Goal: Use online tool/utility: Utilize a website feature to perform a specific function

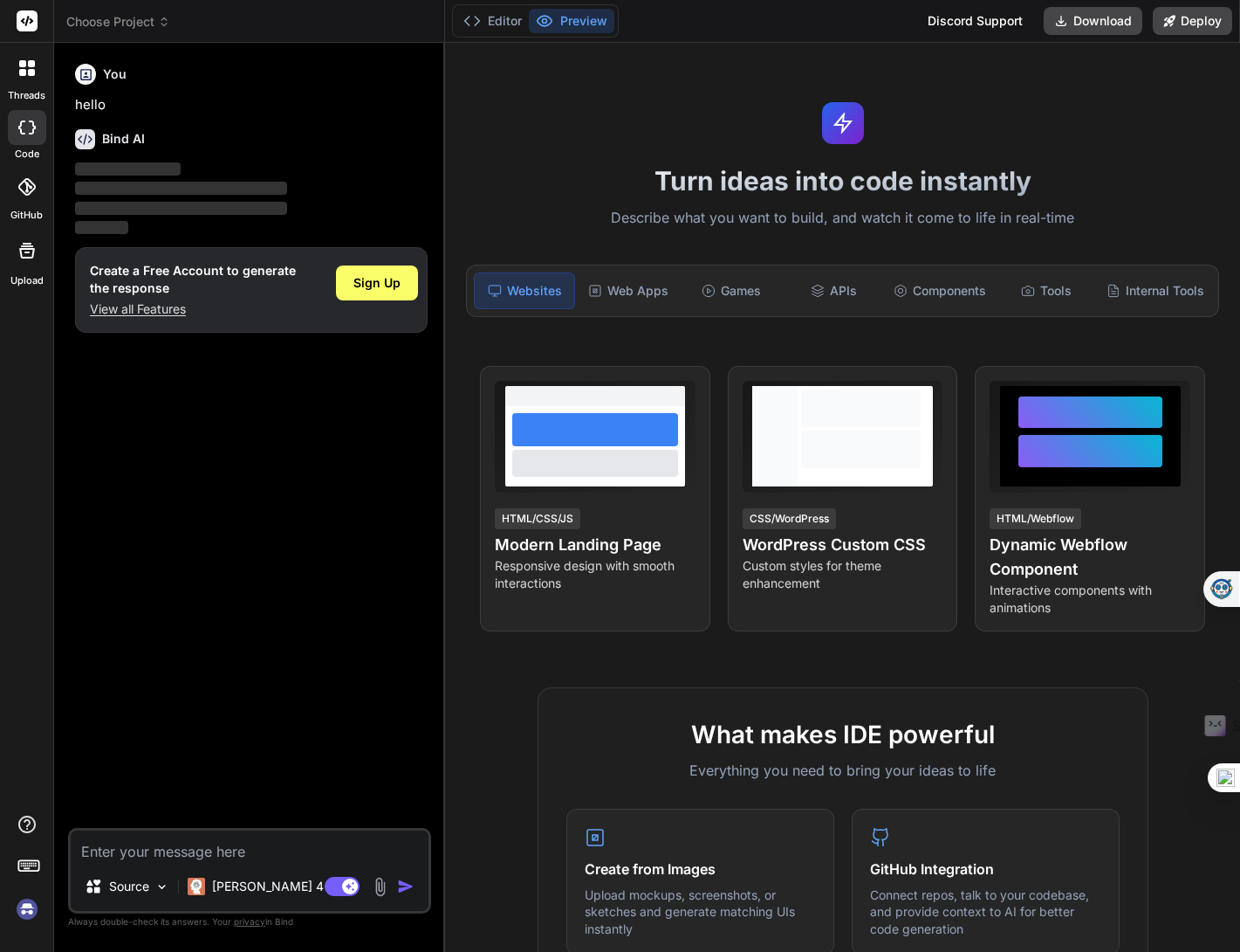
click at [31, 67] on icon at bounding box center [27, 68] width 16 height 16
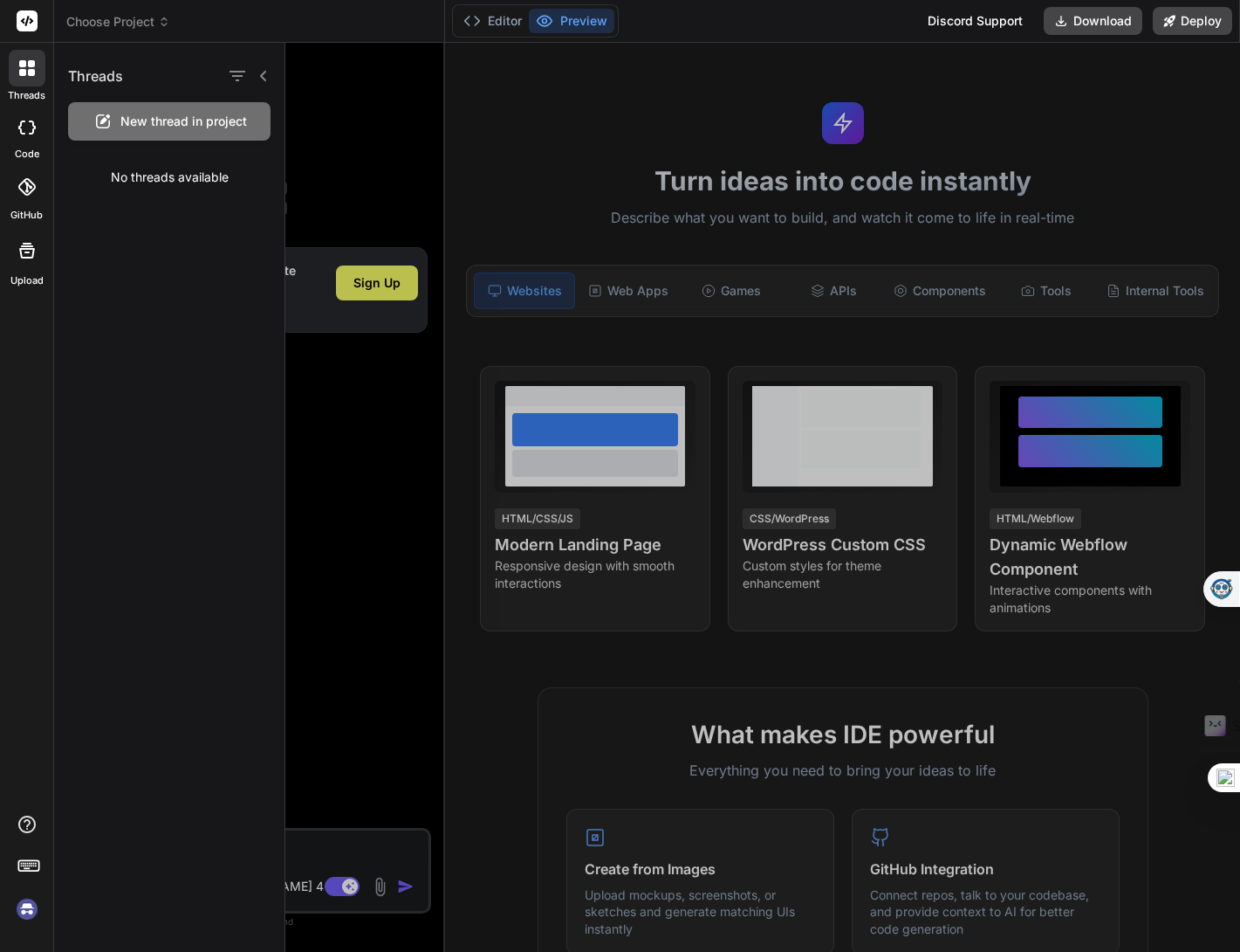
click at [28, 122] on icon at bounding box center [28, 128] width 18 height 14
type textarea "x"
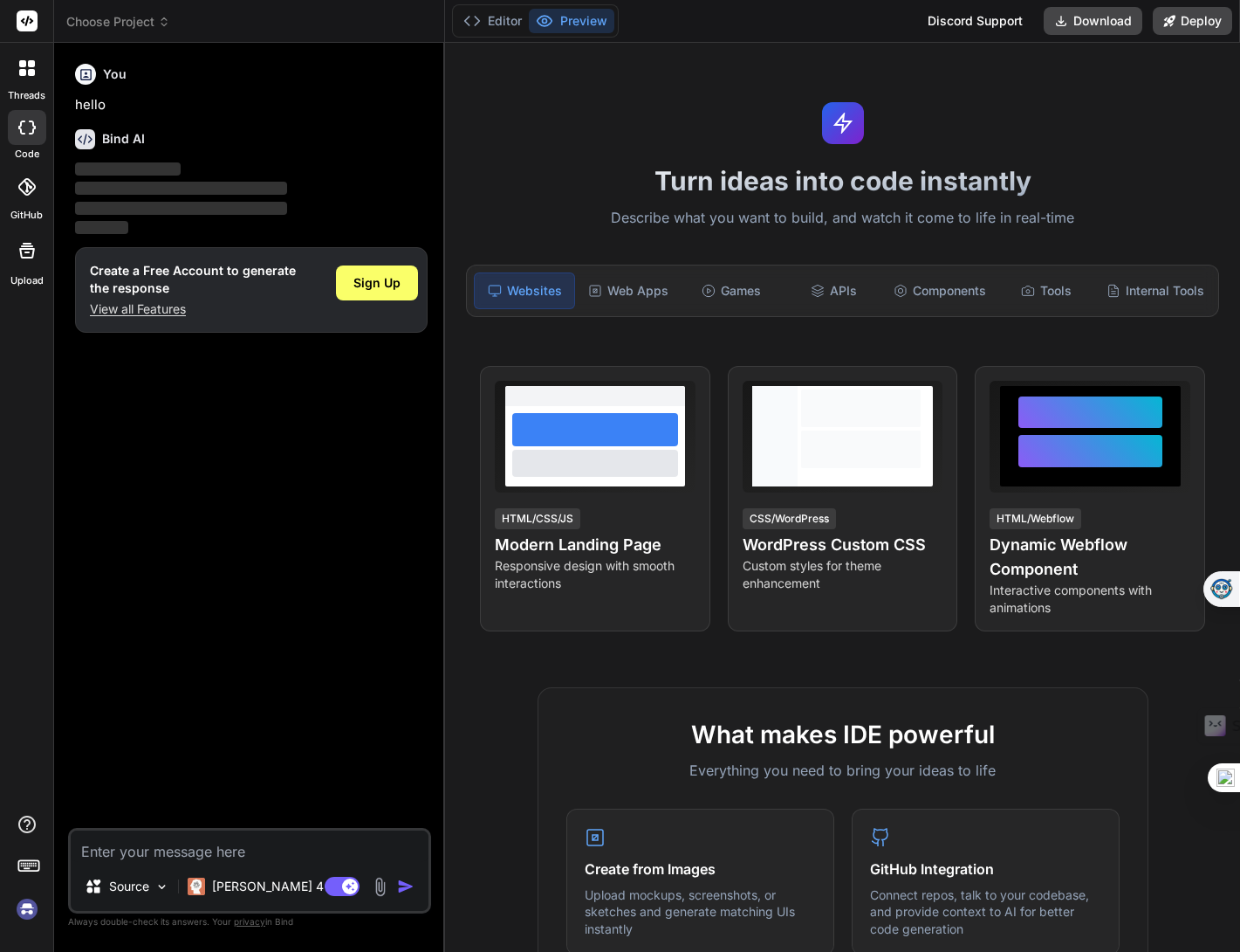
click at [23, 187] on icon at bounding box center [28, 187] width 18 height 18
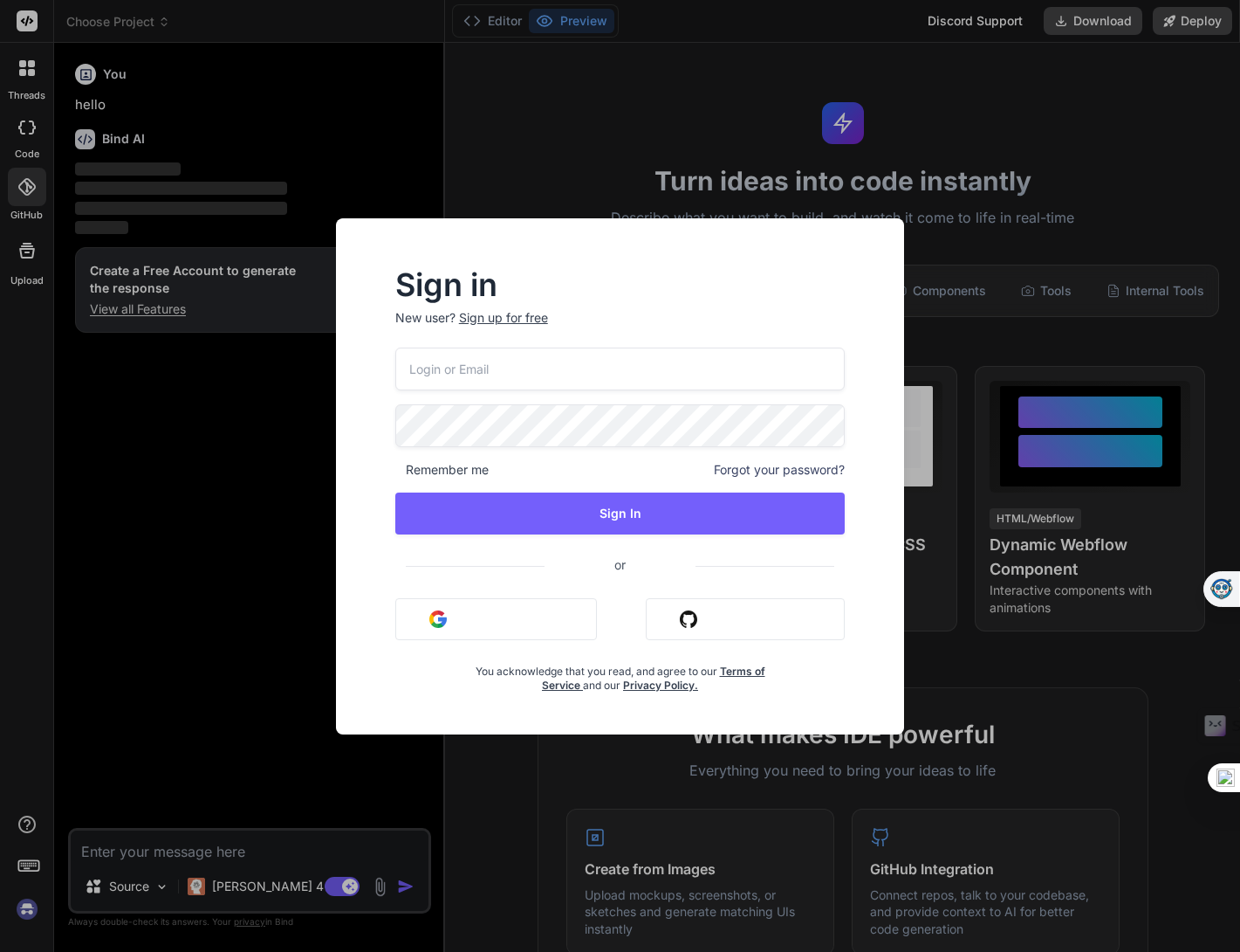
click at [547, 355] on input "email" at bounding box center [620, 369] width 451 height 43
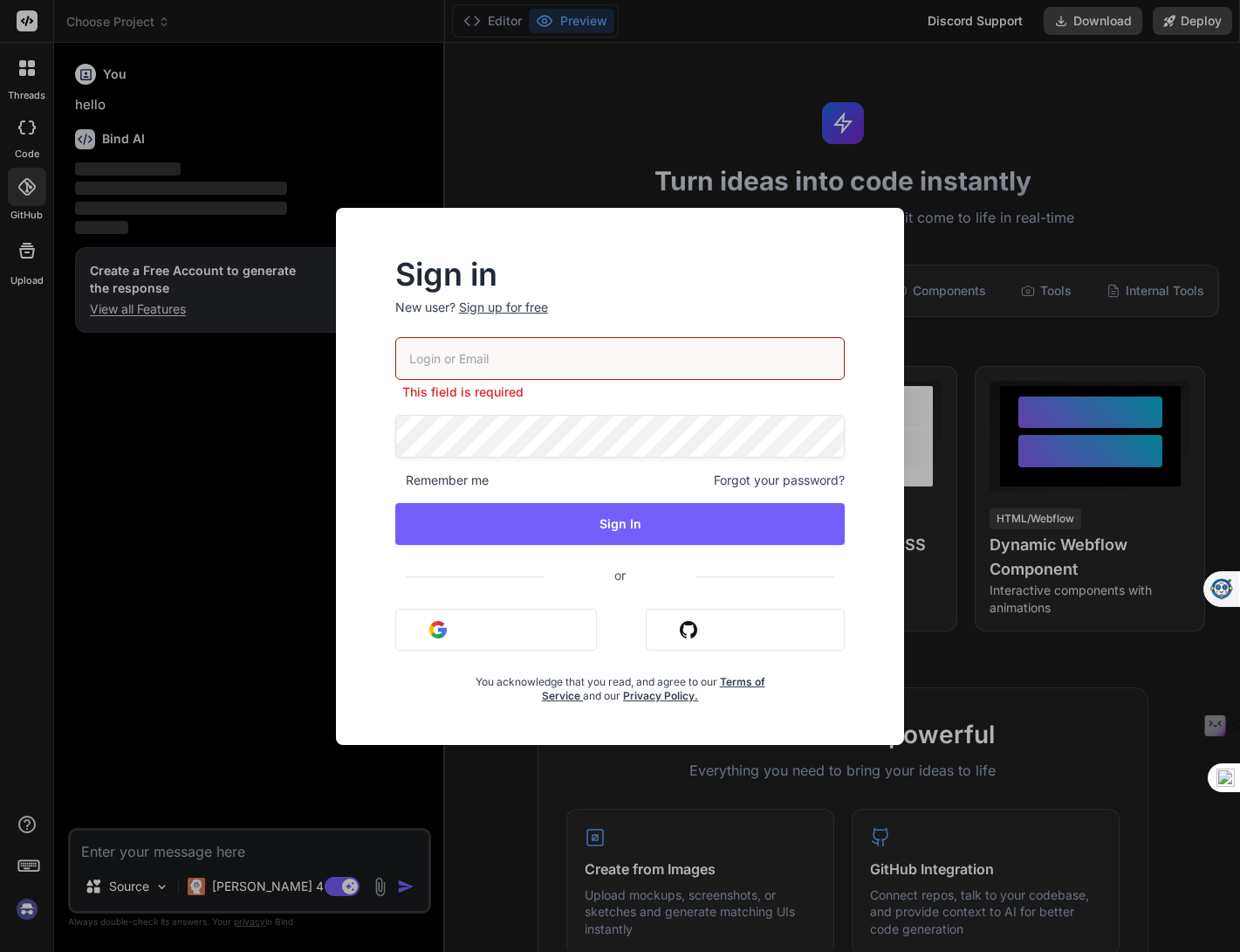
click at [489, 363] on input "email" at bounding box center [620, 358] width 451 height 43
type input "[EMAIL_ADDRESS][DOMAIN_NAME]"
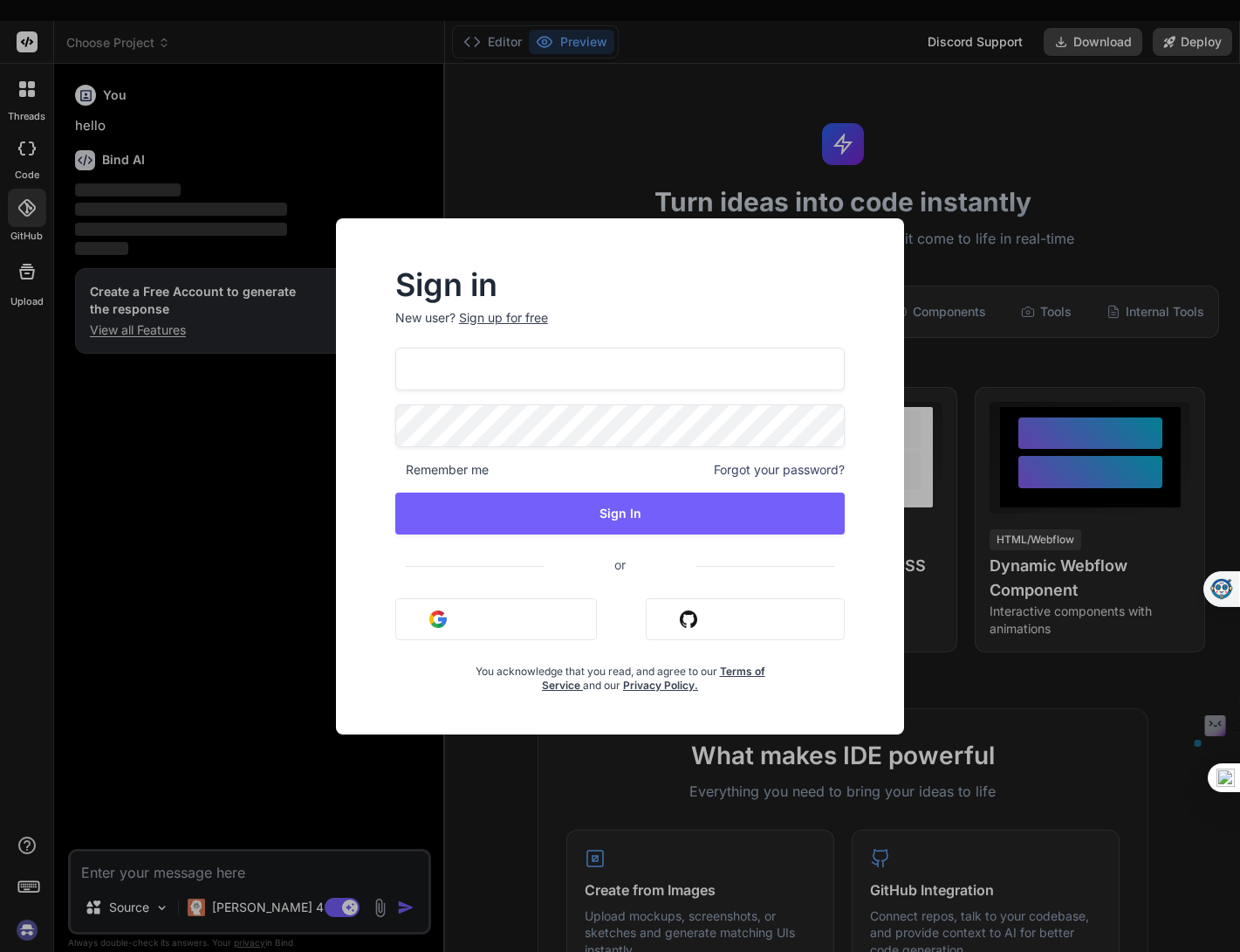
click at [543, 379] on input "[EMAIL_ADDRESS][DOMAIN_NAME]" at bounding box center [620, 369] width 451 height 43
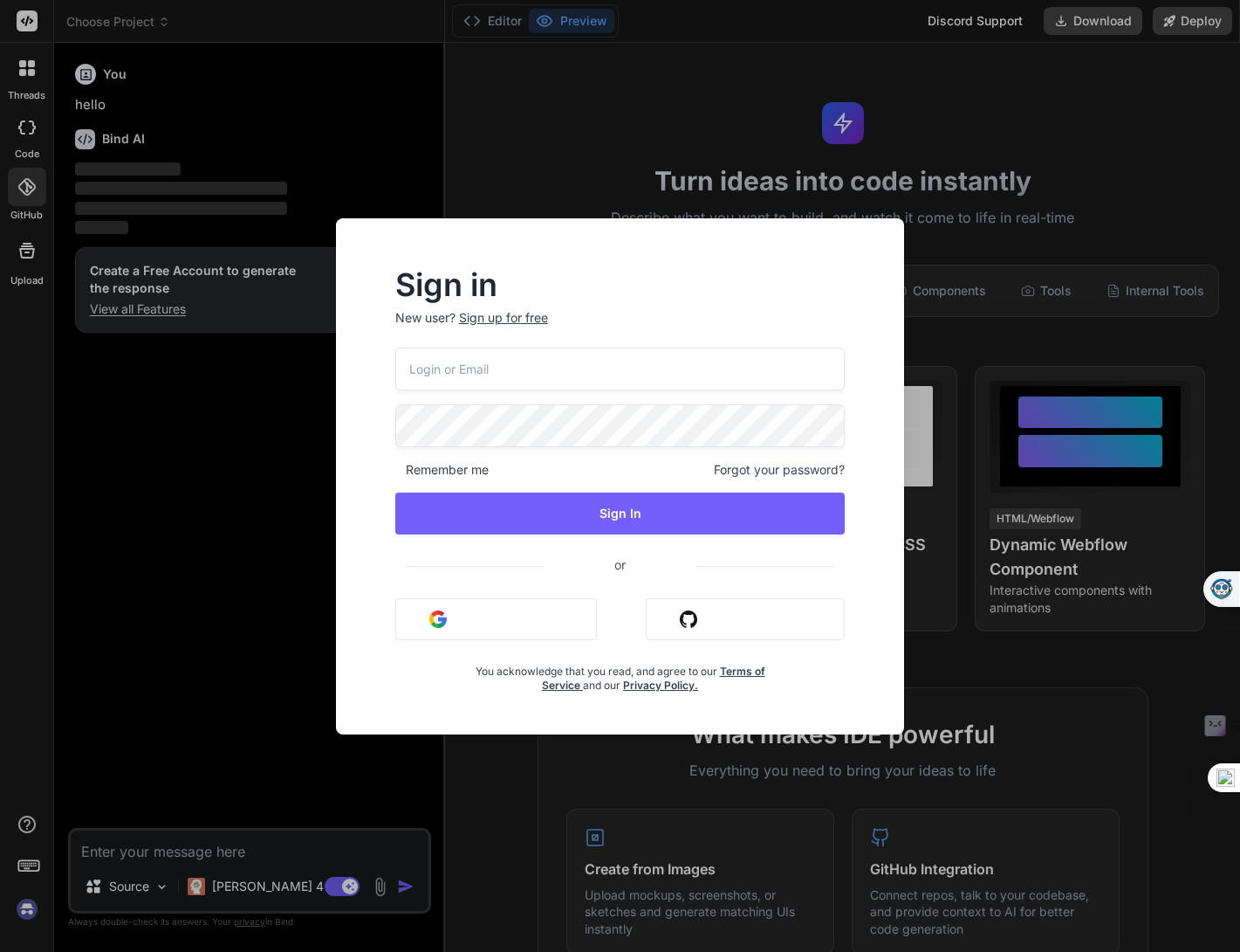
type input "[EMAIL_ADDRESS][DOMAIN_NAME]"
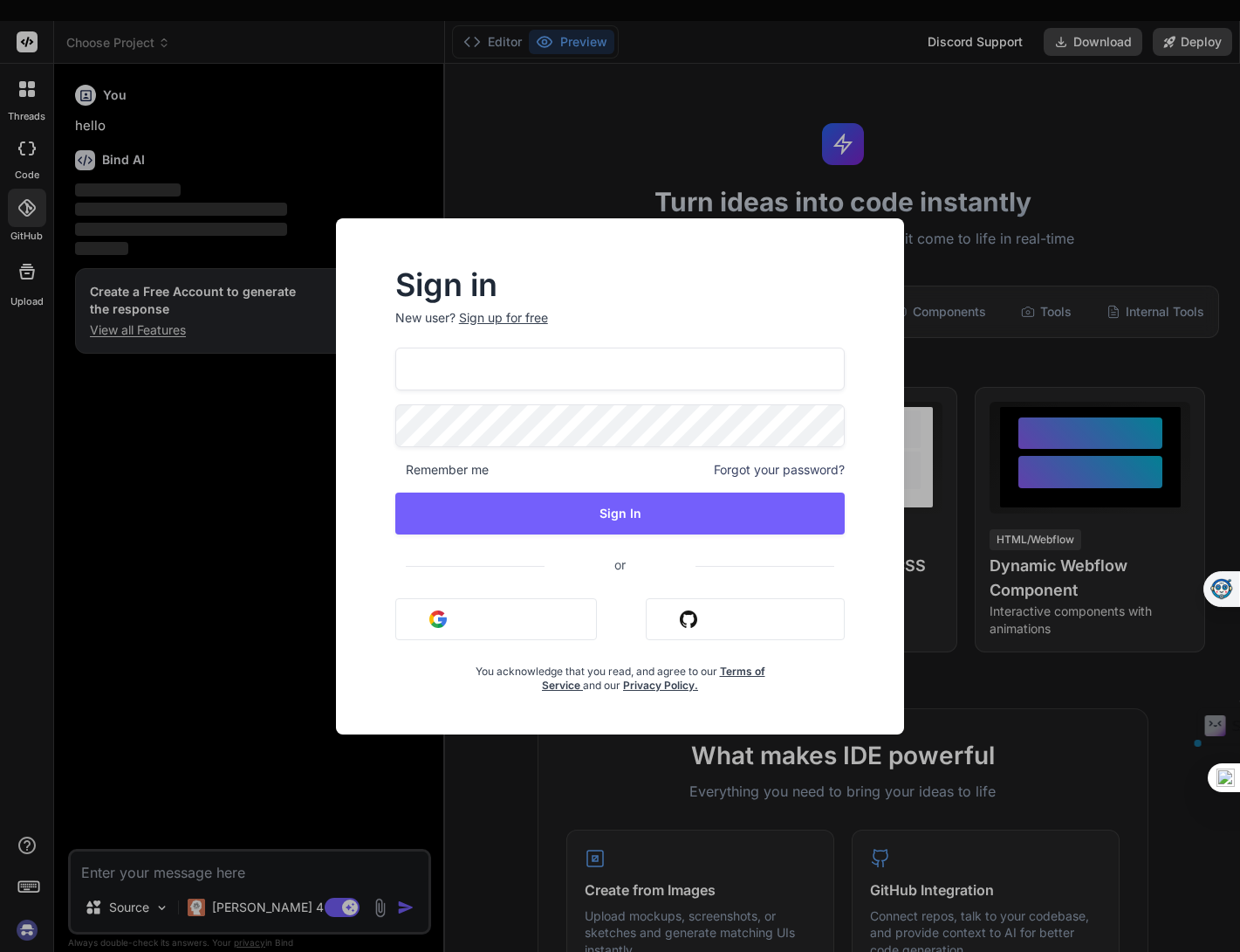
click at [537, 379] on input "[EMAIL_ADDRESS][DOMAIN_NAME]" at bounding box center [620, 369] width 451 height 43
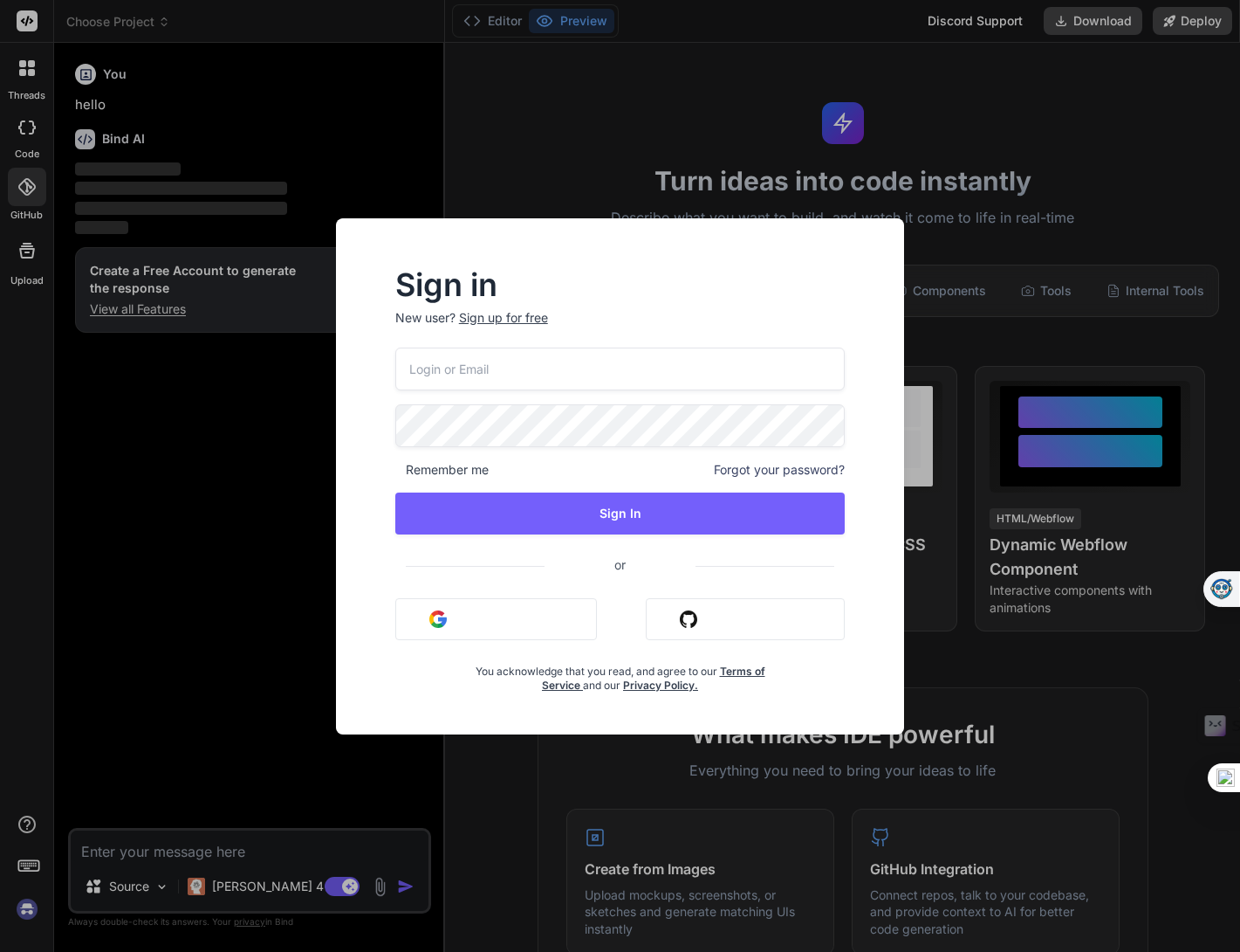
type input "[EMAIL_ADDRESS][DOMAIN_NAME]"
click at [503, 367] on input "[EMAIL_ADDRESS][DOMAIN_NAME]" at bounding box center [620, 369] width 451 height 43
type input "[EMAIL_ADDRESS][DOMAIN_NAME]"
click at [570, 371] on input "[EMAIL_ADDRESS][DOMAIN_NAME]" at bounding box center [620, 369] width 451 height 43
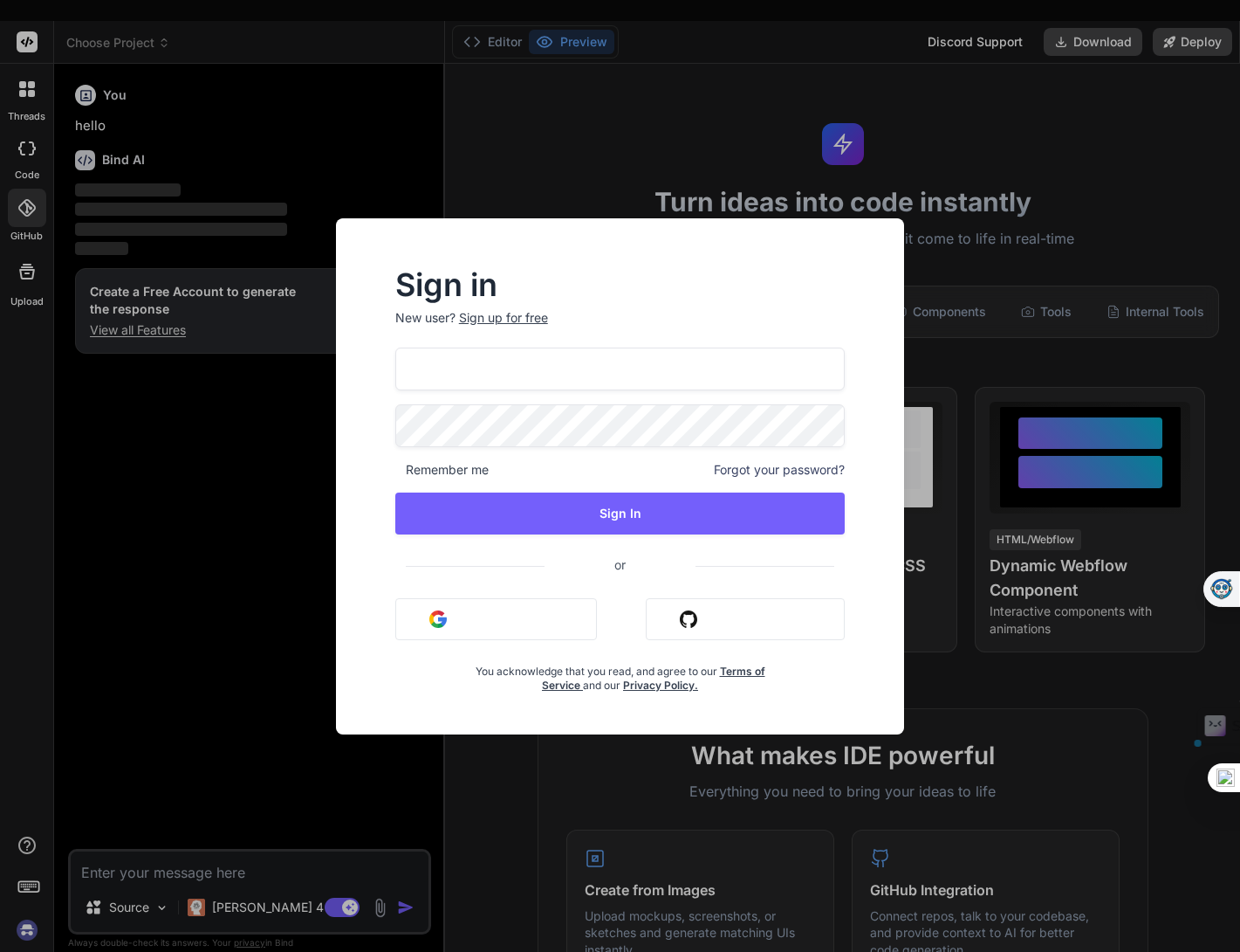
click at [570, 371] on input "[EMAIL_ADDRESS][DOMAIN_NAME]" at bounding box center [620, 369] width 451 height 43
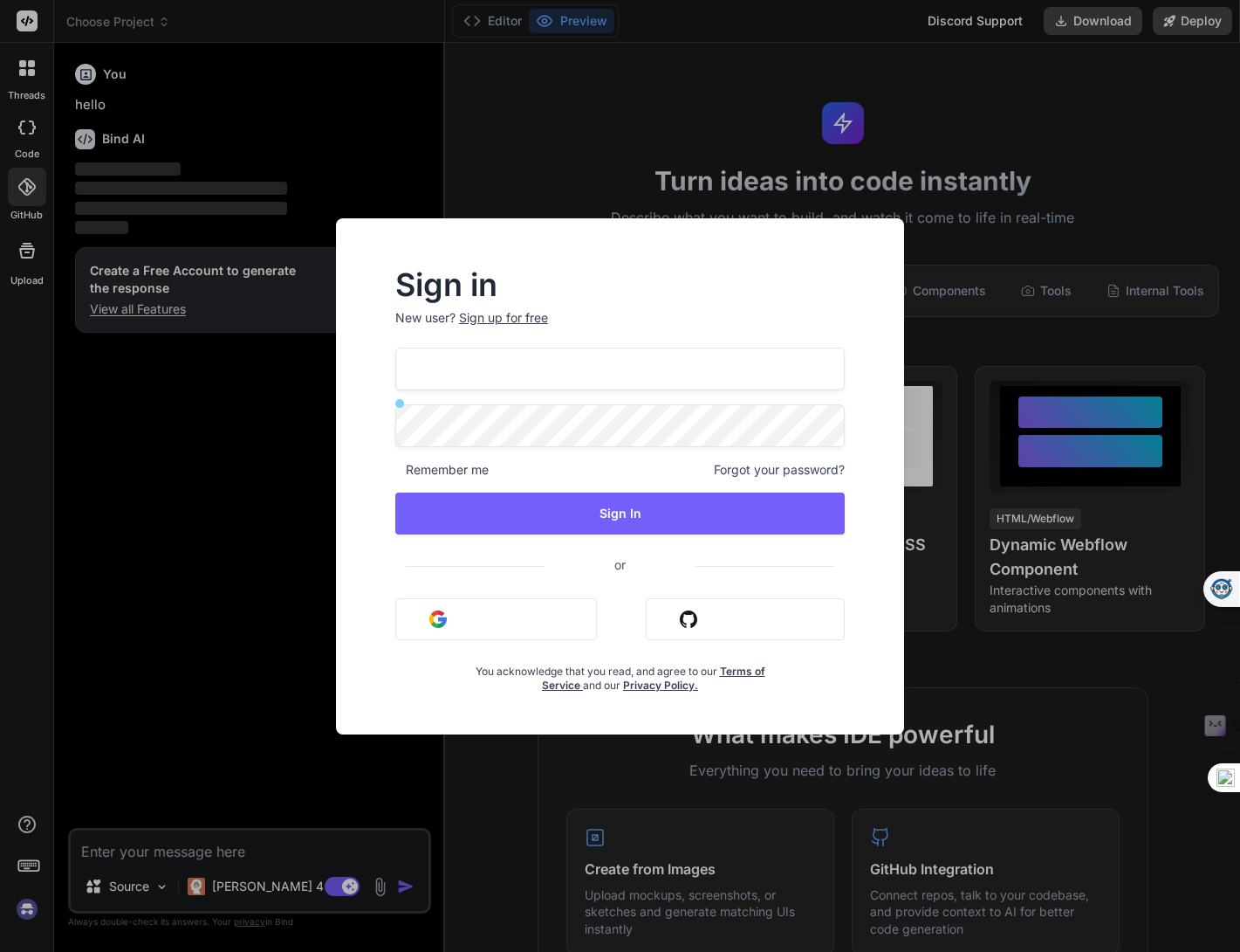
click at [622, 380] on input "[EMAIL_ADDRESS][DOMAIN_NAME]" at bounding box center [620, 369] width 451 height 43
click at [629, 360] on input "[EMAIL_ADDRESS]" at bounding box center [620, 369] width 451 height 43
click at [654, 374] on input "[EMAIL_ADDRESS]" at bounding box center [620, 369] width 451 height 43
click at [638, 371] on input "[EMAIL_ADDRESS]" at bounding box center [620, 369] width 451 height 43
type input "[EMAIL_ADDRESS]"
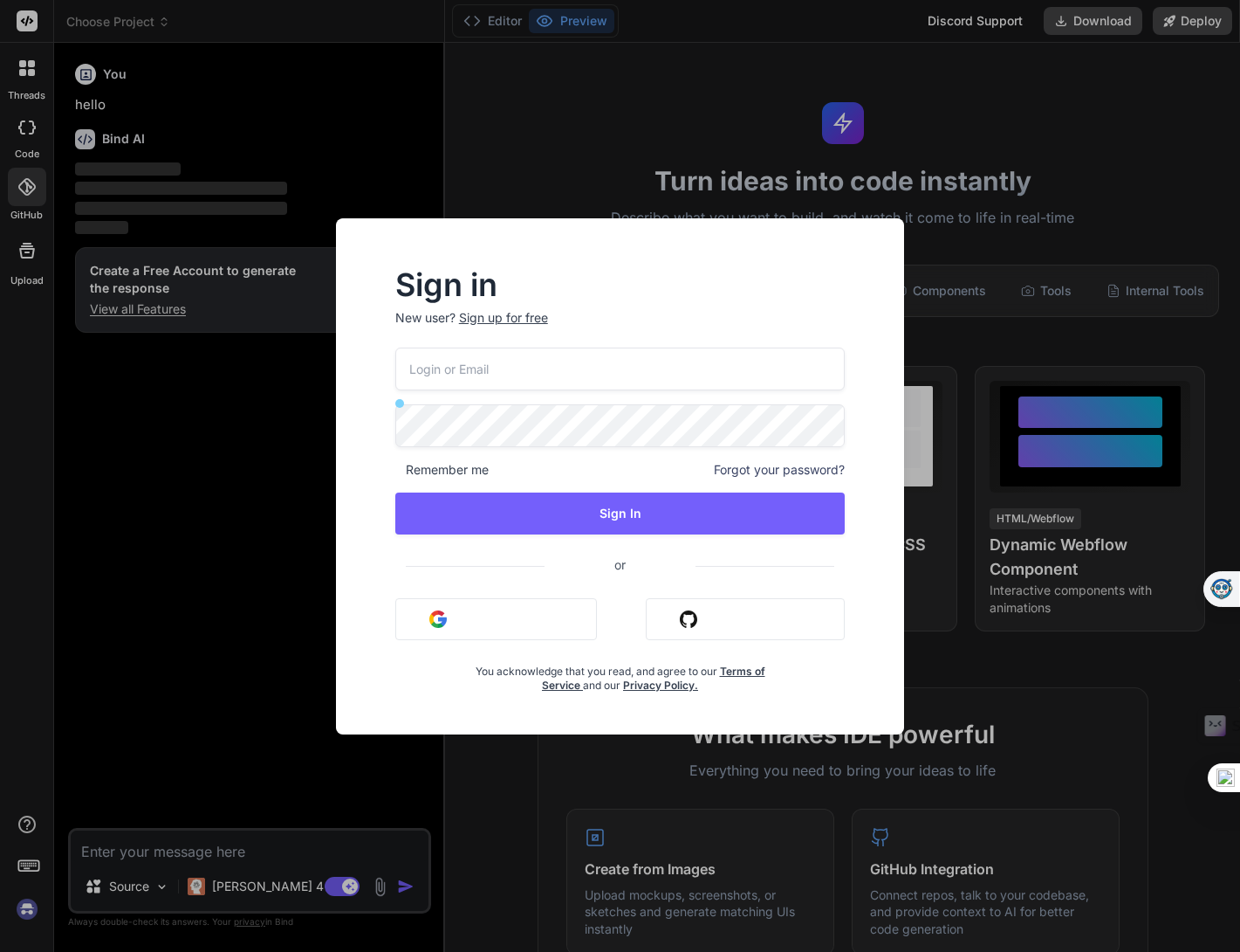
type input "[EMAIL_ADDRESS][DOMAIN_NAME]"
click at [665, 377] on input "[EMAIL_ADDRESS][DOMAIN_NAME]" at bounding box center [620, 369] width 451 height 43
click at [599, 44] on div "Sign in New user? Sign up for free [EMAIL_ADDRESS][DOMAIN_NAME] Remember me For…" at bounding box center [620, 476] width 1240 height 952
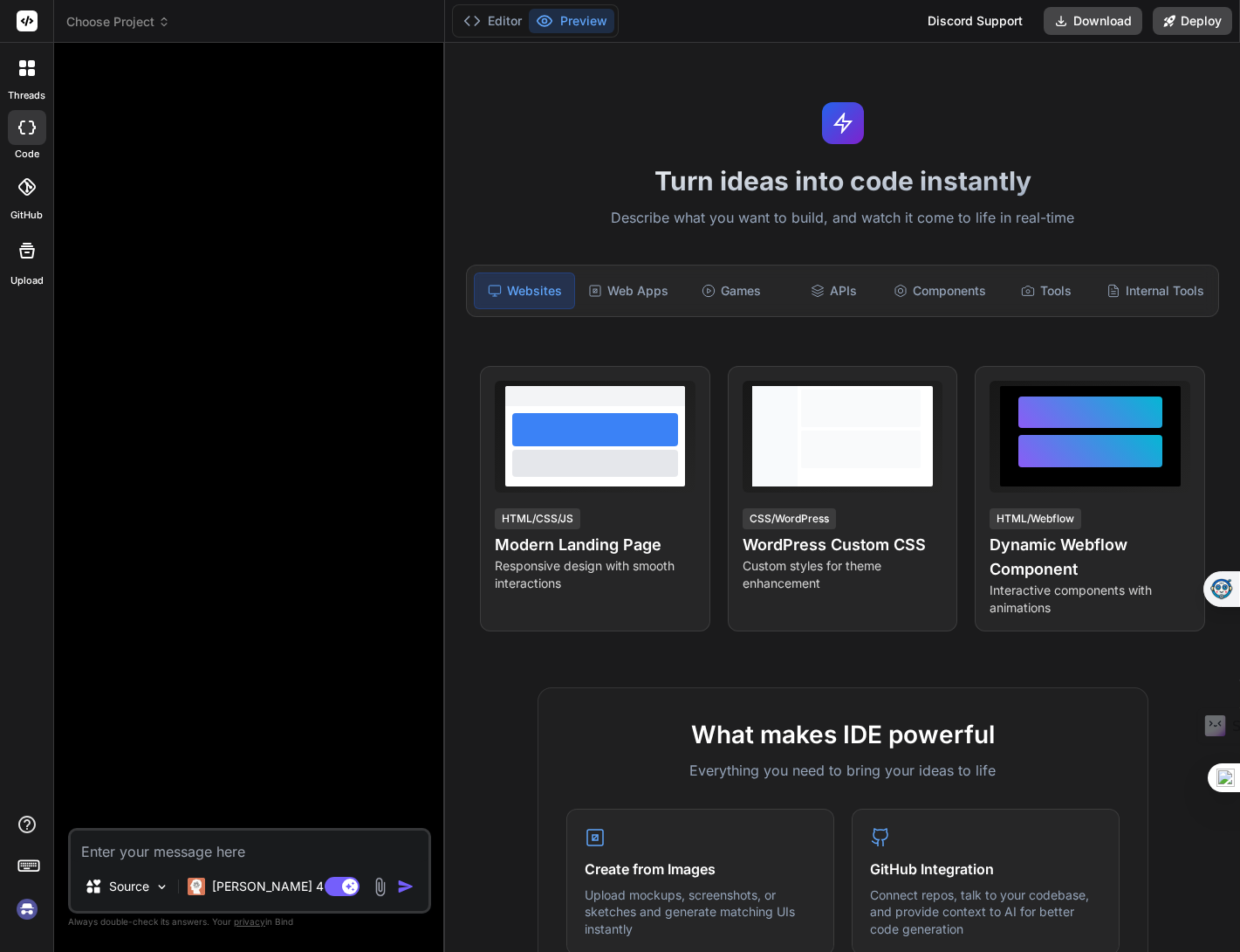
click at [21, 912] on img at bounding box center [27, 909] width 30 height 30
type textarea "x"
click at [30, 912] on img at bounding box center [27, 909] width 30 height 30
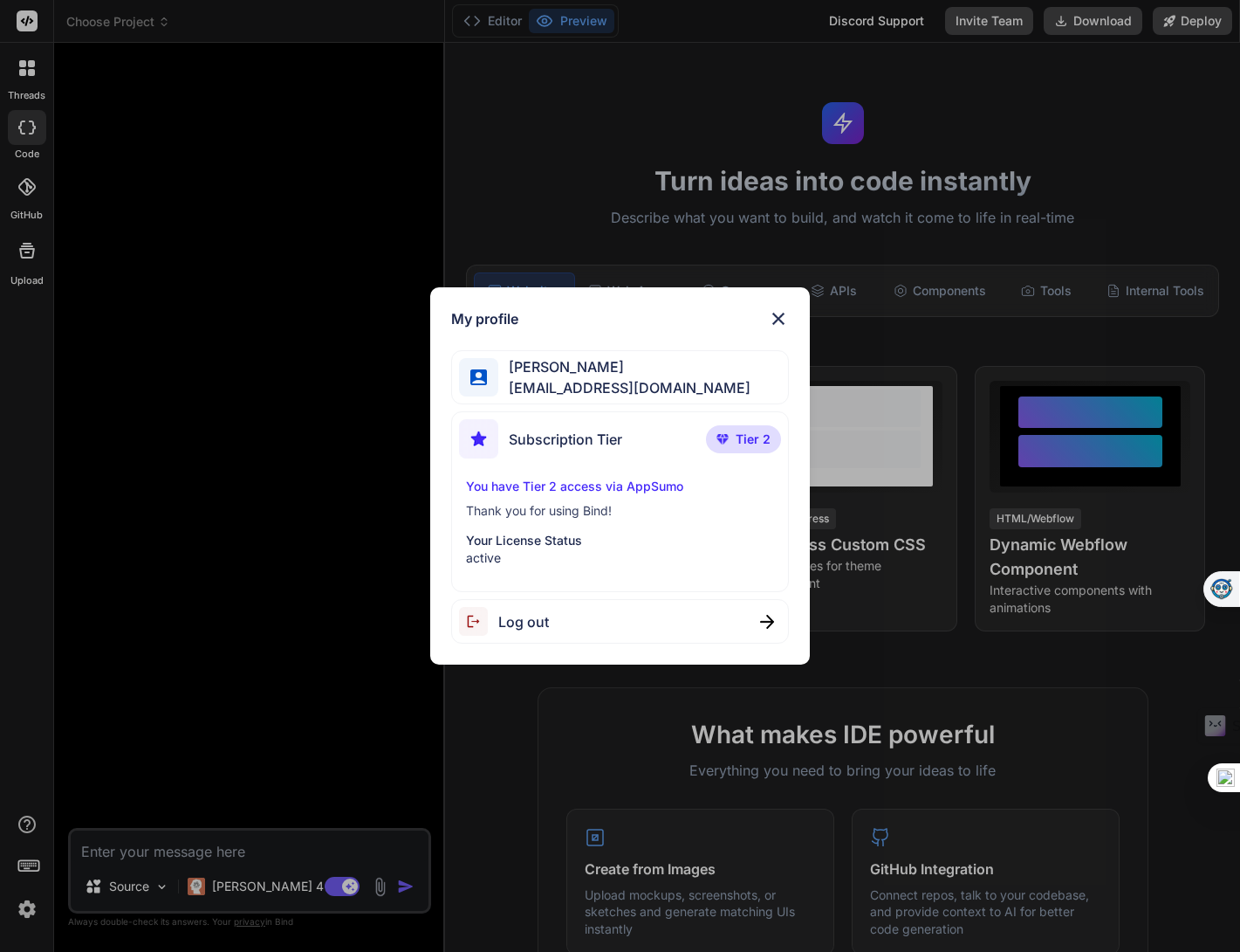
click at [780, 318] on img at bounding box center [778, 318] width 21 height 21
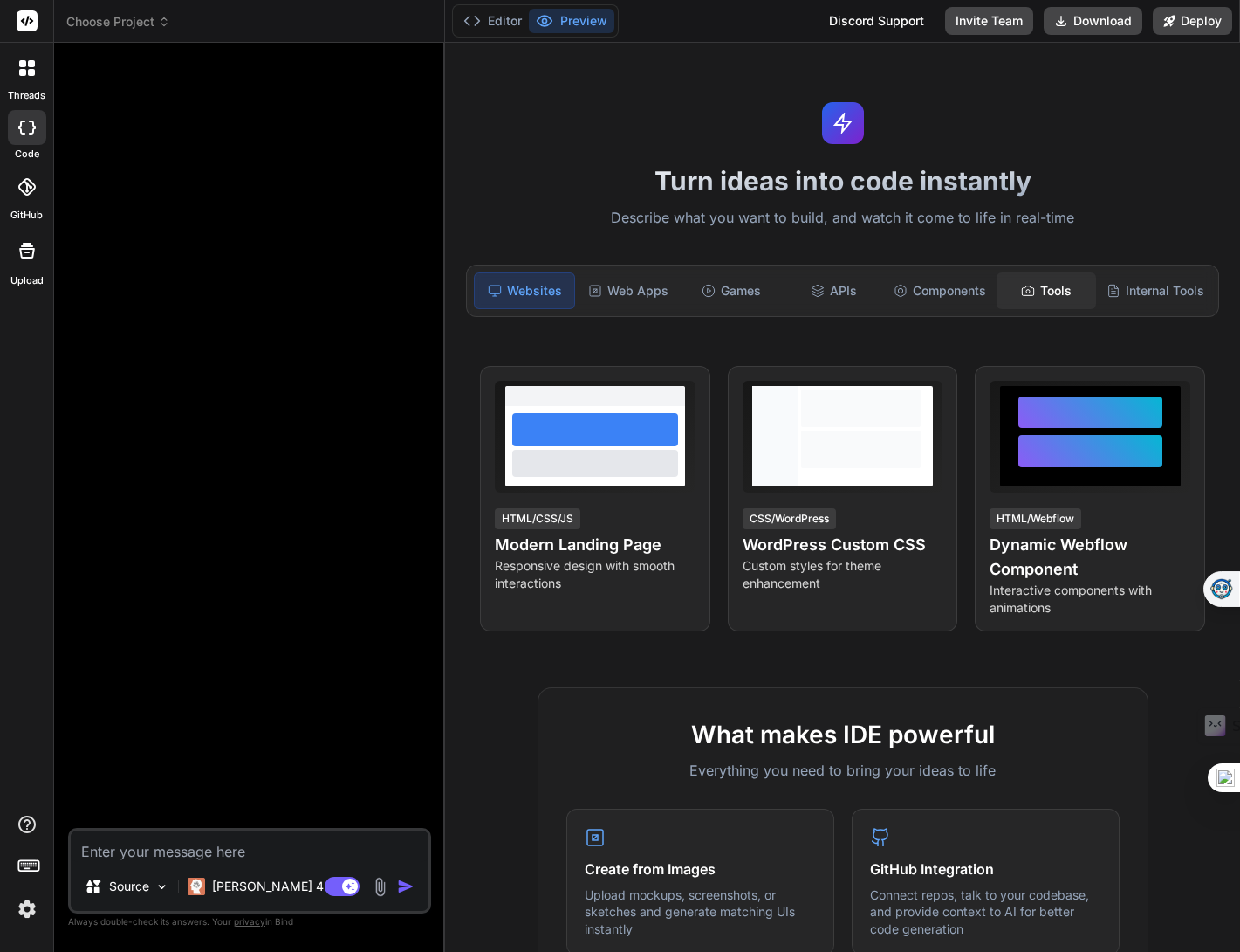
click at [1049, 296] on div "Tools" at bounding box center [1047, 290] width 99 height 37
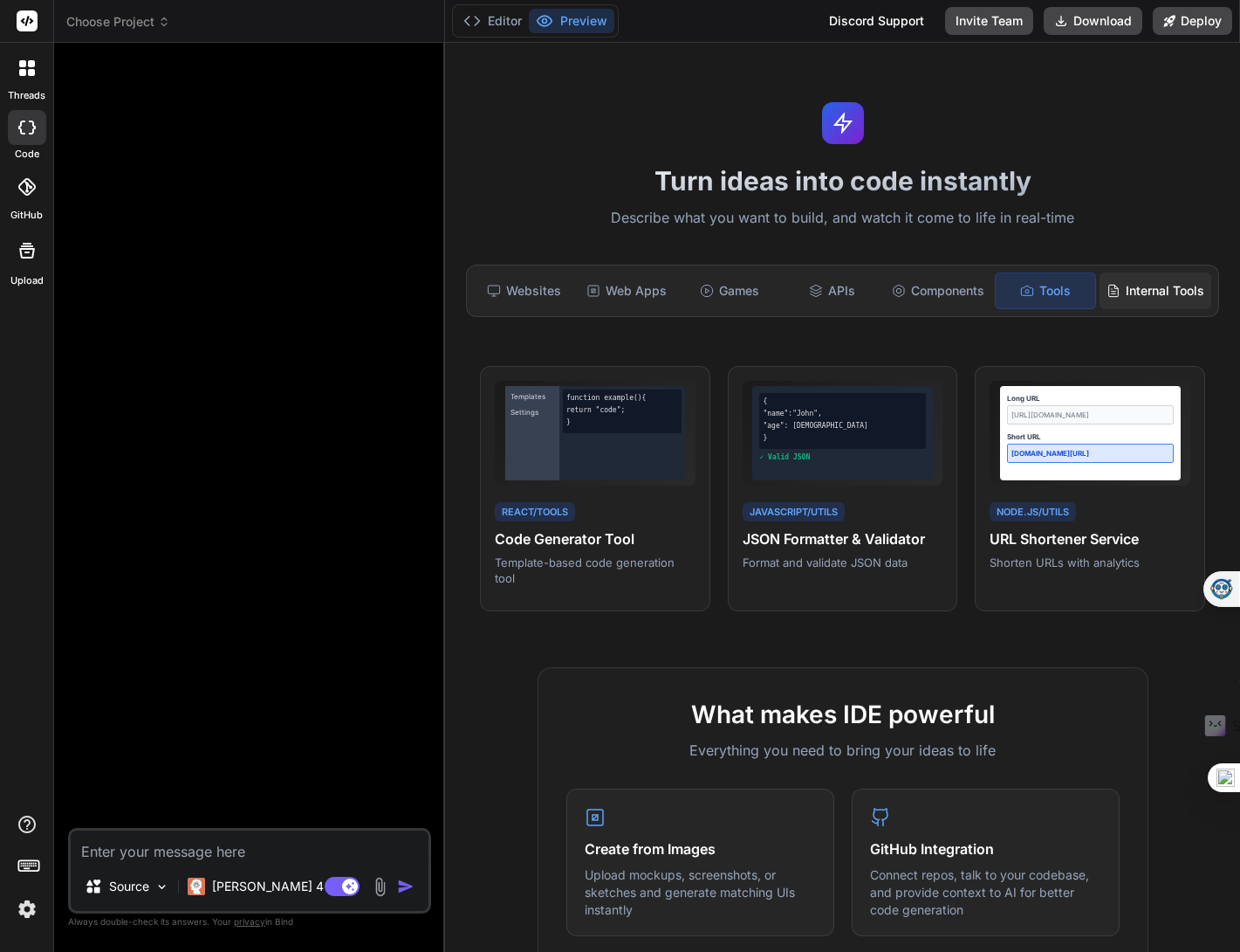
click at [1135, 290] on div "Internal Tools" at bounding box center [1156, 290] width 112 height 37
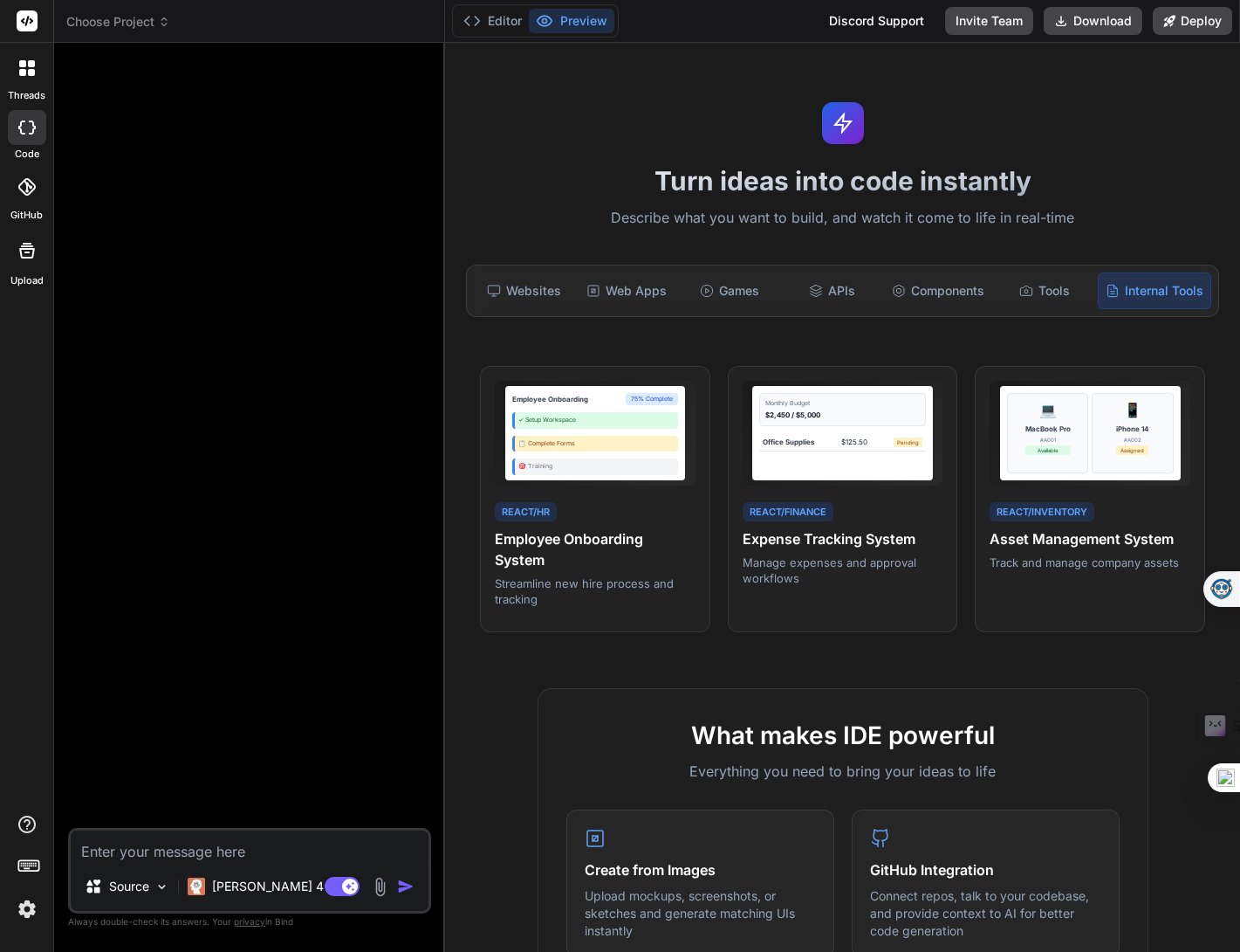
click at [1151, 288] on div "Internal Tools" at bounding box center [1155, 290] width 114 height 37
click at [244, 860] on textarea at bounding box center [249, 846] width 358 height 32
type textarea "c"
type textarea "x"
type textarea "cr"
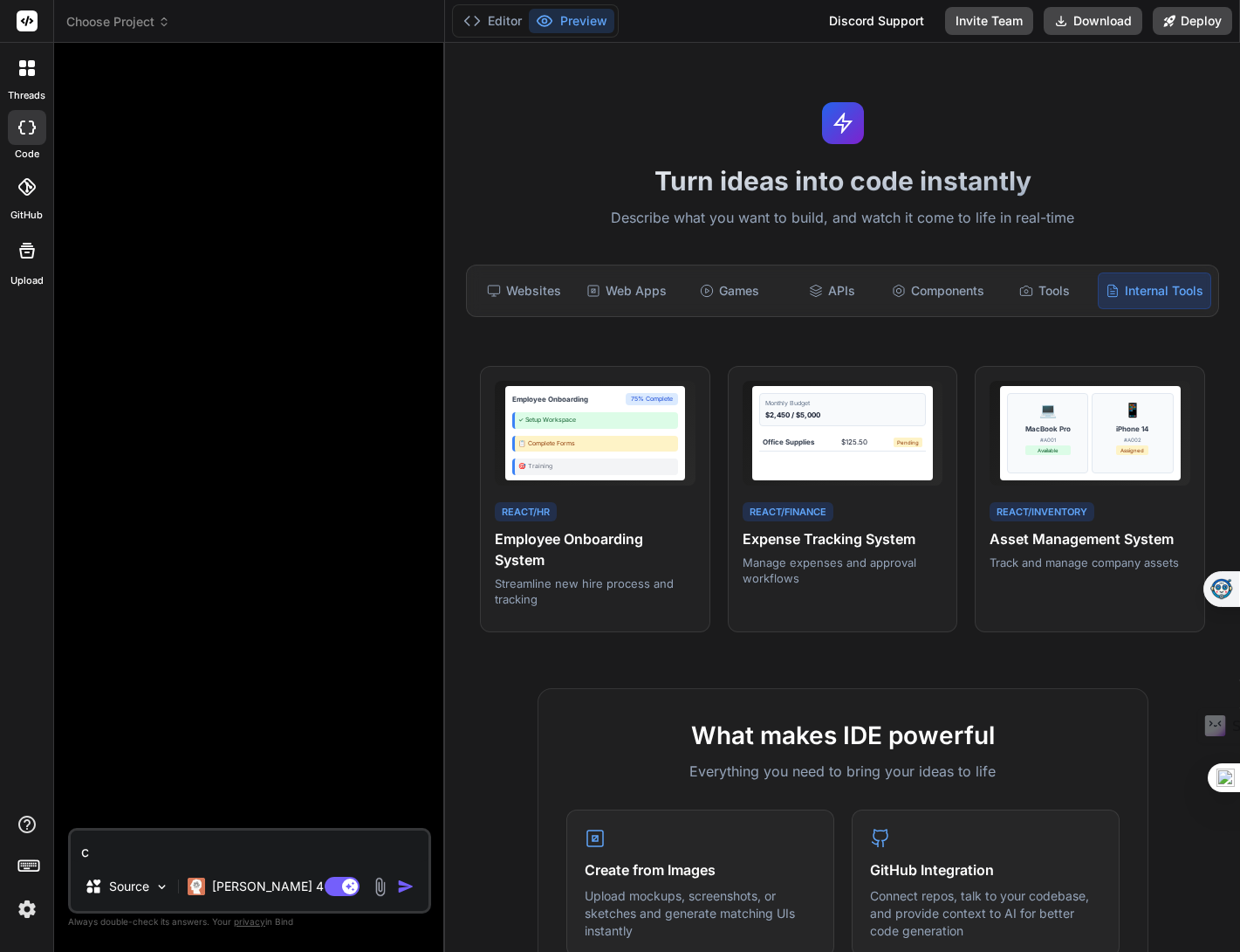
type textarea "x"
type textarea "cre"
type textarea "x"
type textarea "crea"
type textarea "x"
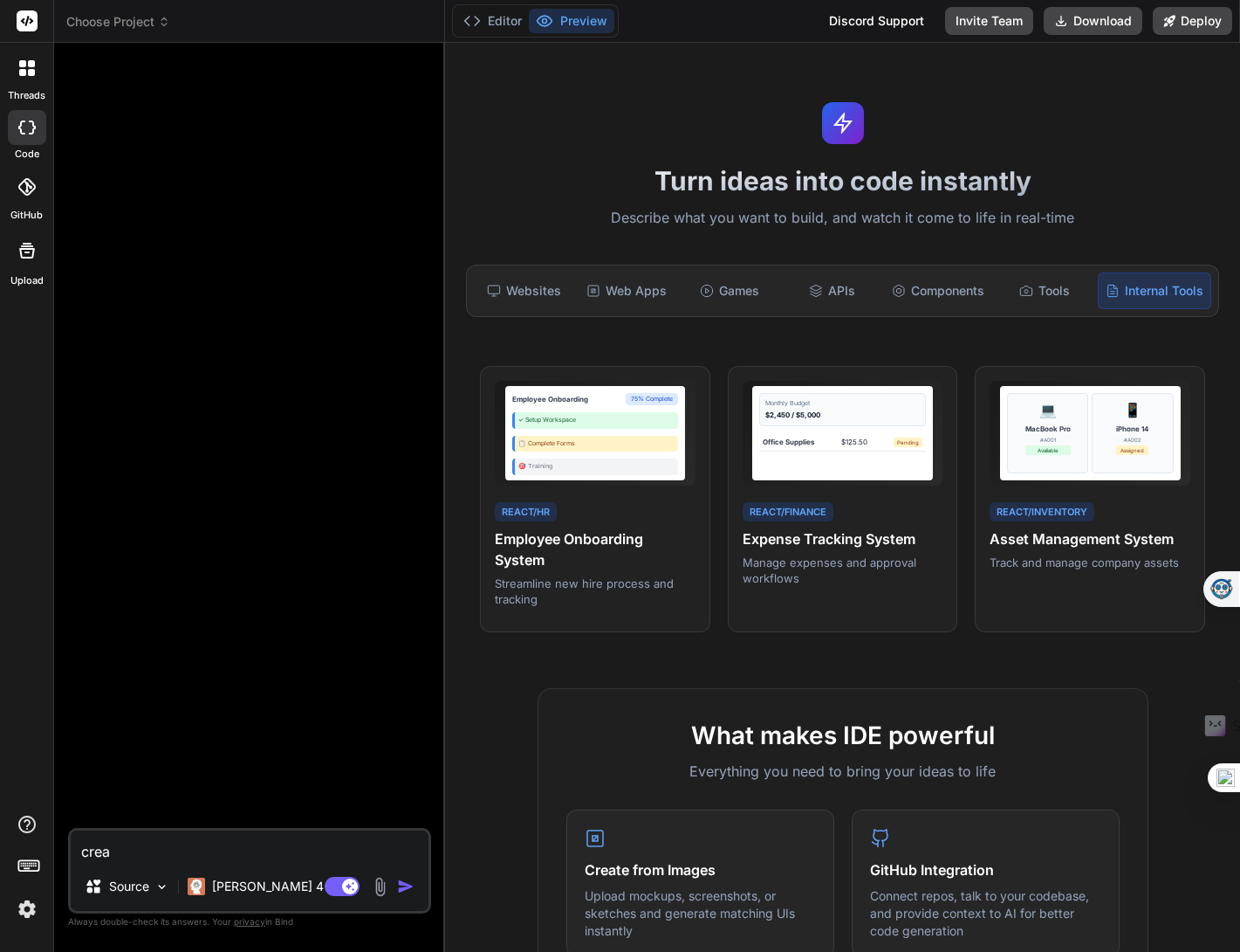
type textarea "creat"
type textarea "x"
type textarea "create"
type textarea "x"
type textarea "create"
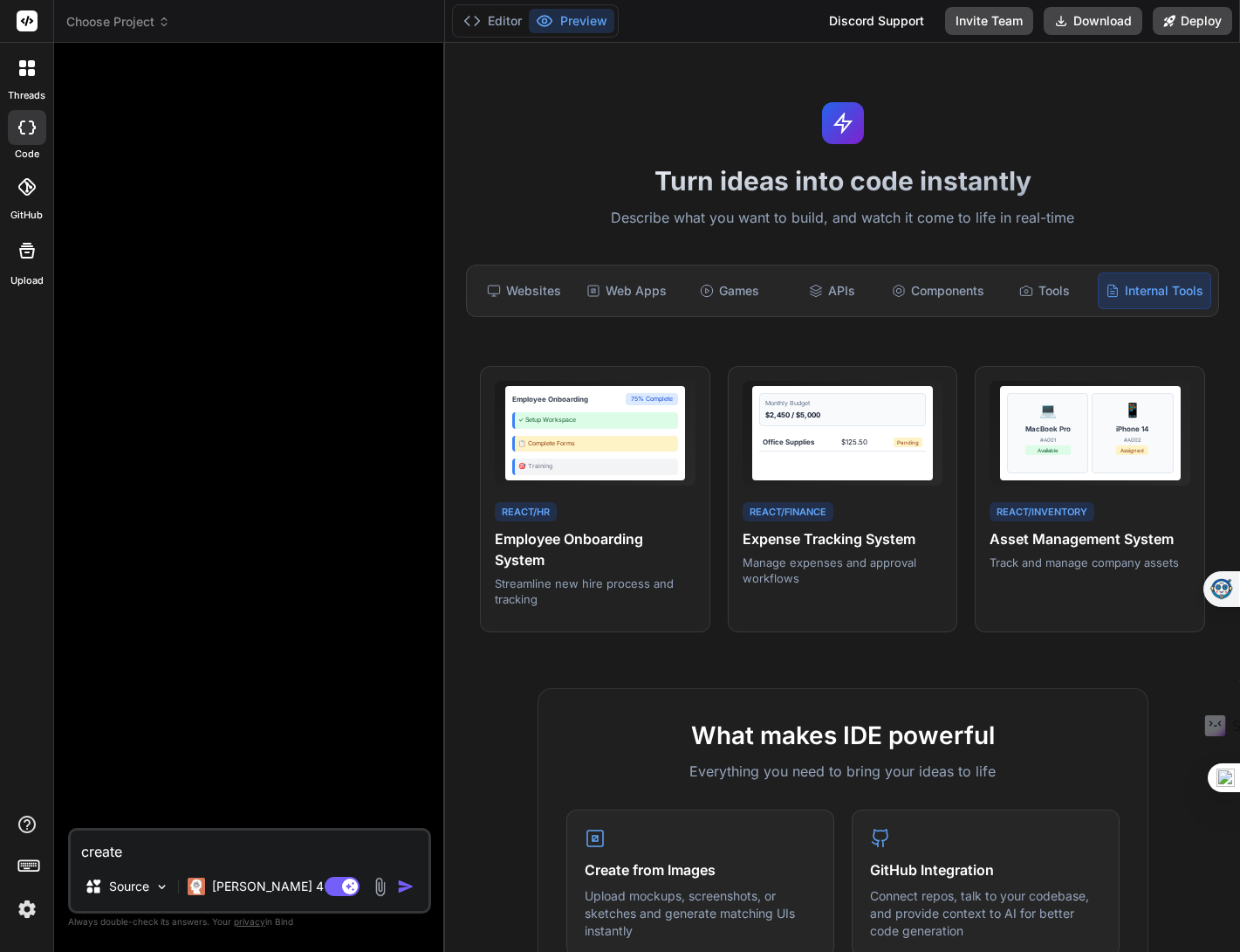
type textarea "x"
type textarea "create a"
type textarea "x"
type textarea "create a"
type textarea "x"
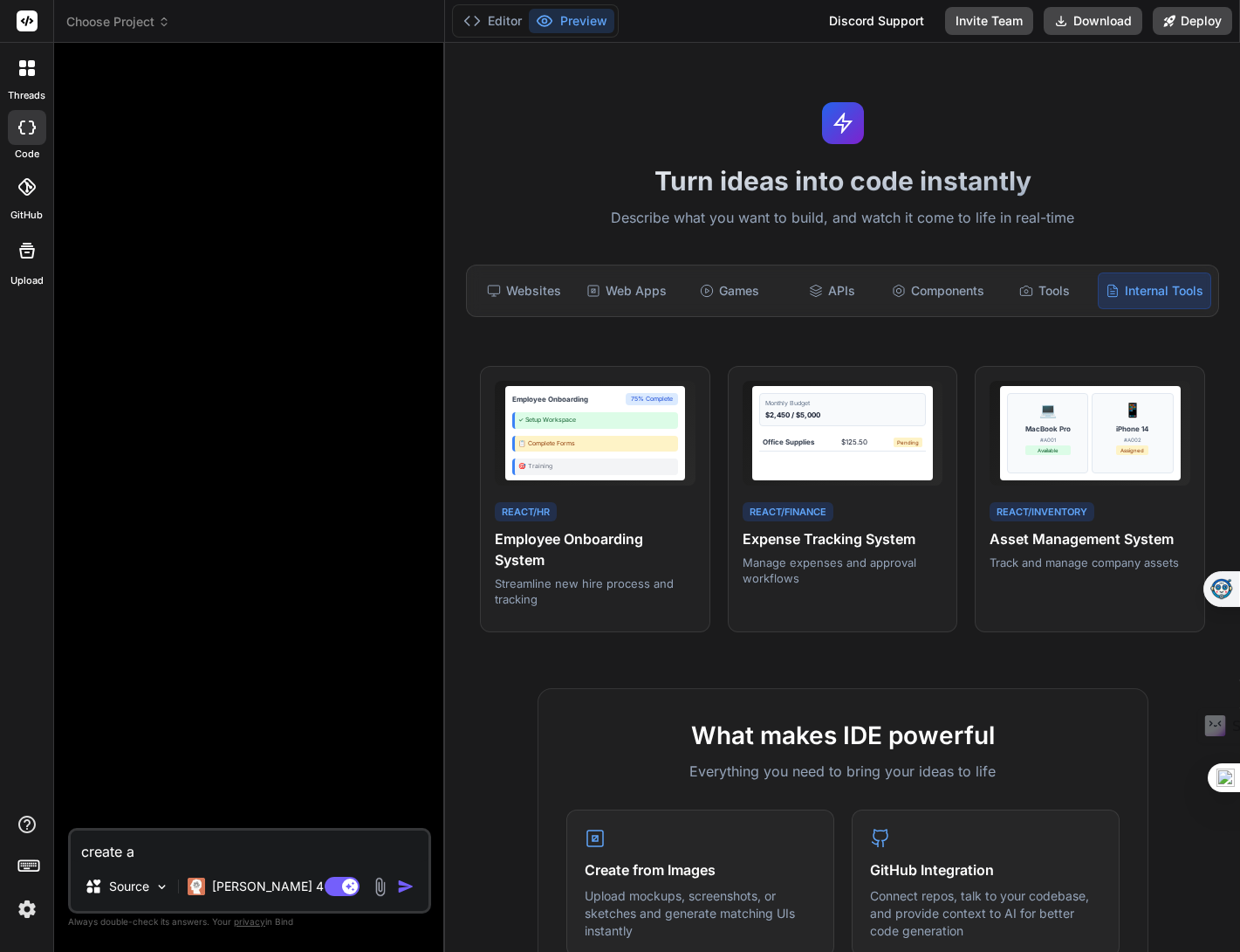
type textarea "create a b"
type textarea "x"
type textarea "create a br"
type textarea "x"
type textarea "create a bra"
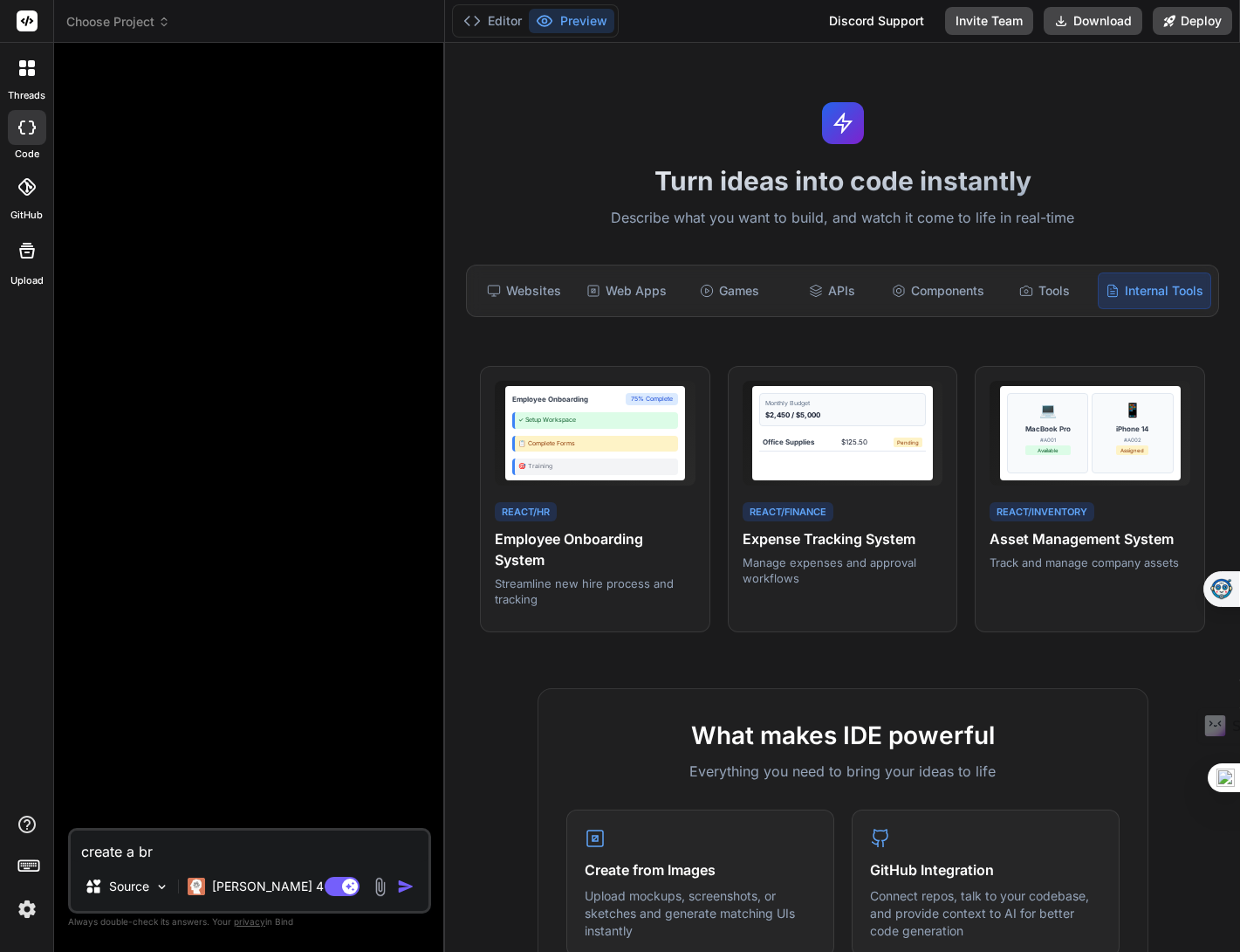
type textarea "x"
type textarea "create a brai"
type textarea "x"
type textarea "create a brain"
type textarea "x"
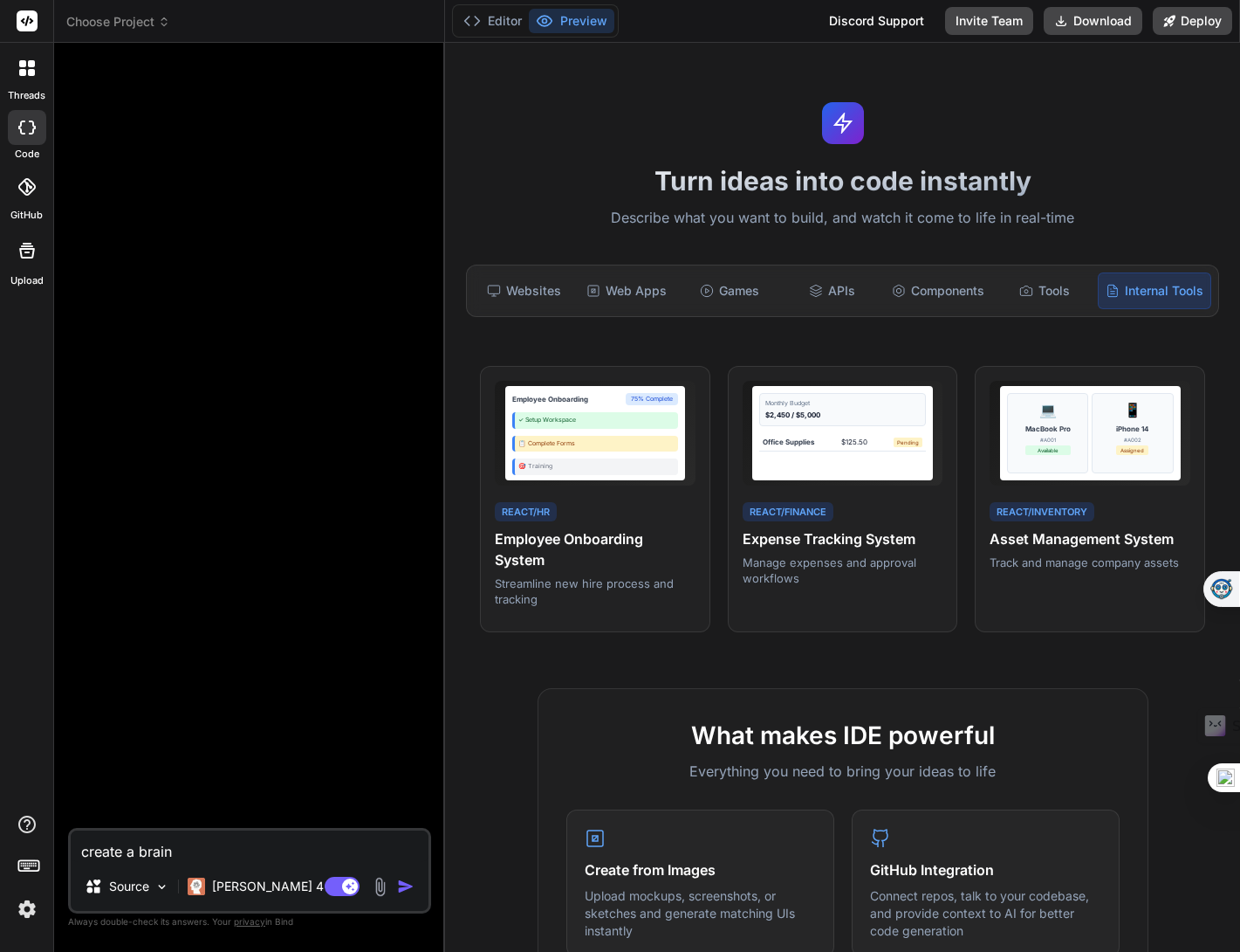
type textarea "create a brains"
type textarea "x"
type textarea "create a brainst"
type textarea "x"
type textarea "create a brainsto"
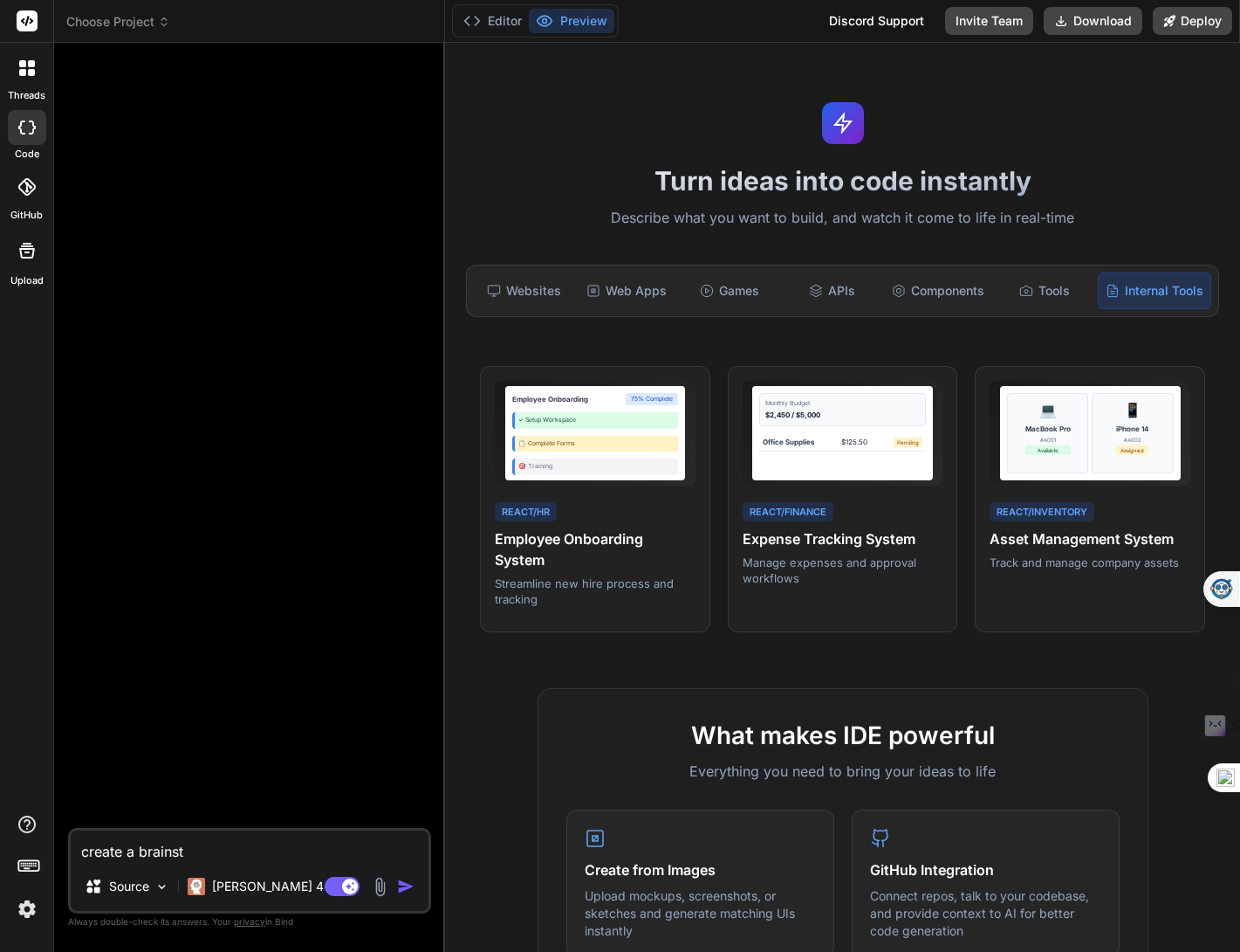
type textarea "x"
type textarea "create a brainstor"
type textarea "x"
type textarea "create a brainstorm"
type textarea "x"
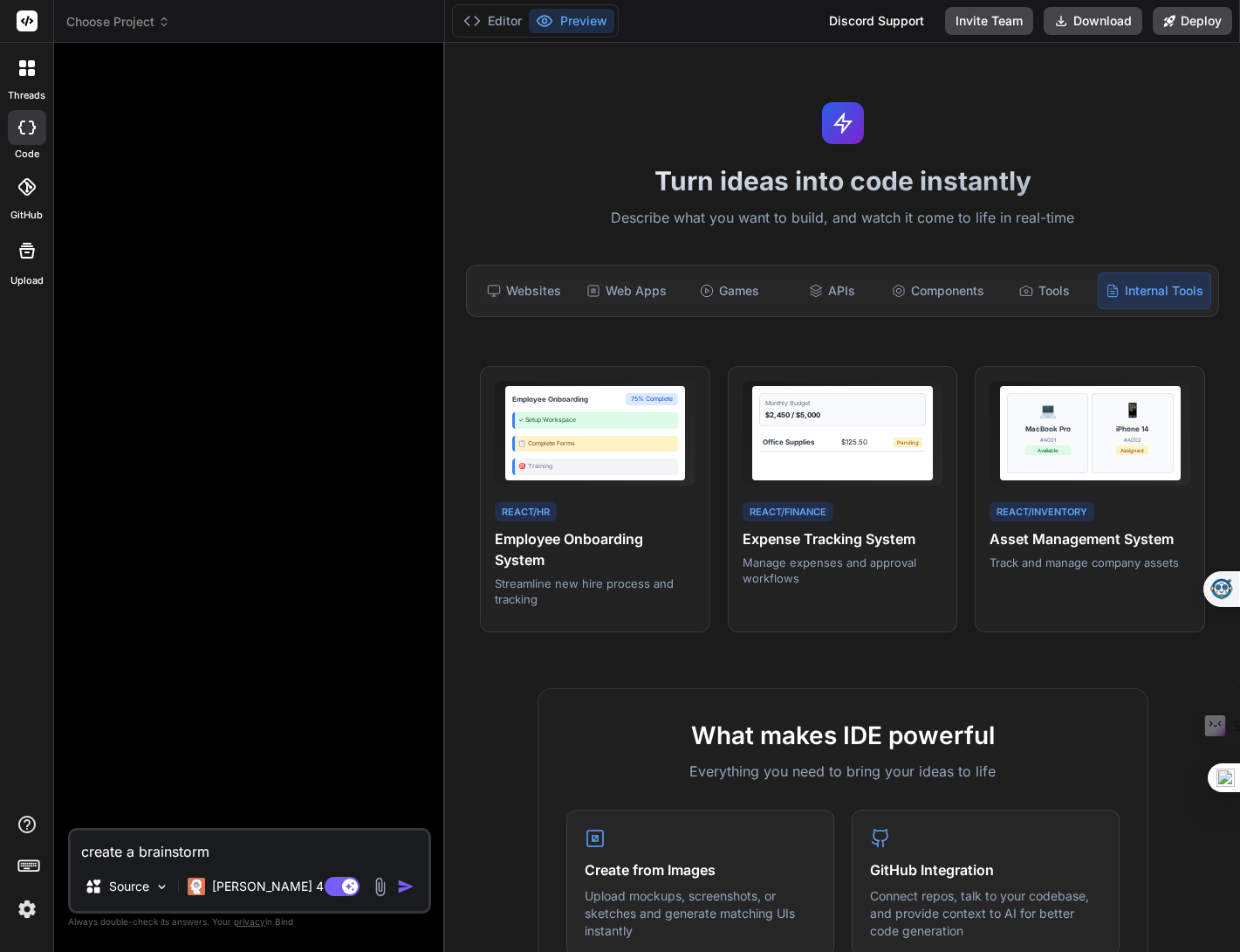
type textarea "create a brainstormi"
type textarea "x"
type textarea "create a brainstormin"
type textarea "x"
type textarea "create a brainstorming"
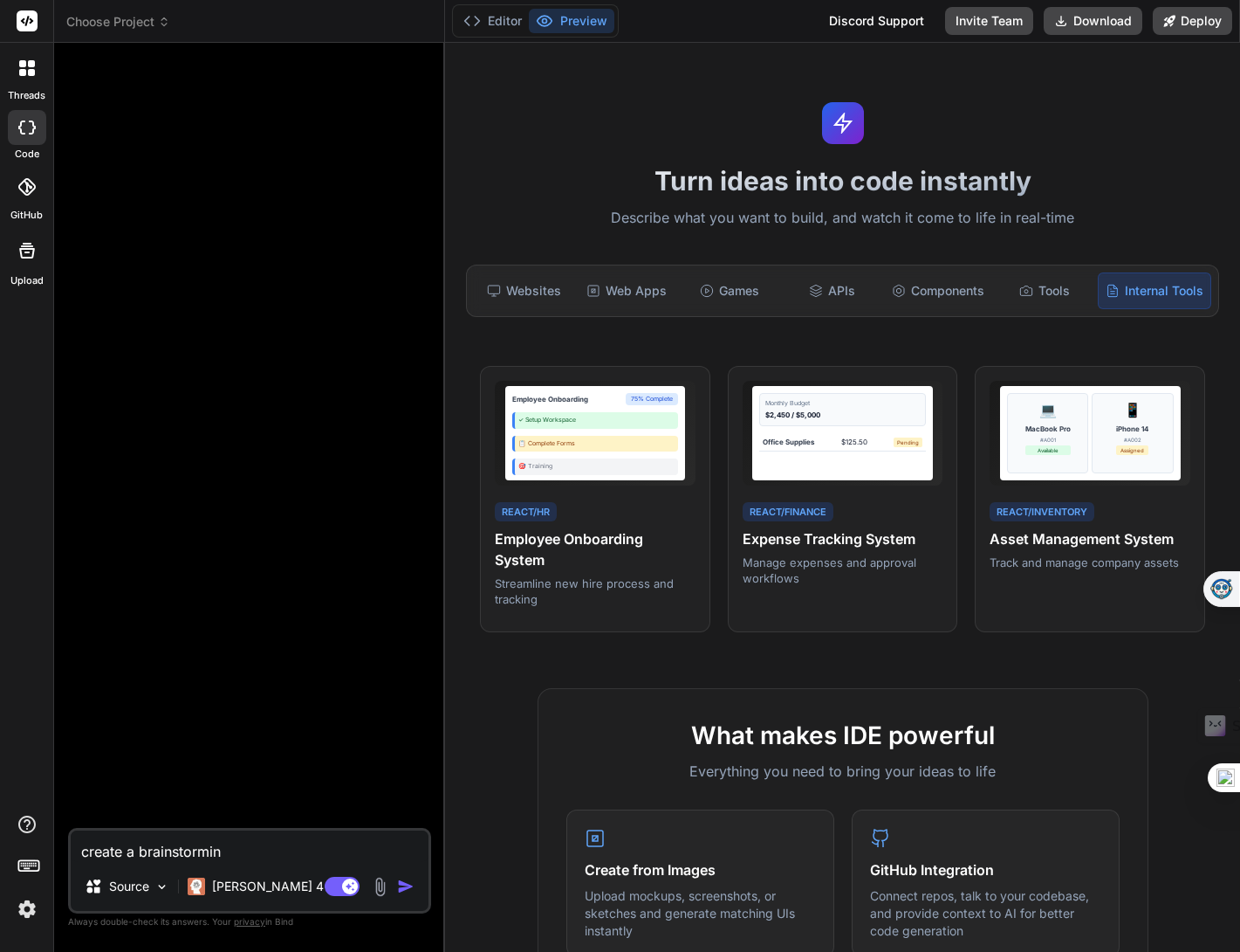
type textarea "x"
type textarea "create a brainstorming"
type textarea "x"
type textarea "create a brainstorming t"
type textarea "x"
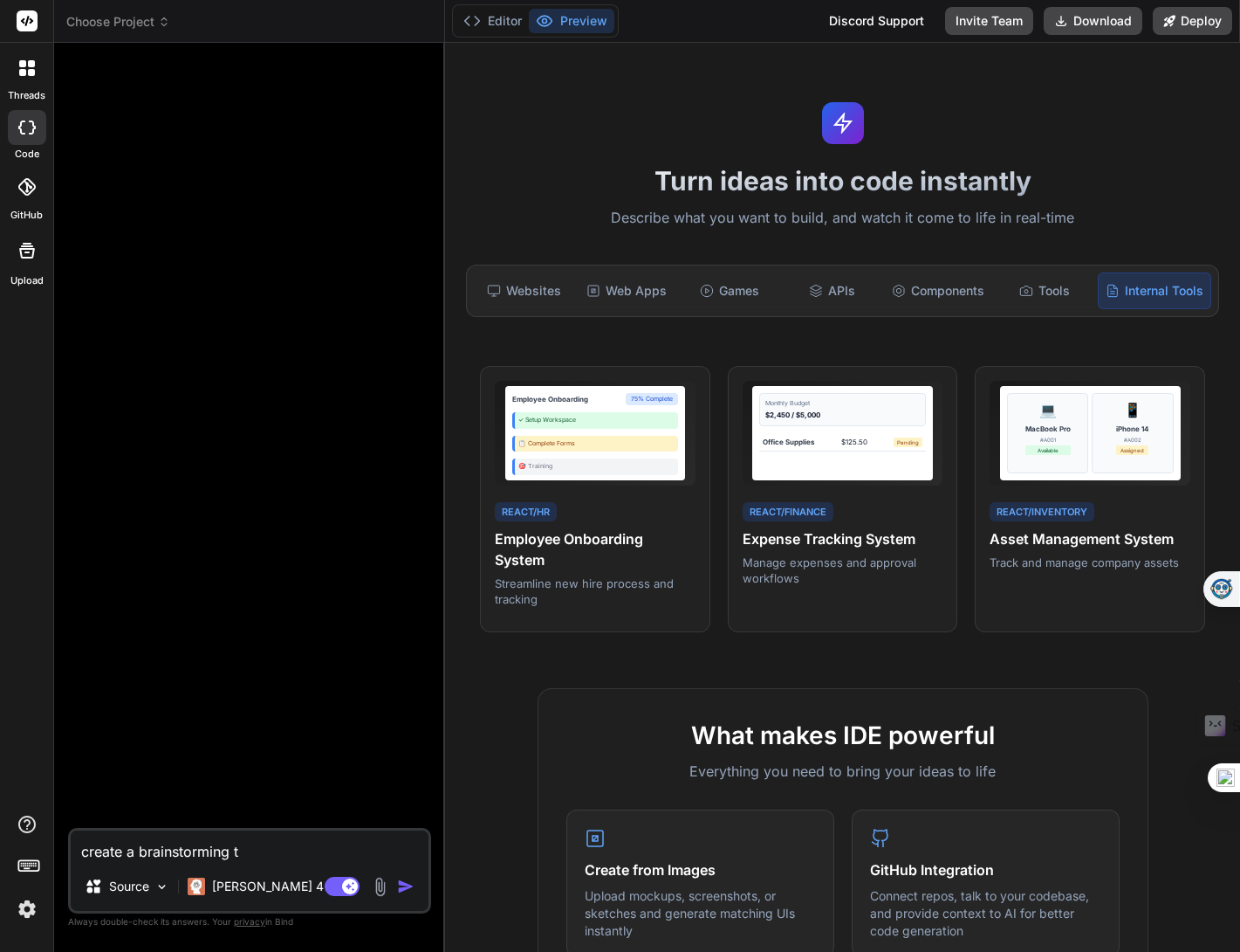
type textarea "create a brainstorming to"
type textarea "x"
type textarea "create a brainstorming too"
type textarea "x"
type textarea "create a brainstorming tool"
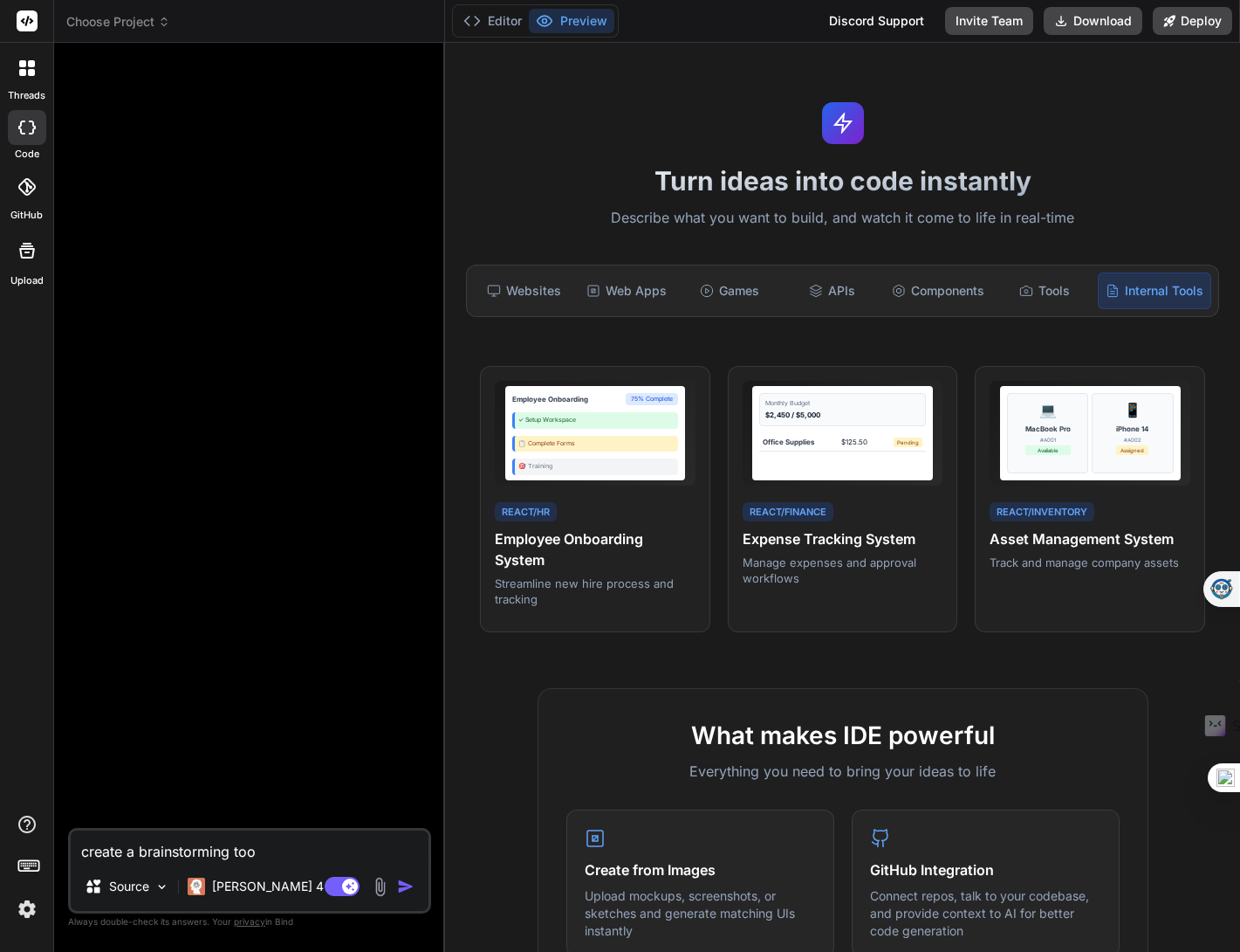
type textarea "x"
type textarea "create a brainstorming tool"
type textarea "x"
type textarea "create a brainstorming tool b"
type textarea "x"
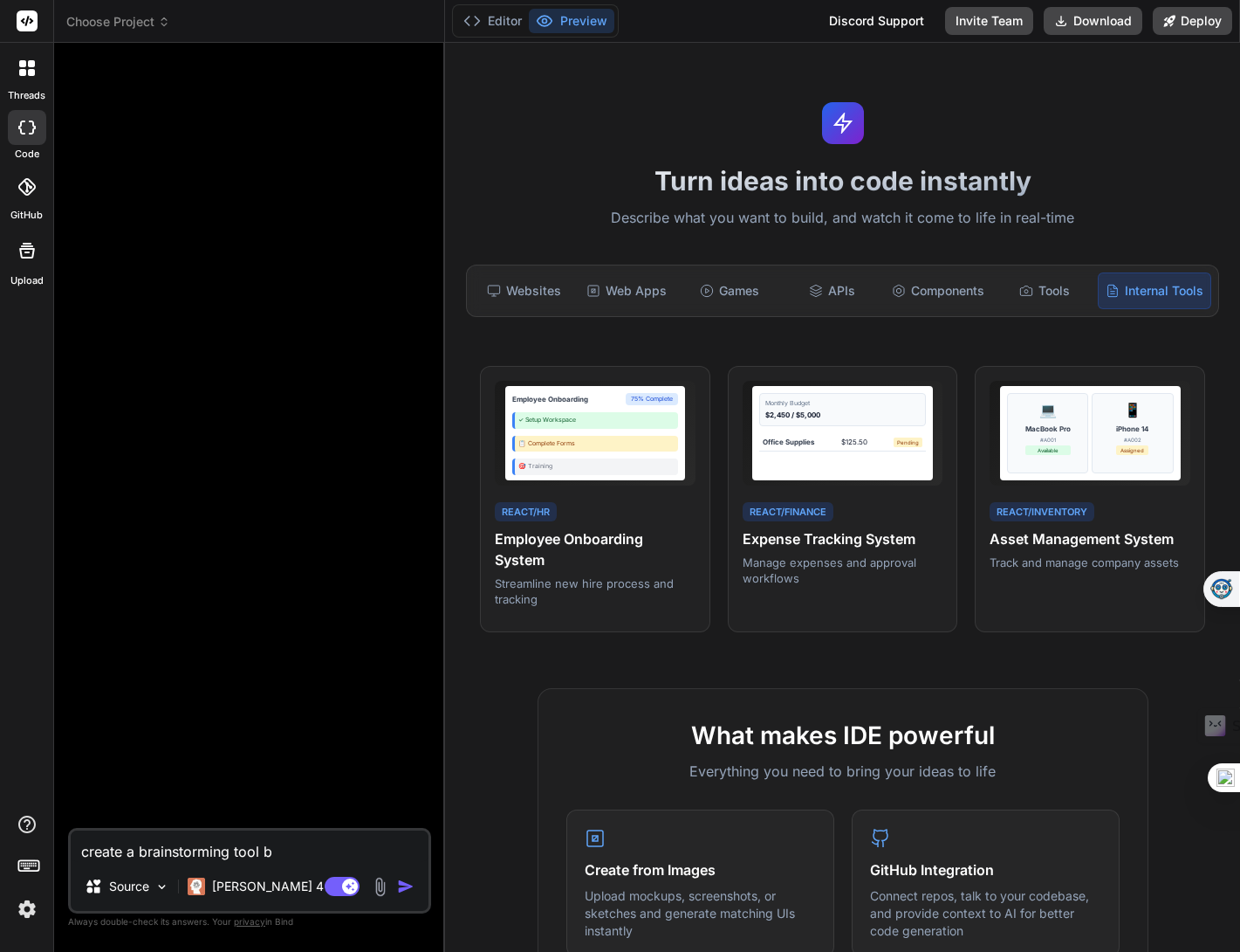
type textarea "create a brainstorming tool ba"
type textarea "x"
type textarea "create a brainstorming tool bas"
type textarea "x"
type textarea "create a brainstorming tool base"
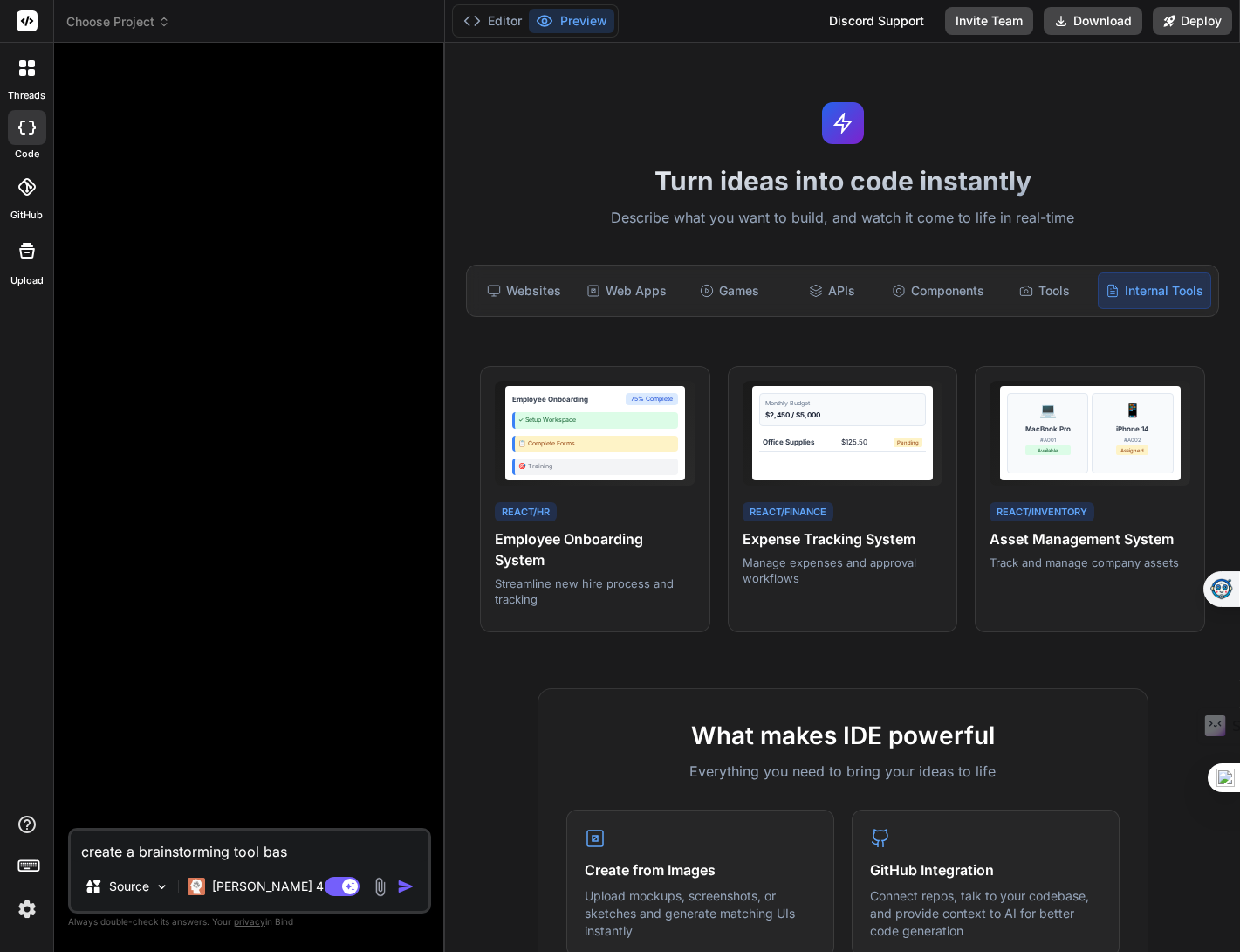
type textarea "x"
type textarea "create a brainstorming tool based"
type textarea "x"
type textarea "create a brainstorming tool based"
type textarea "x"
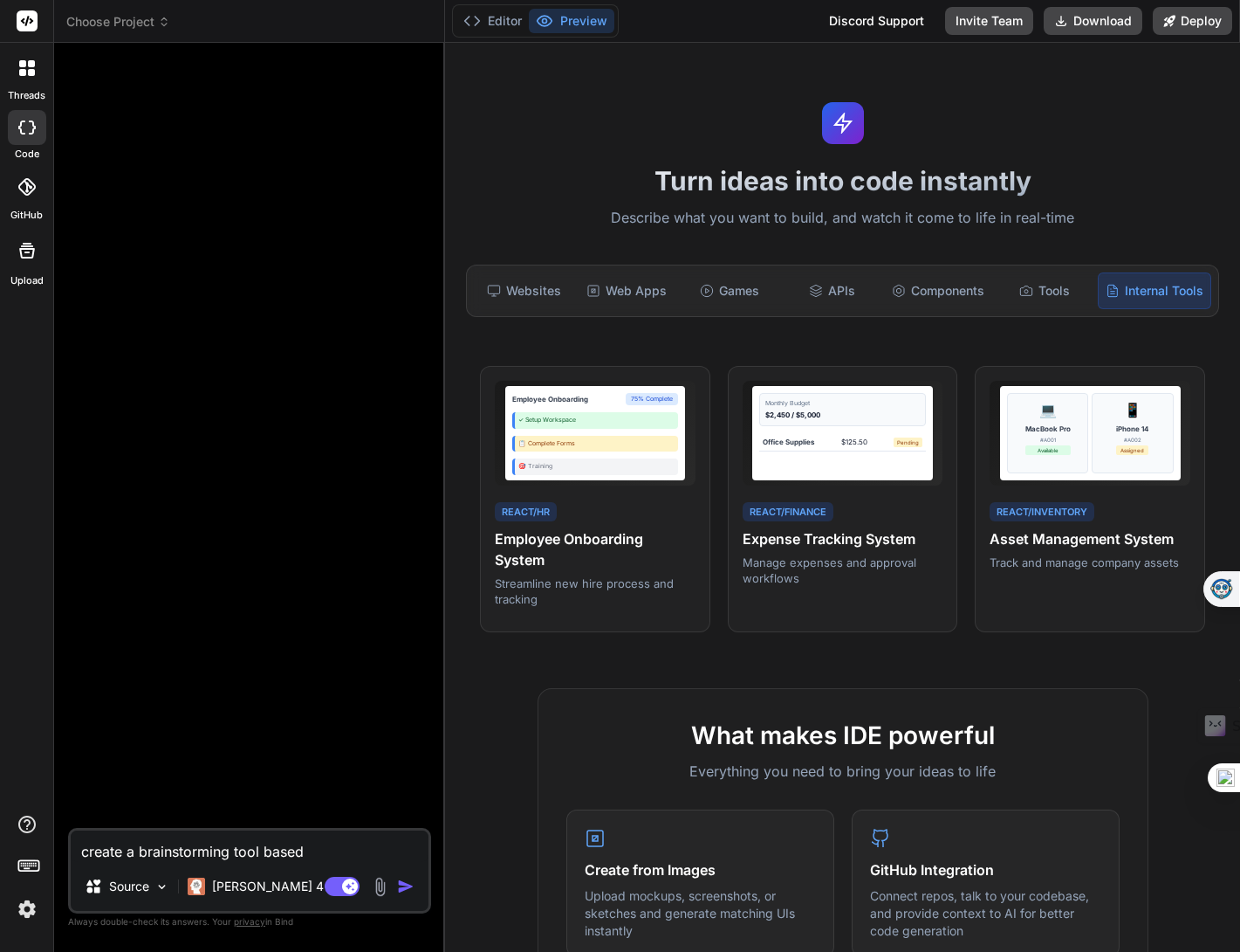
type textarea "create a brainstorming tool based o"
type textarea "x"
type textarea "create a brainstorming tool based on"
type textarea "x"
type textarea "create a brainstorming tool based on"
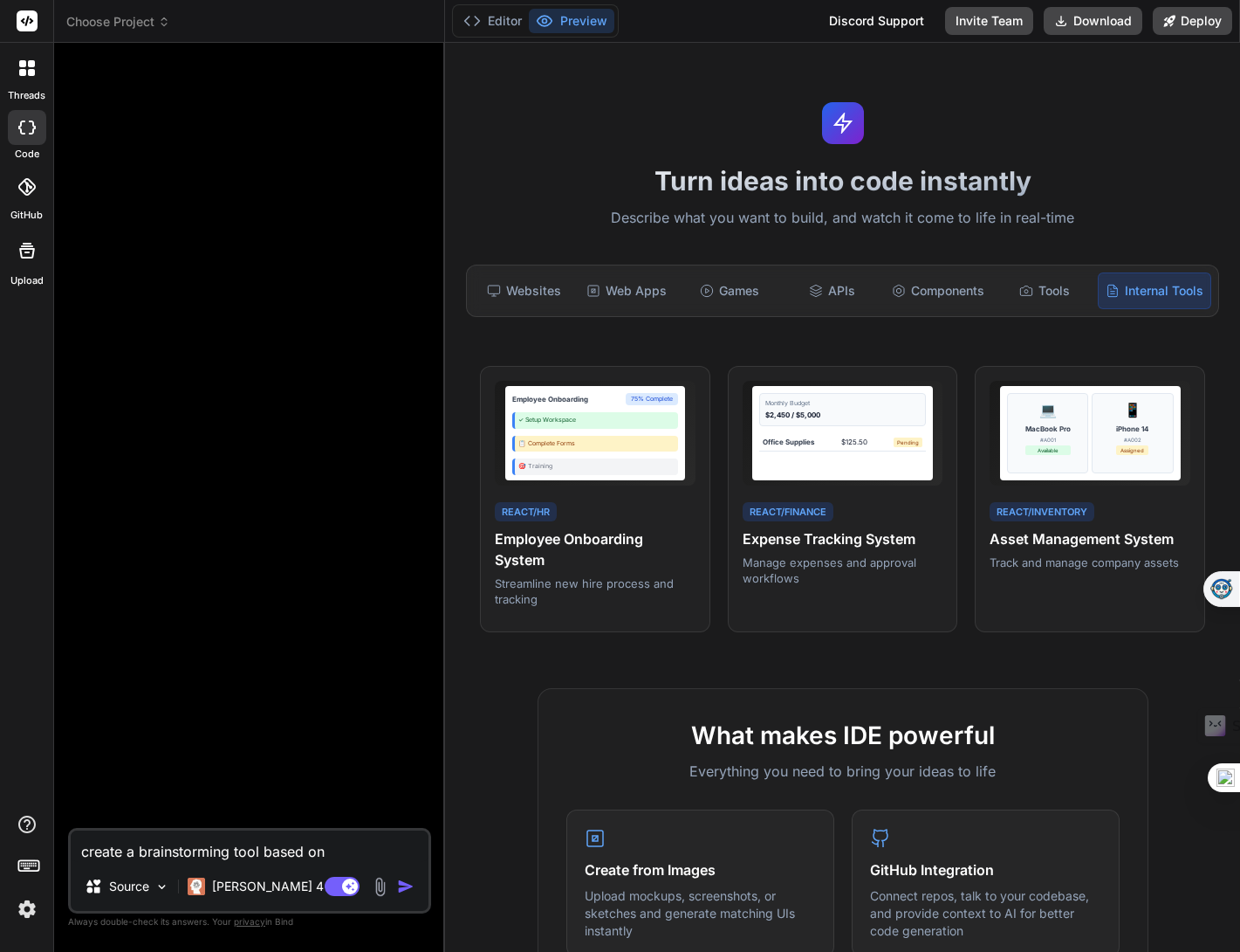
type textarea "x"
type textarea "create a brainstorming tool based on S"
type textarea "x"
type textarea "create a brainstorming tool based on SC"
type textarea "x"
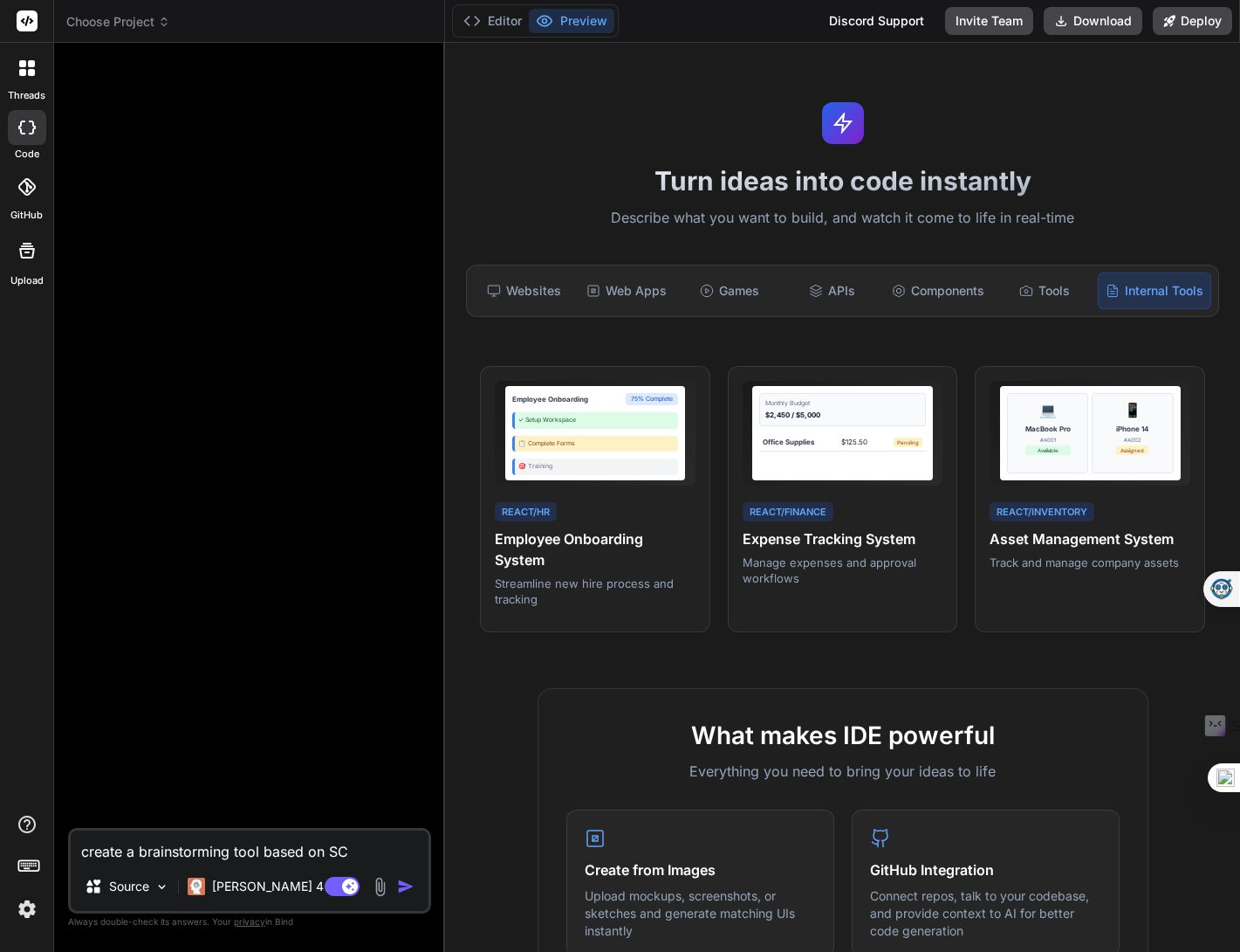
type textarea "create a brainstorming tool based on SCA"
type textarea "x"
type textarea "create a brainstorming tool based on SCAM"
type textarea "x"
type textarea "create a brainstorming tool based on SCAMP"
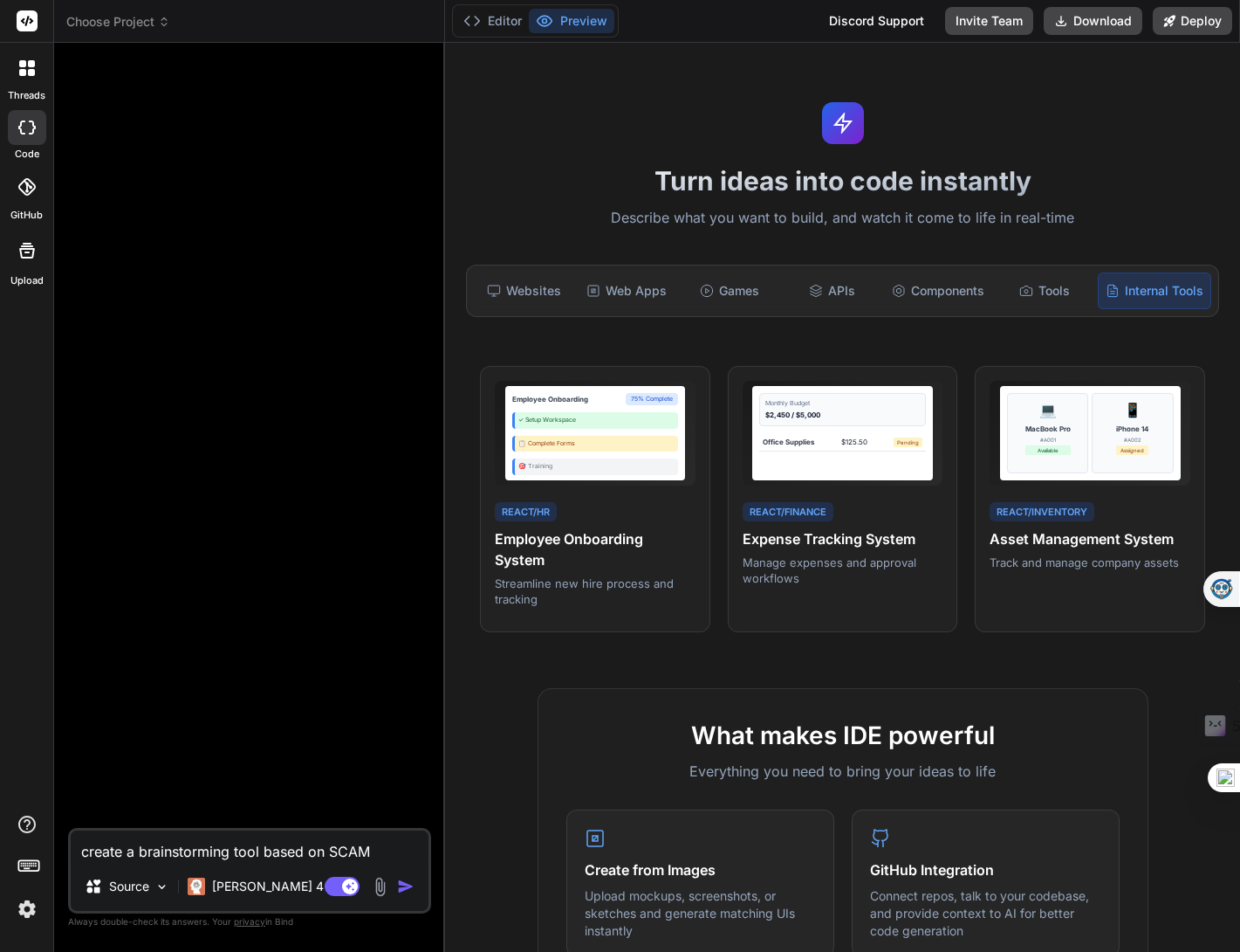
type textarea "x"
type textarea "create a brainstorming tool based on SCAMPE"
type textarea "x"
type textarea "create a brainstorming tool based on SCAMPER"
type textarea "x"
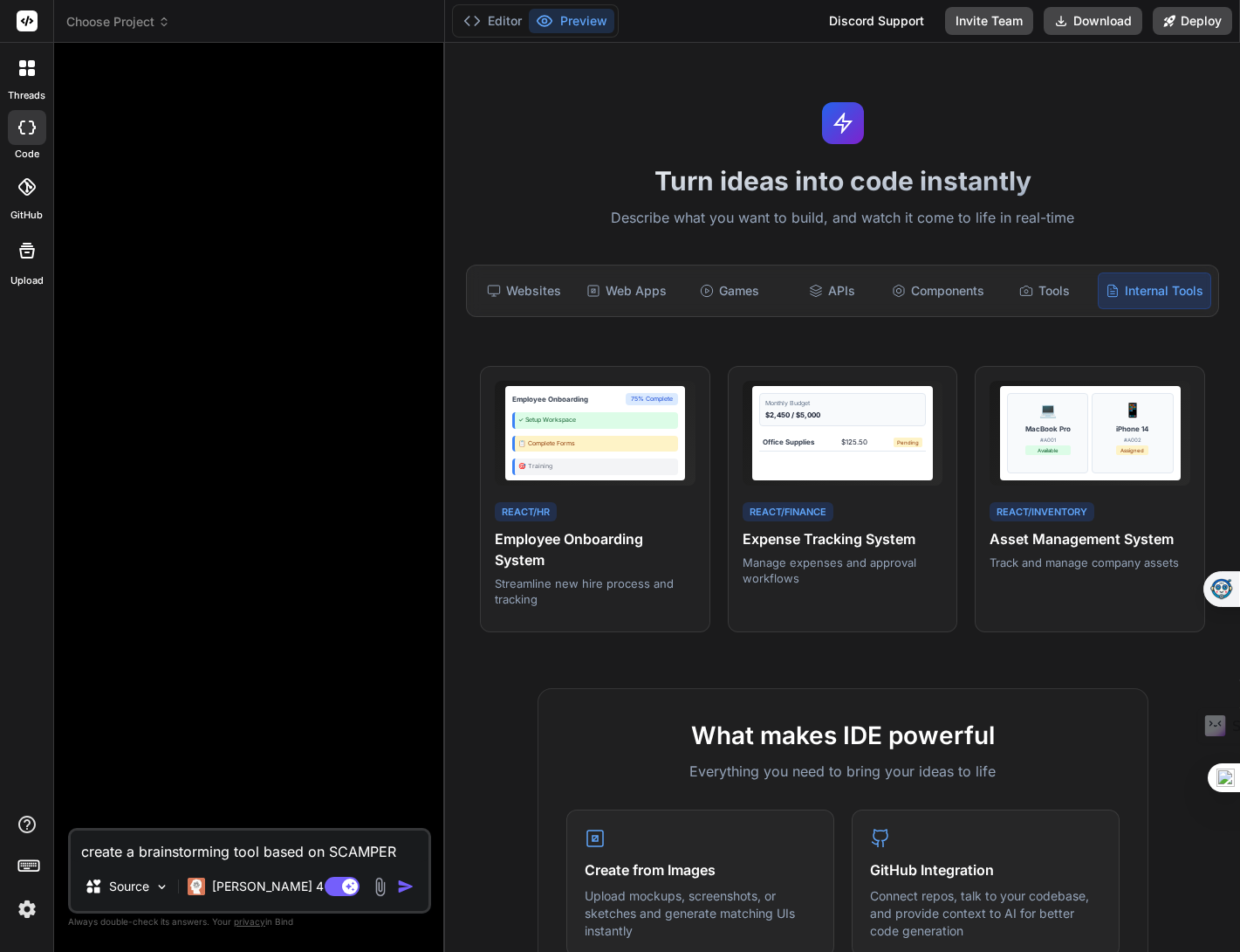
type textarea "create a brainstorming tool based on SCAMPER"
type textarea "x"
type textarea "create a brainstorming tool based on SCAMPER m"
type textarea "x"
type textarea "create a brainstorming tool based on SCAMPER me"
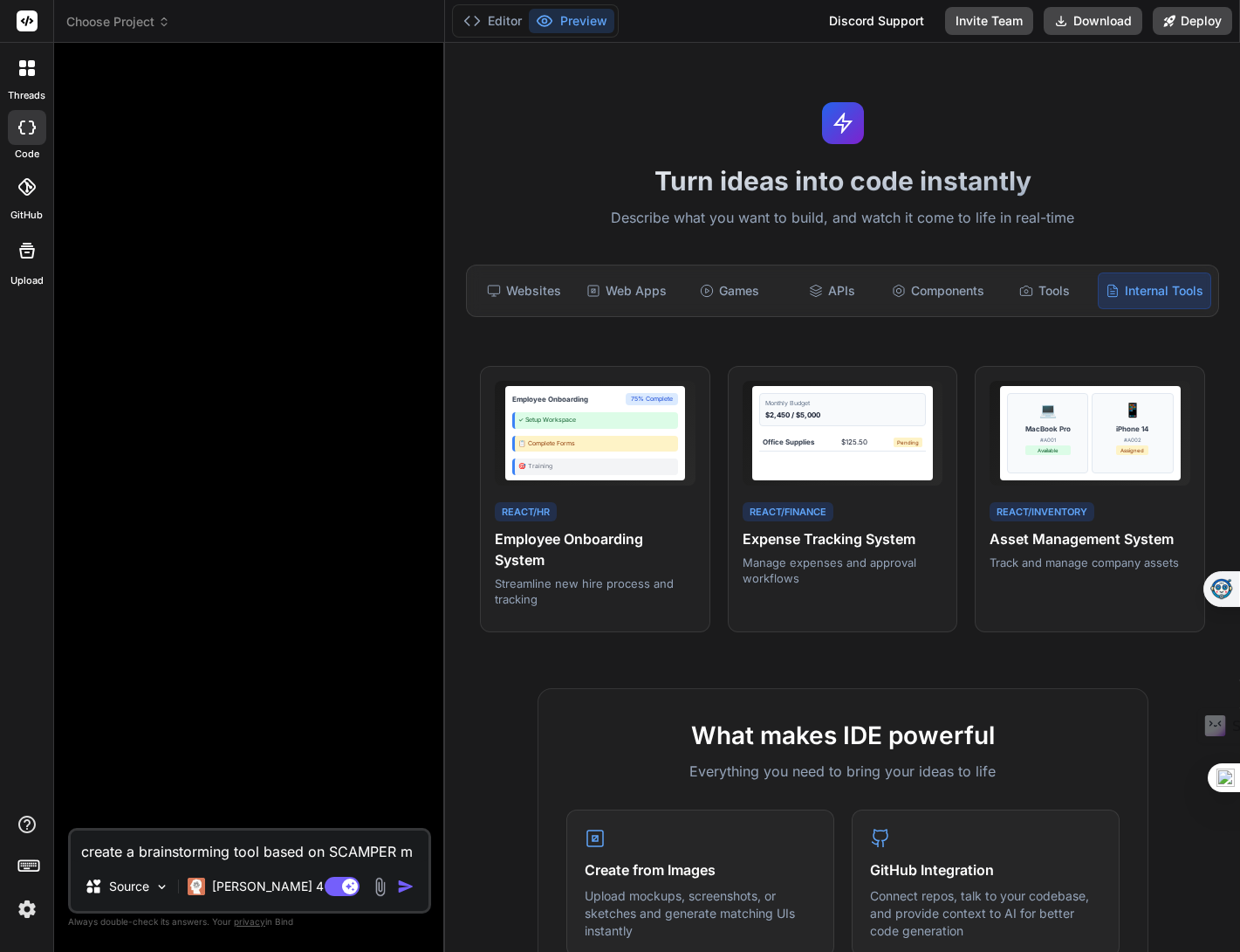
type textarea "x"
type textarea "create a brainstorming tool based on SCAMPER met"
type textarea "x"
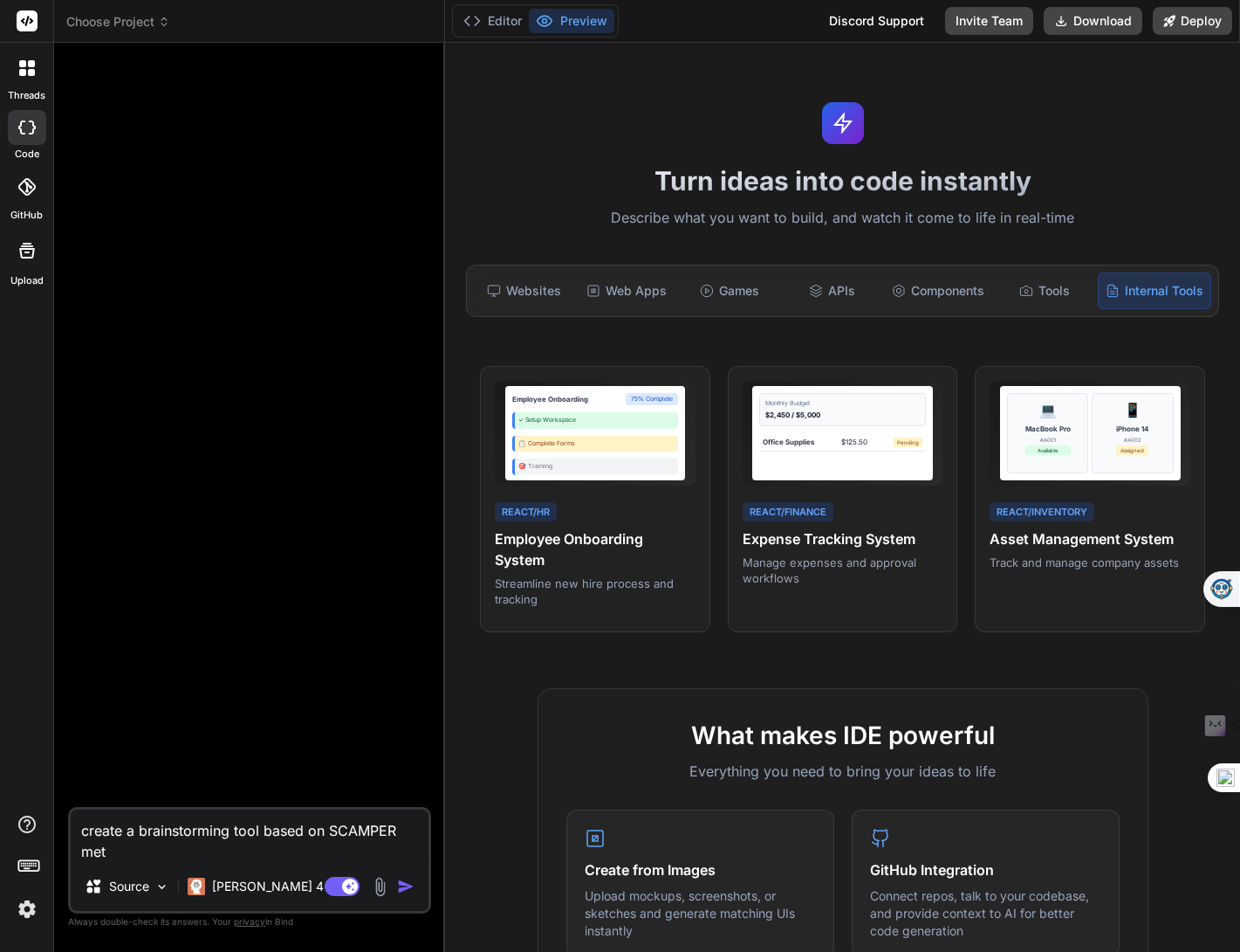
type textarea "create a brainstorming tool based on SCAMPER meth"
type textarea "x"
type textarea "create a brainstorming tool based on SCAMPER metho"
type textarea "x"
type textarea "create a brainstorming tool based on SCAMPER method"
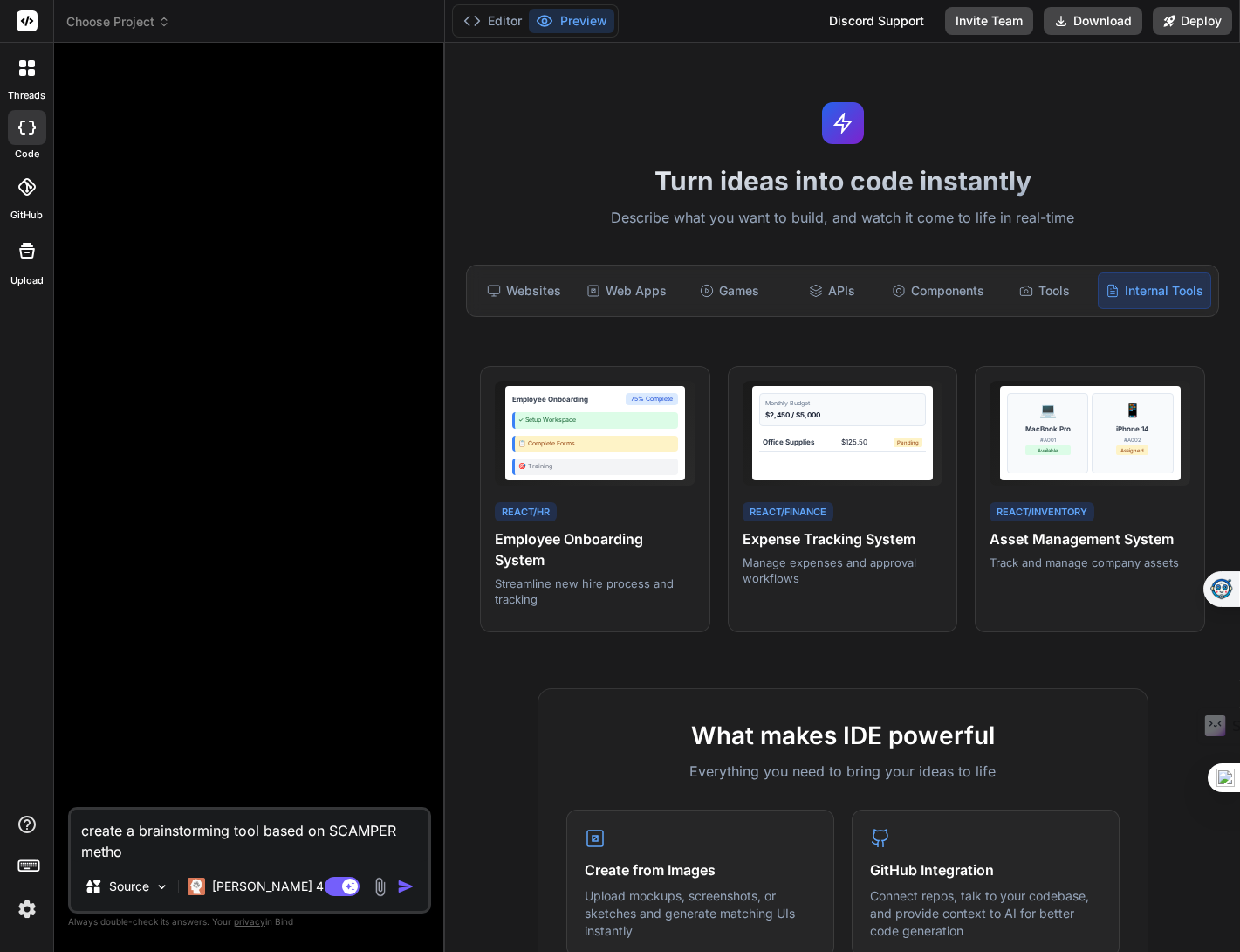
type textarea "x"
click at [164, 859] on textarea "create a brainstorming tool based on SCAMPER method" at bounding box center [249, 835] width 358 height 53
paste textarea "Create a brainstorming tool that utilizes the SCAMPER method to generate creati…"
type textarea "Create a brainstorming tool that utilizes the SCAMPER method to generate creati…"
type textarea "x"
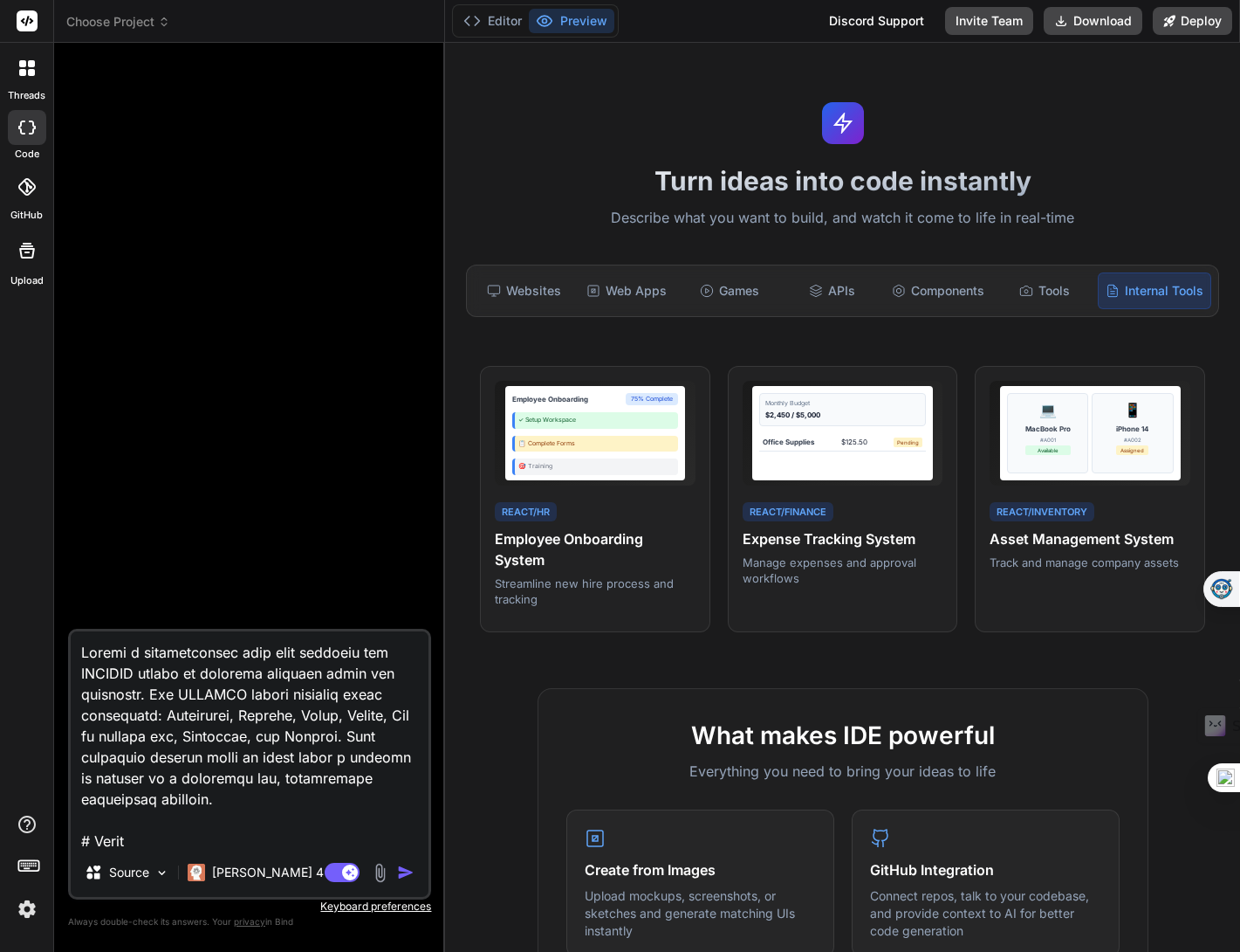
scroll to position [1531, 0]
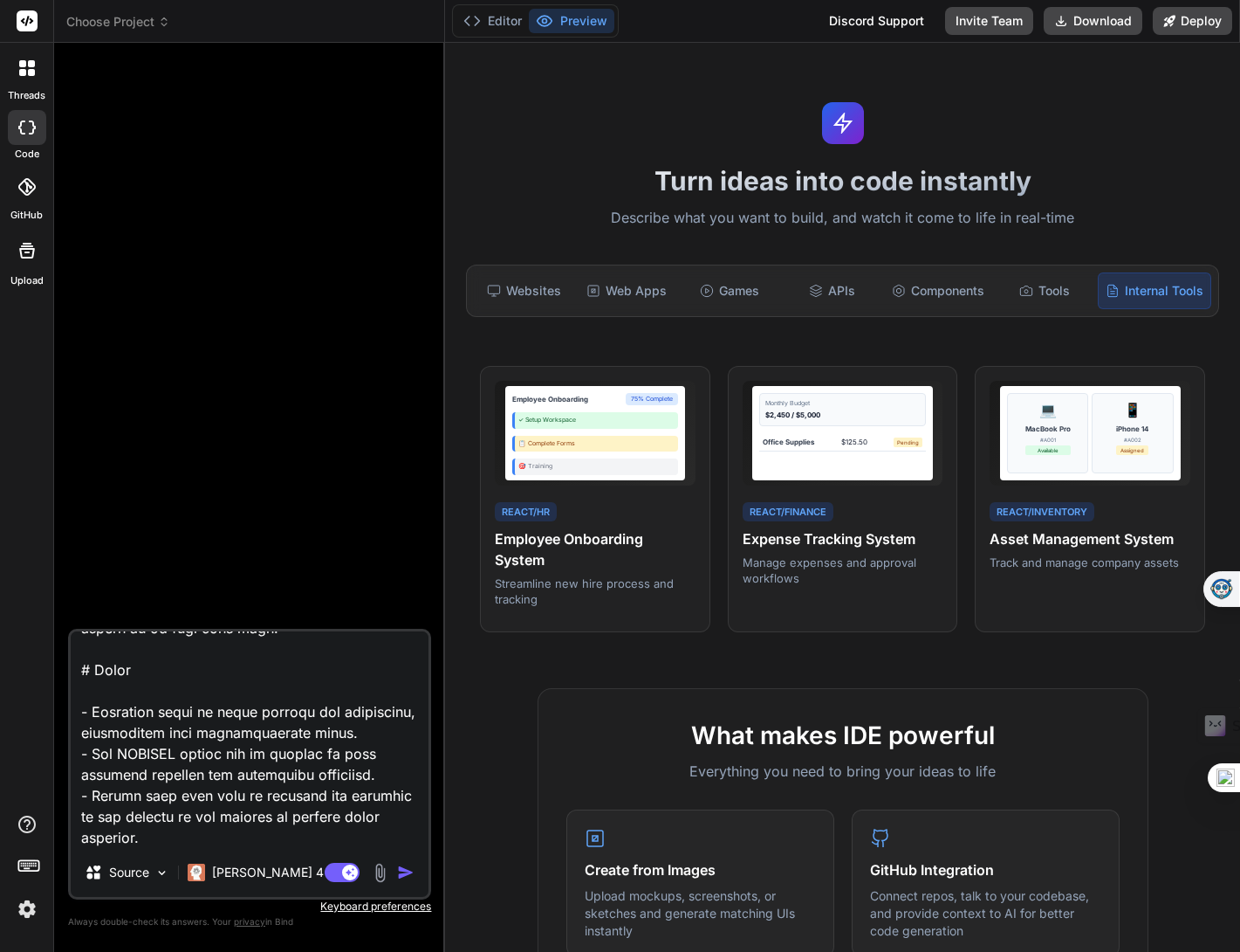
type textarea "Create a brainstorming tool that utilizes the SCAMPER method to generate creati…"
click at [403, 872] on img "button" at bounding box center [406, 873] width 18 height 18
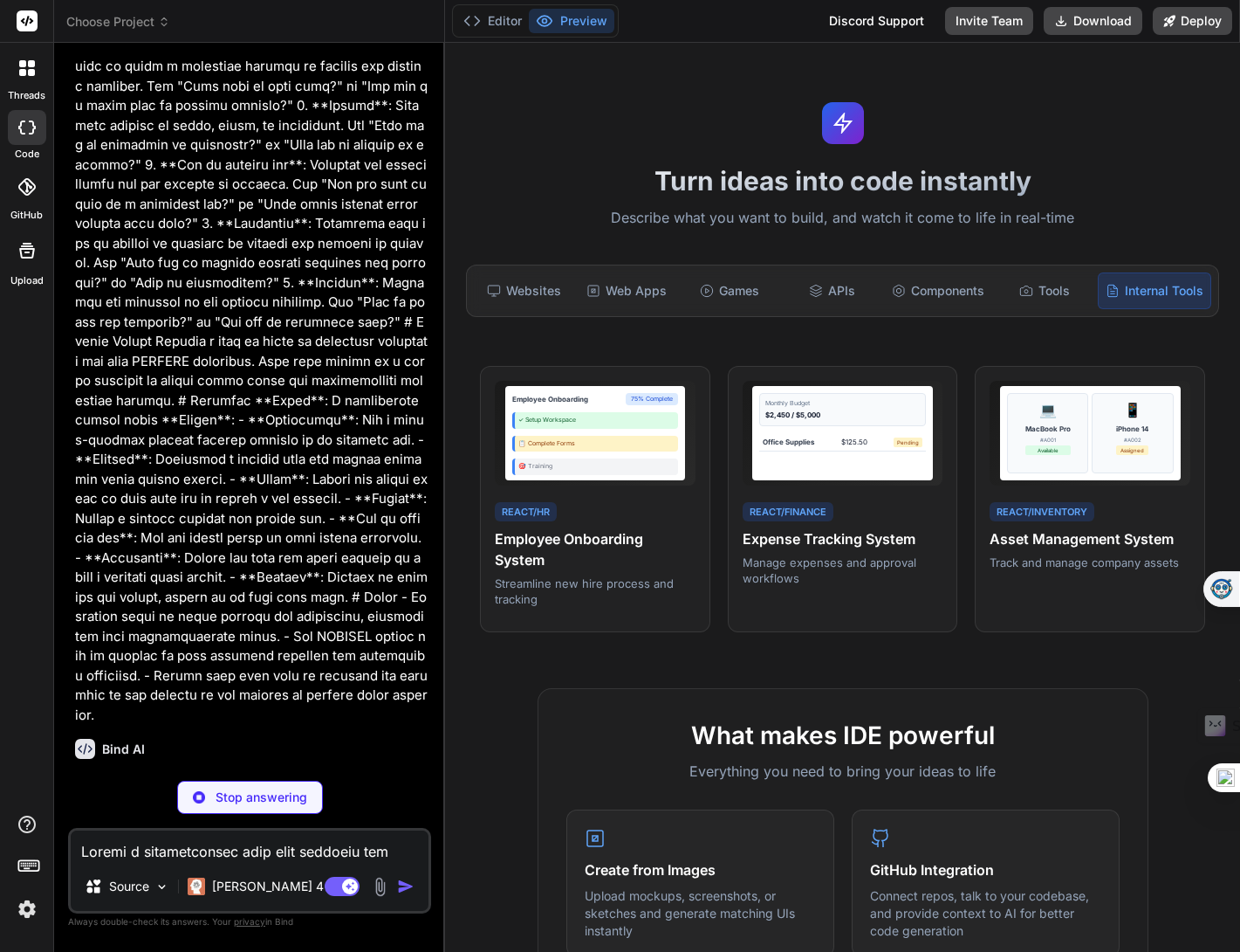
scroll to position [313, 0]
type textarea "x"
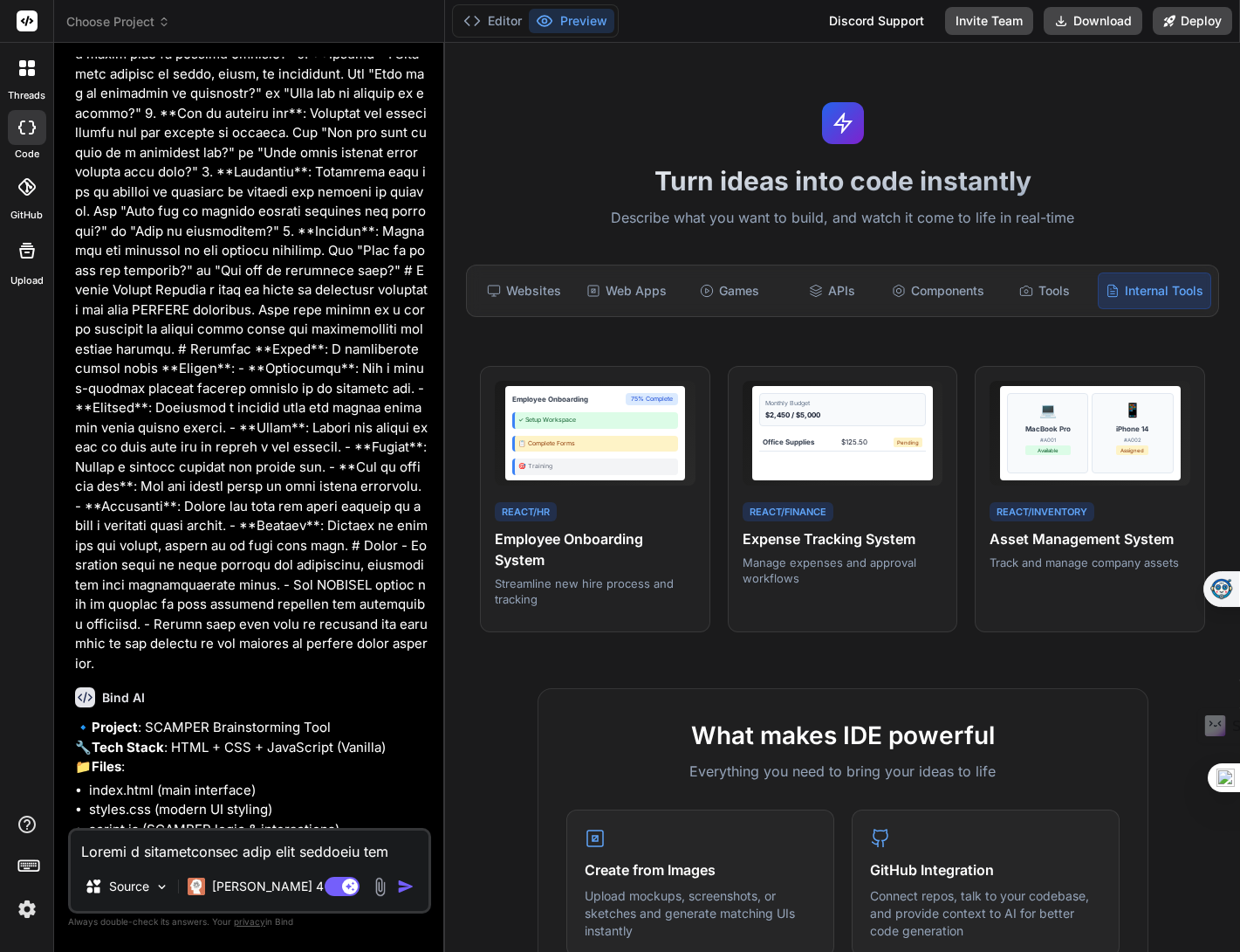
scroll to position [593, 0]
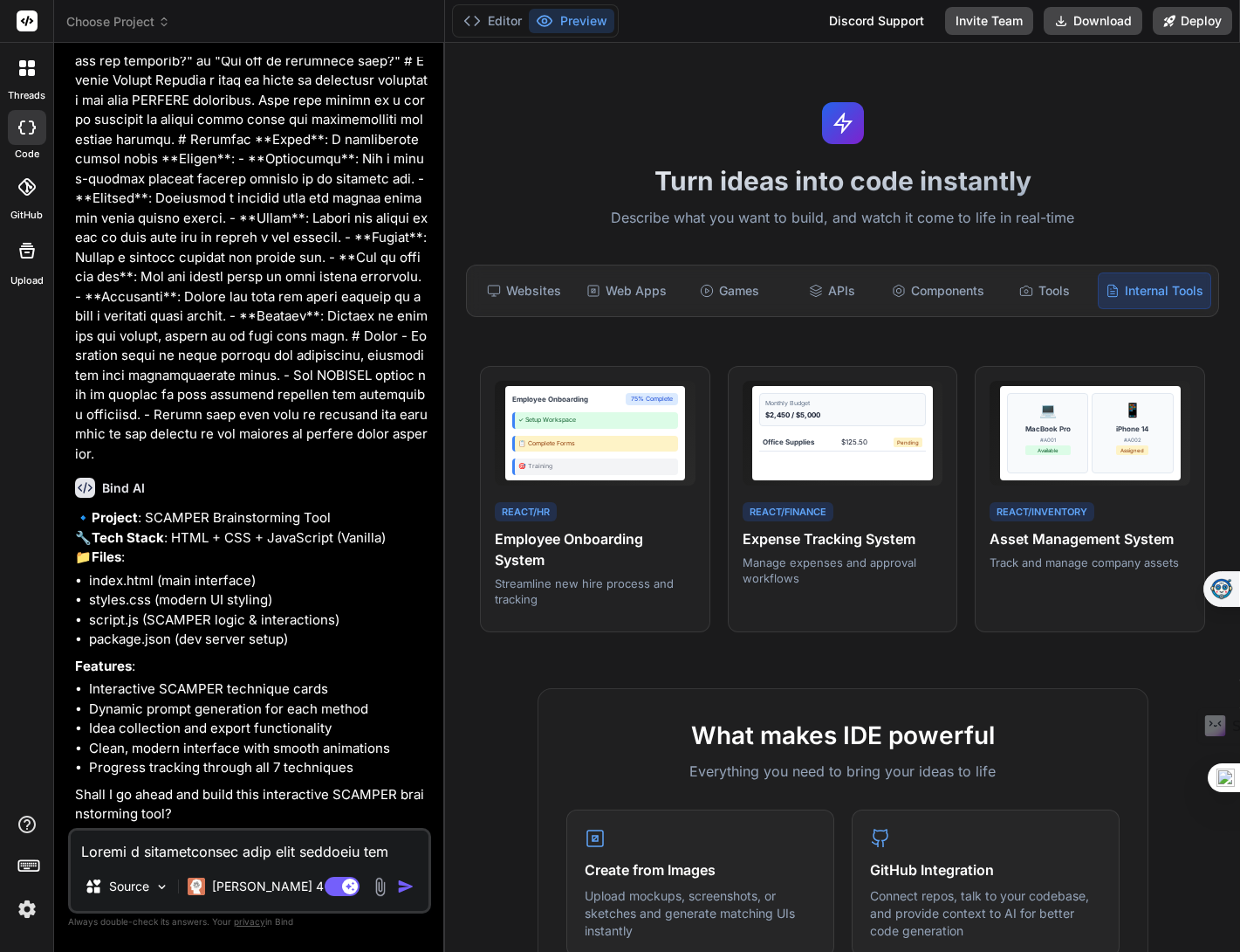
click at [187, 853] on textarea at bounding box center [249, 846] width 358 height 32
type textarea "y"
type textarea "x"
type textarea "ye"
type textarea "x"
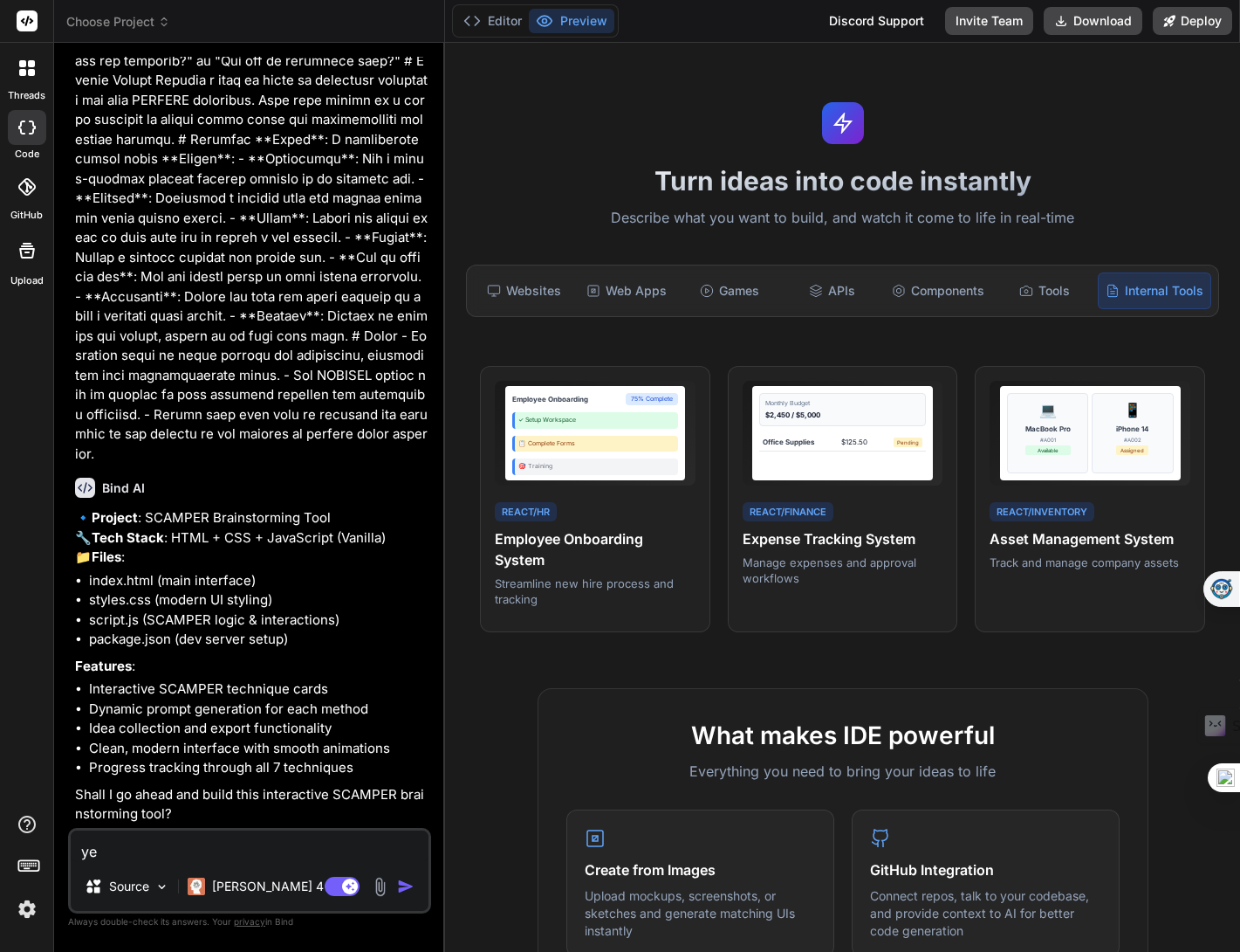
type textarea "yes"
type textarea "x"
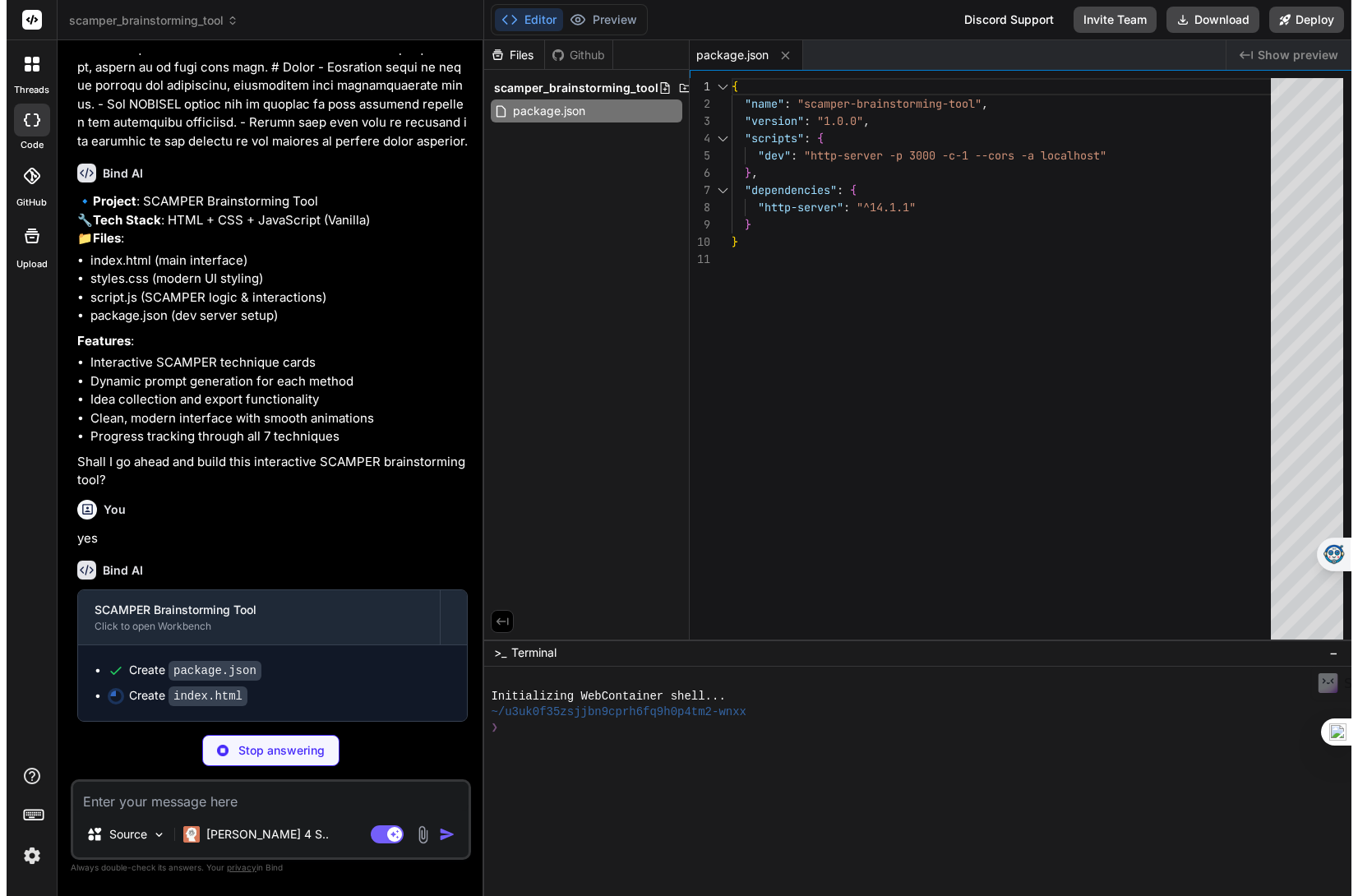
scroll to position [715, 0]
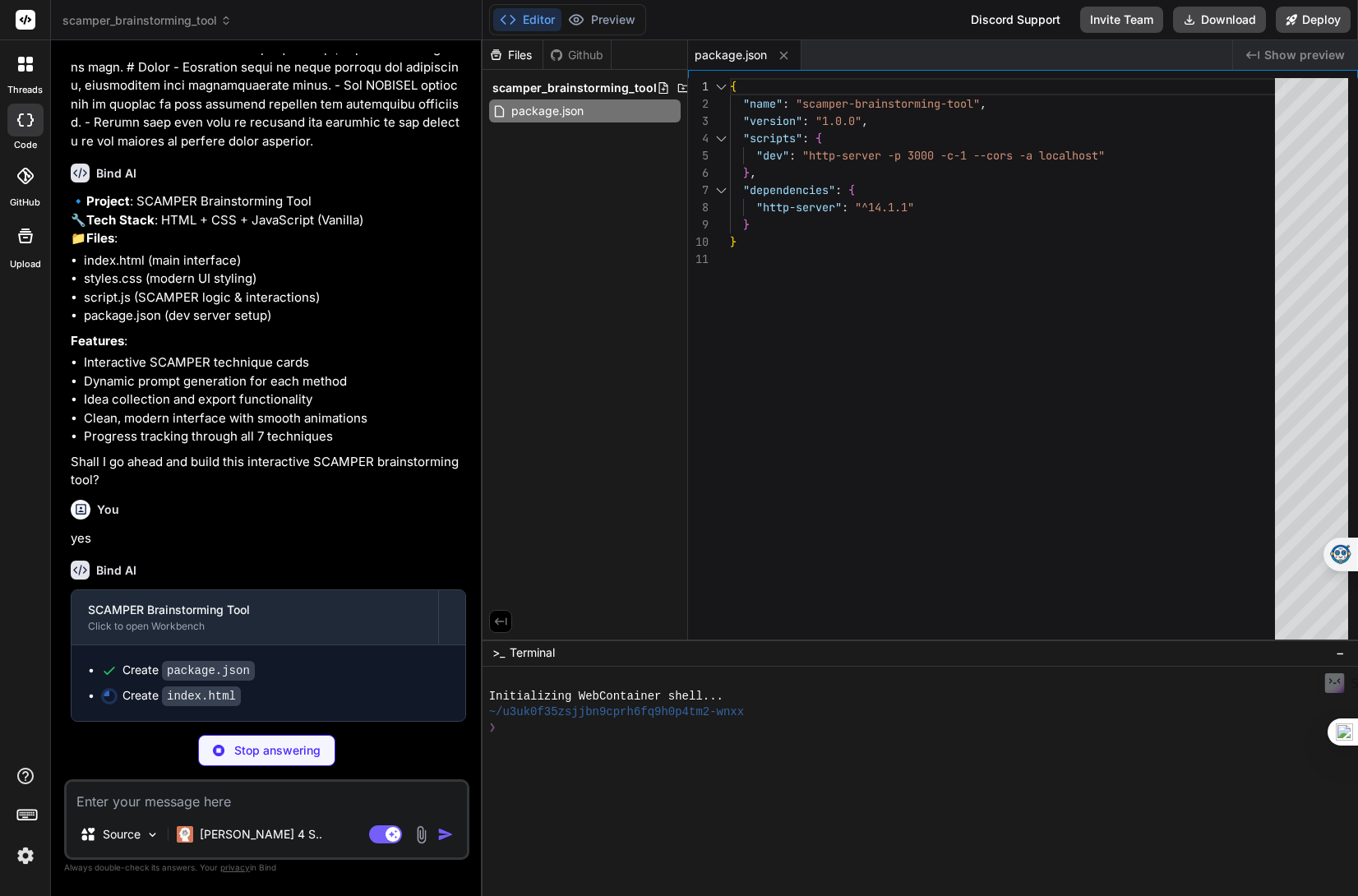
type textarea "x"
type textarea "<script src="script.js"></script> </body> </html>"
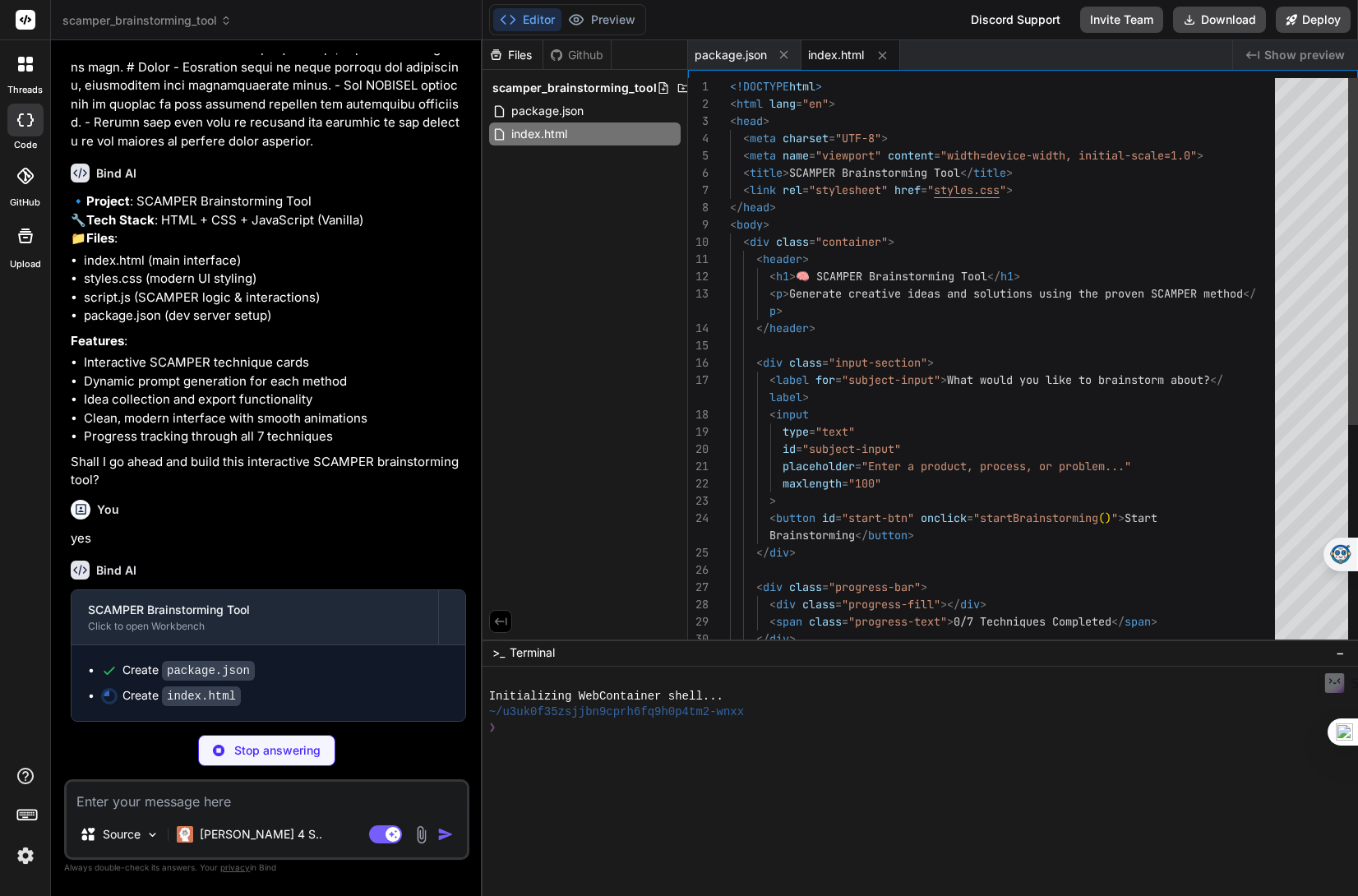
scroll to position [729, 0]
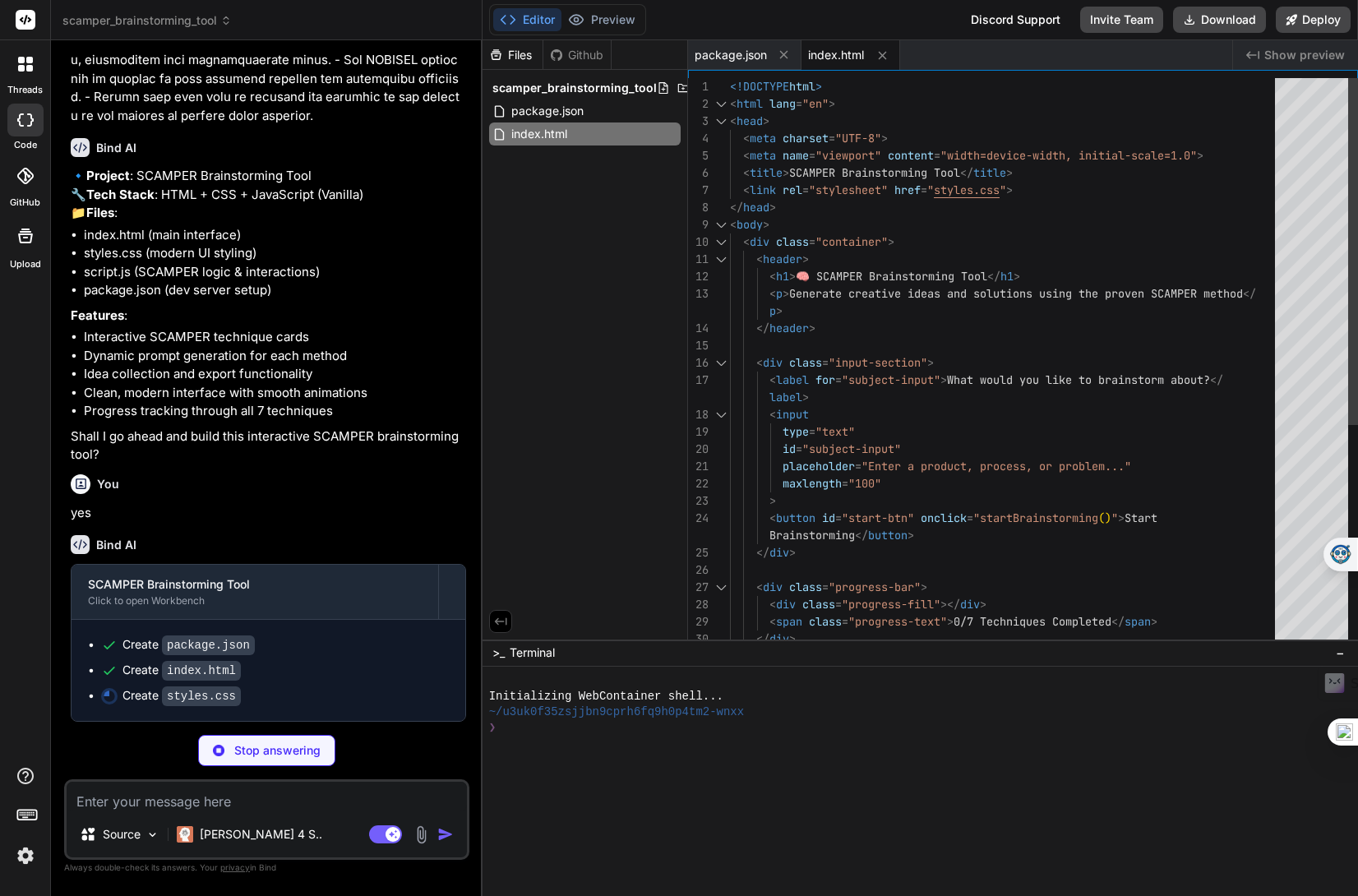
type textarea "x"
type textarea "padding: 20px; } .action-buttons { flex-direction: column; } }"
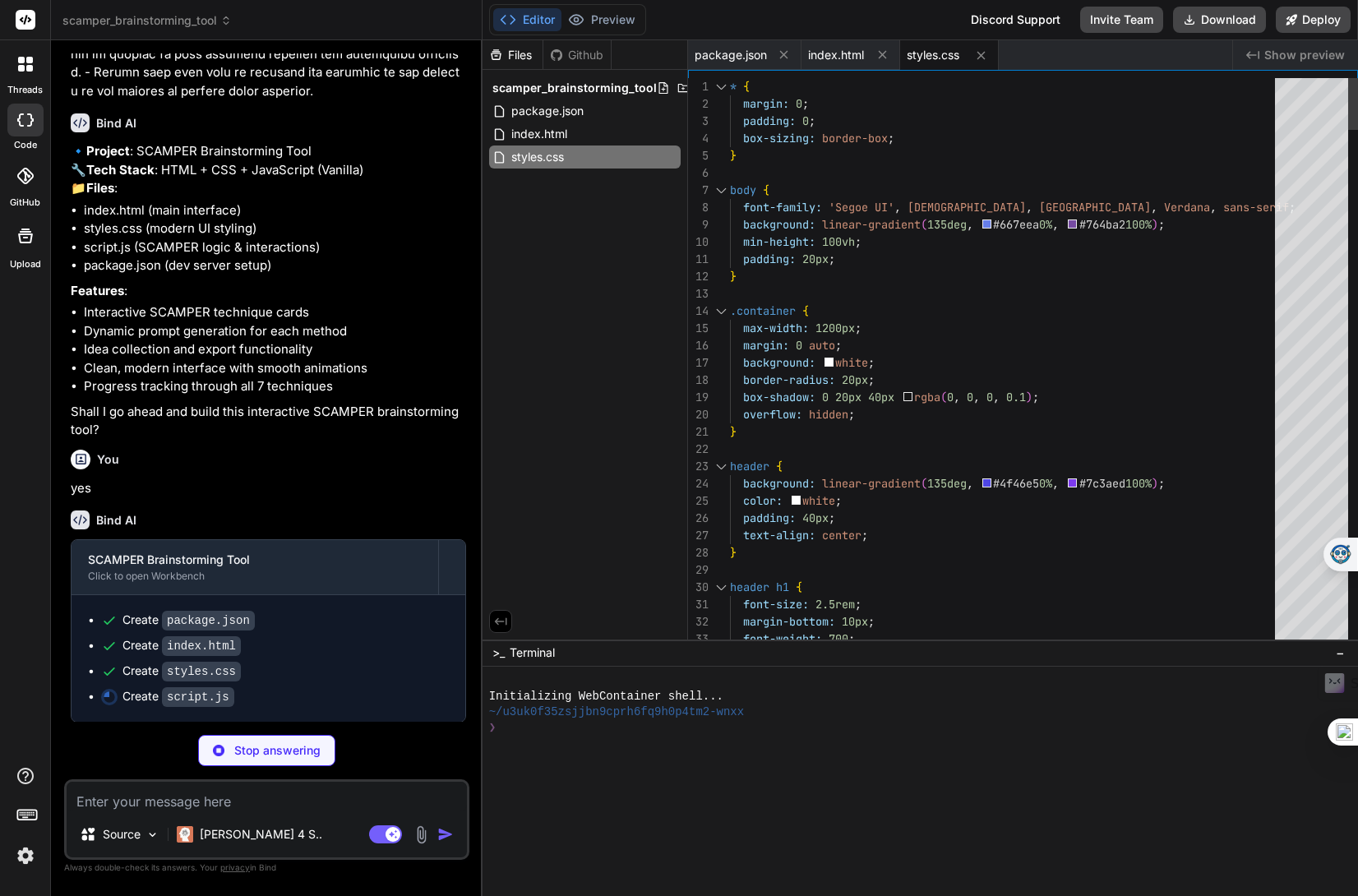
type textarea "x"
type textarea "if (nextBtn) { nextBtn.click(); } } } }); });"
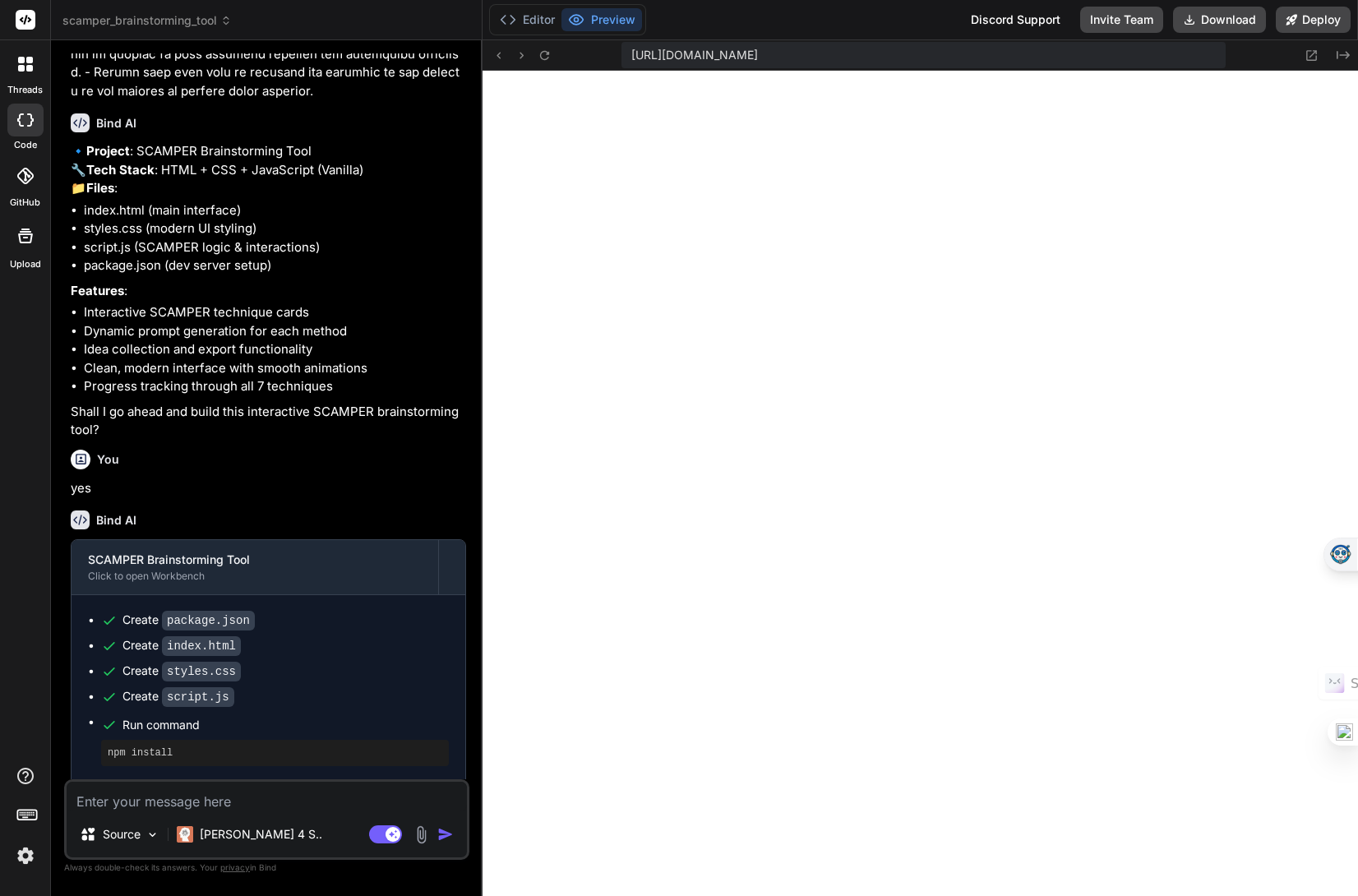
scroll to position [686, 0]
click at [1168, 54] on icon at bounding box center [1311, 55] width 14 height 14
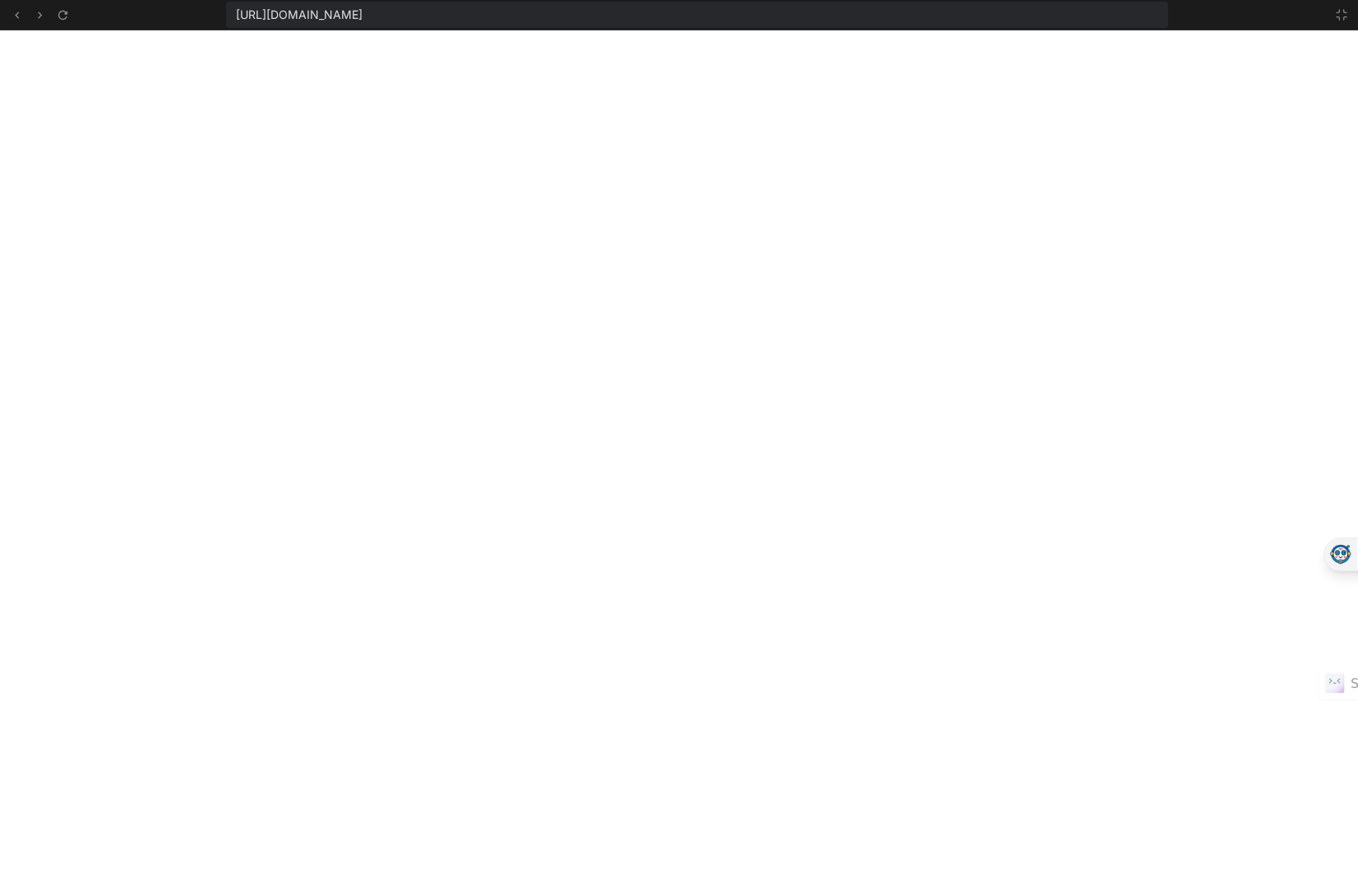
scroll to position [779, 0]
click at [1168, 16] on icon at bounding box center [1341, 15] width 13 height 13
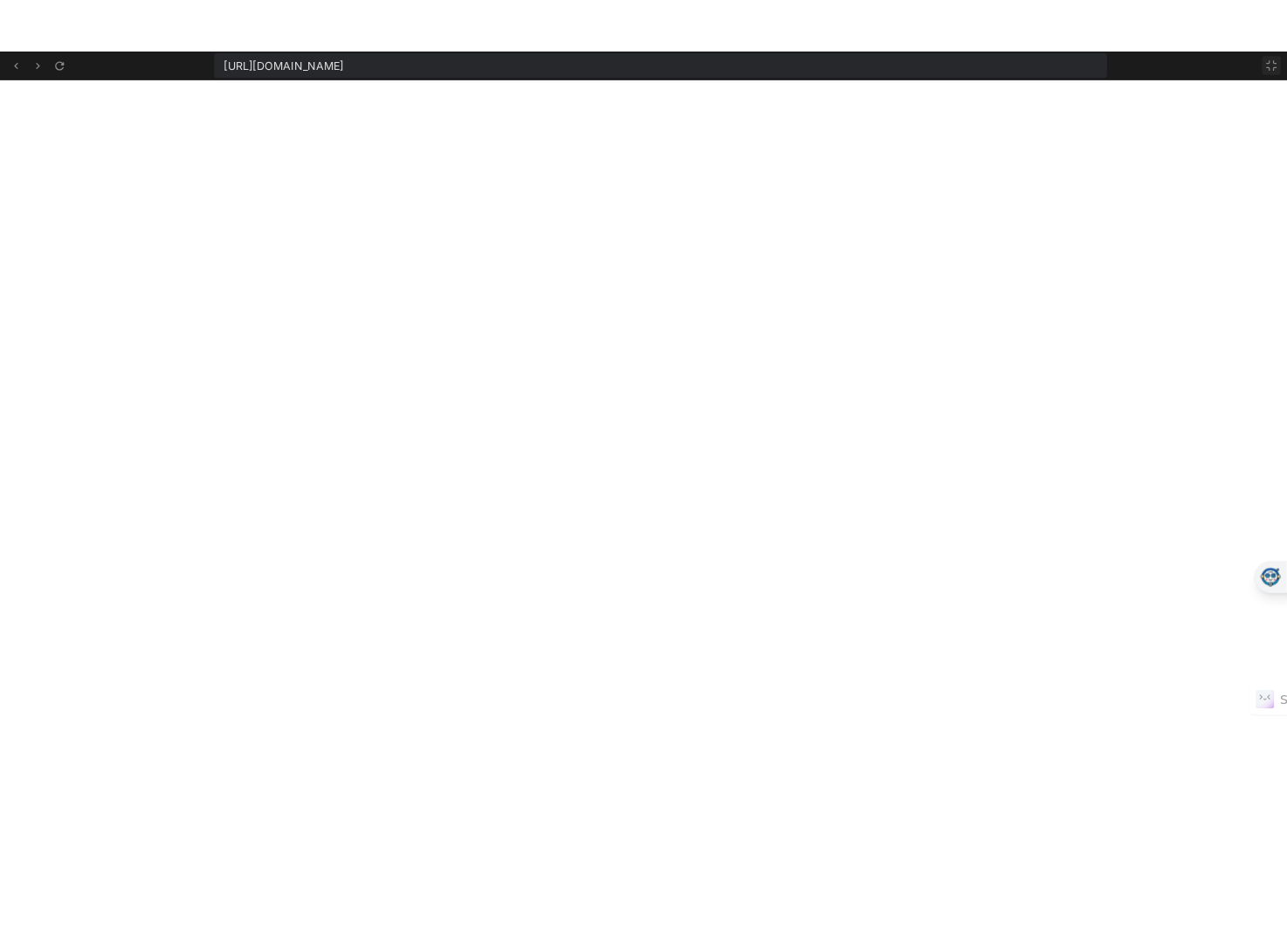
scroll to position [928, 0]
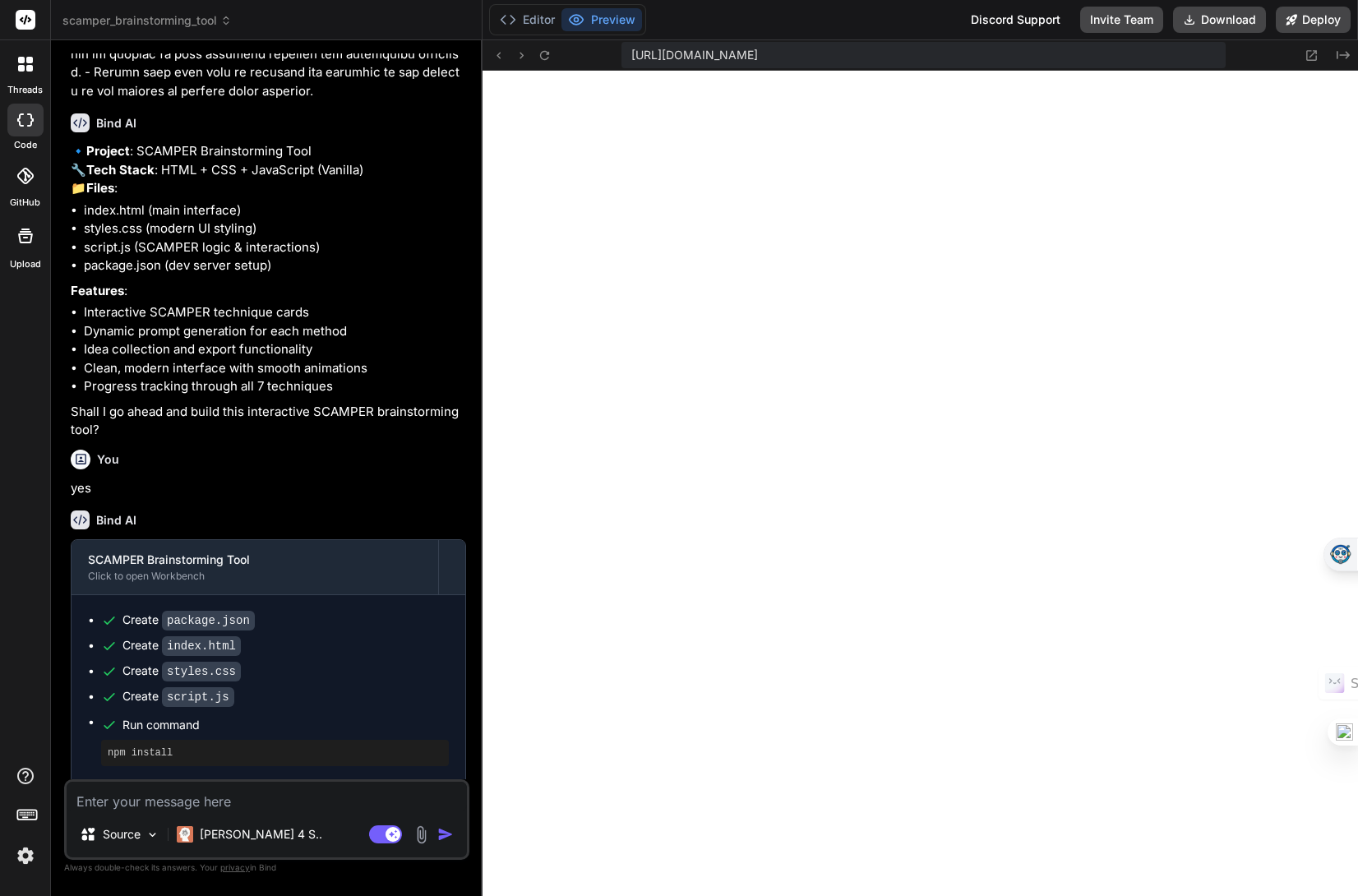
click at [758, 62] on span "https://u3uk0f35zsjjbn9cprh6fq9h0p4tm2-wnxx--3000--96435430.local-corp.webconta…" at bounding box center [695, 55] width 127 height 17
click at [758, 58] on span "https://u3uk0f35zsjjbn9cprh6fq9h0p4tm2-wnxx--3000--96435430.local-corp.webconta…" at bounding box center [695, 55] width 127 height 17
click at [602, 23] on button "Preview" at bounding box center [602, 20] width 80 height 23
click at [537, 20] on button "Editor" at bounding box center [527, 20] width 68 height 23
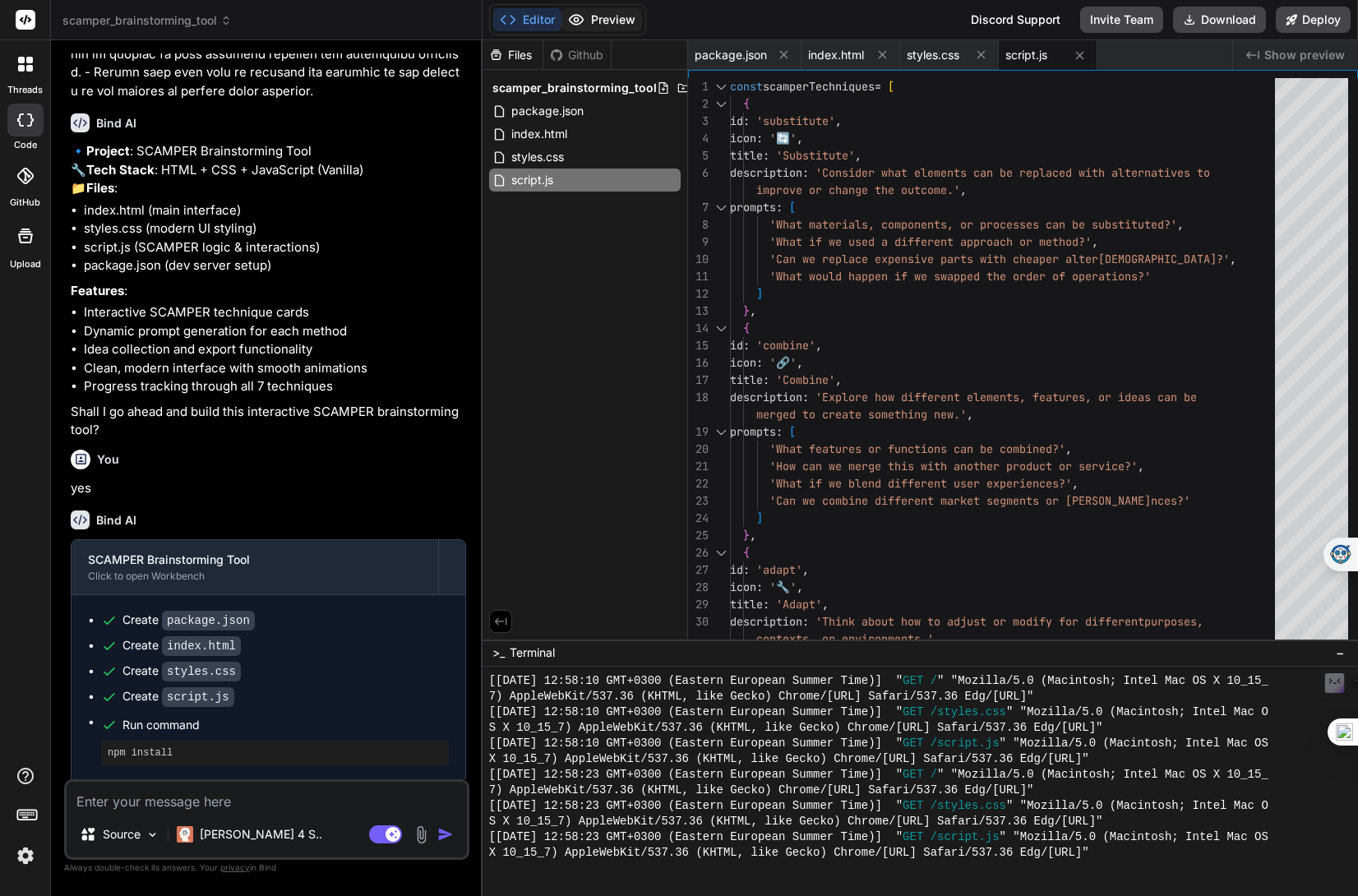
click at [602, 22] on button "Preview" at bounding box center [602, 20] width 80 height 23
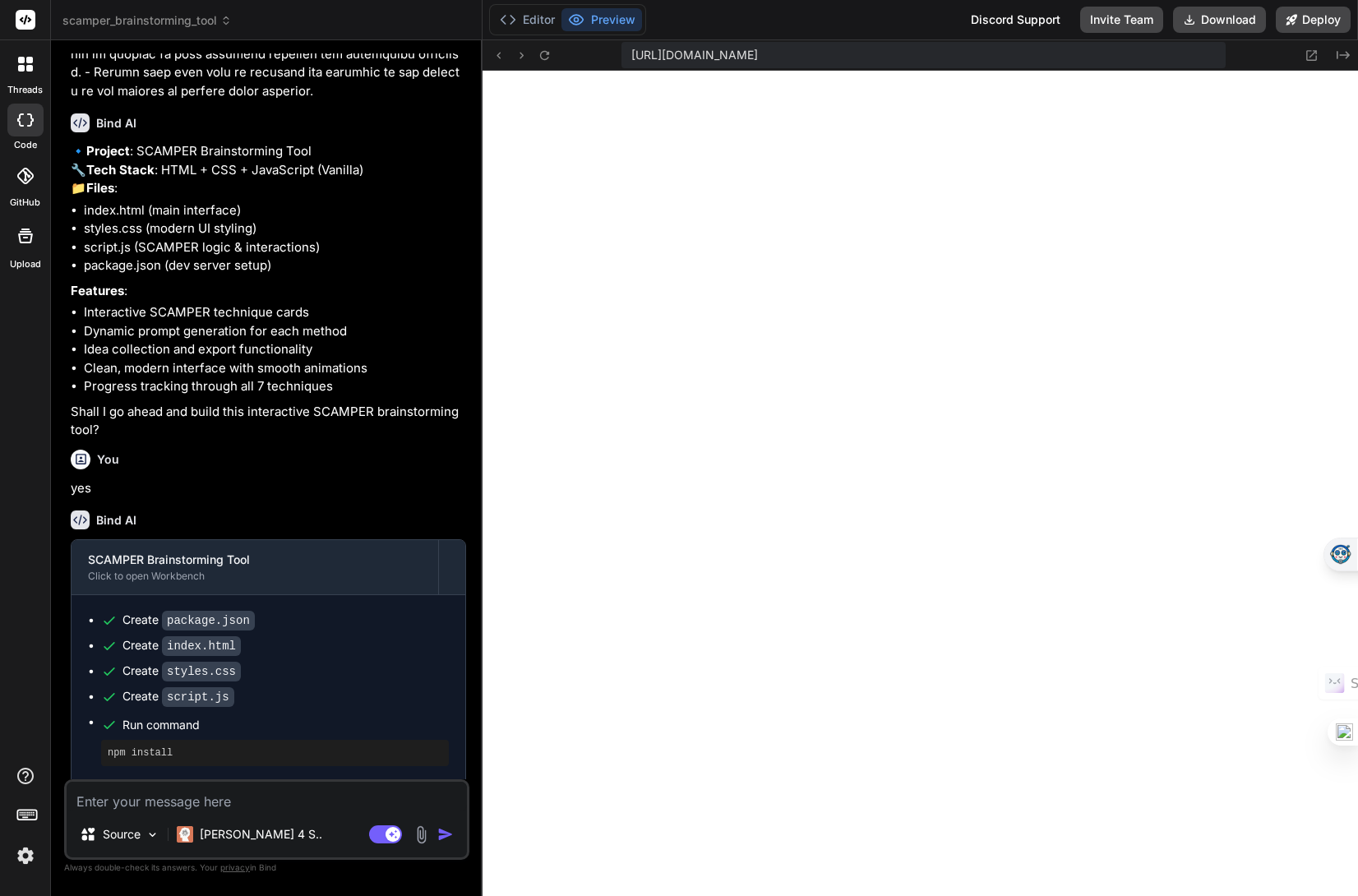
type textarea "x"
type textarea "const nextBtn = activeCard.querySelector('.next-btn:not(:disabled)'); if (nextB…"
type textarea "x"
type textarea "} } }); });"
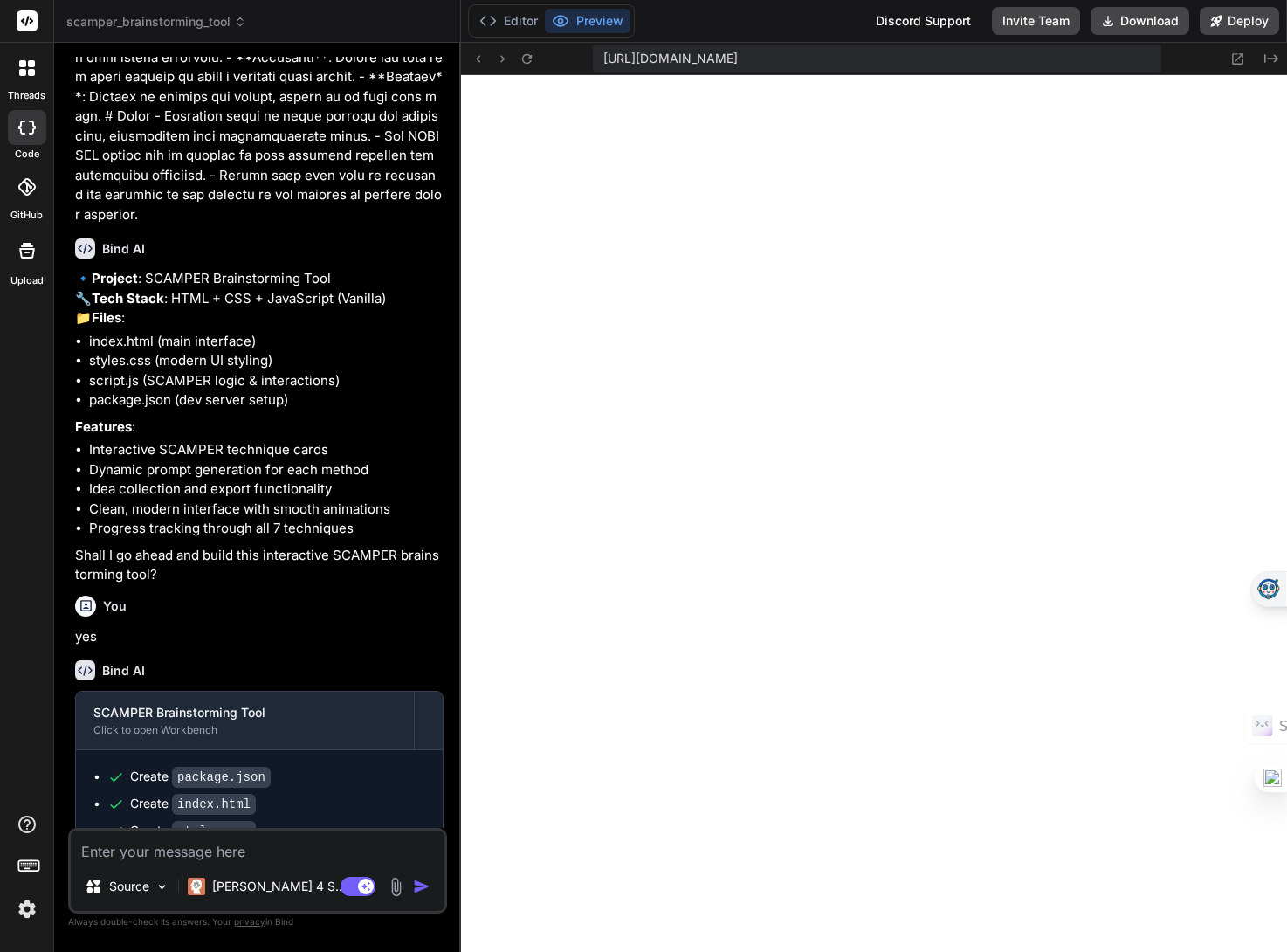
type textarea "x"
type textarea "('.next-btn:not(:disabled)'); if (nextBtn) { nextBtn.click(); } } } }); });"
type textarea "x"
type textarea "} } }); });"
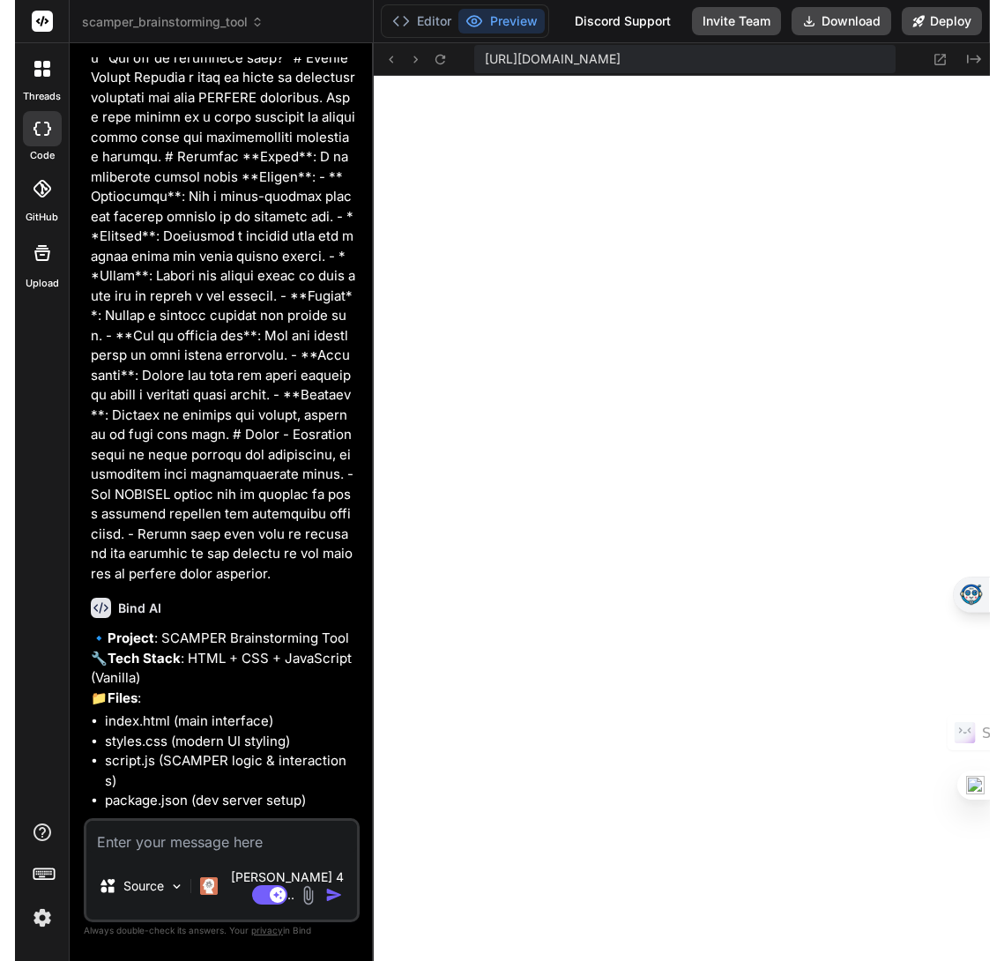
scroll to position [1104, 0]
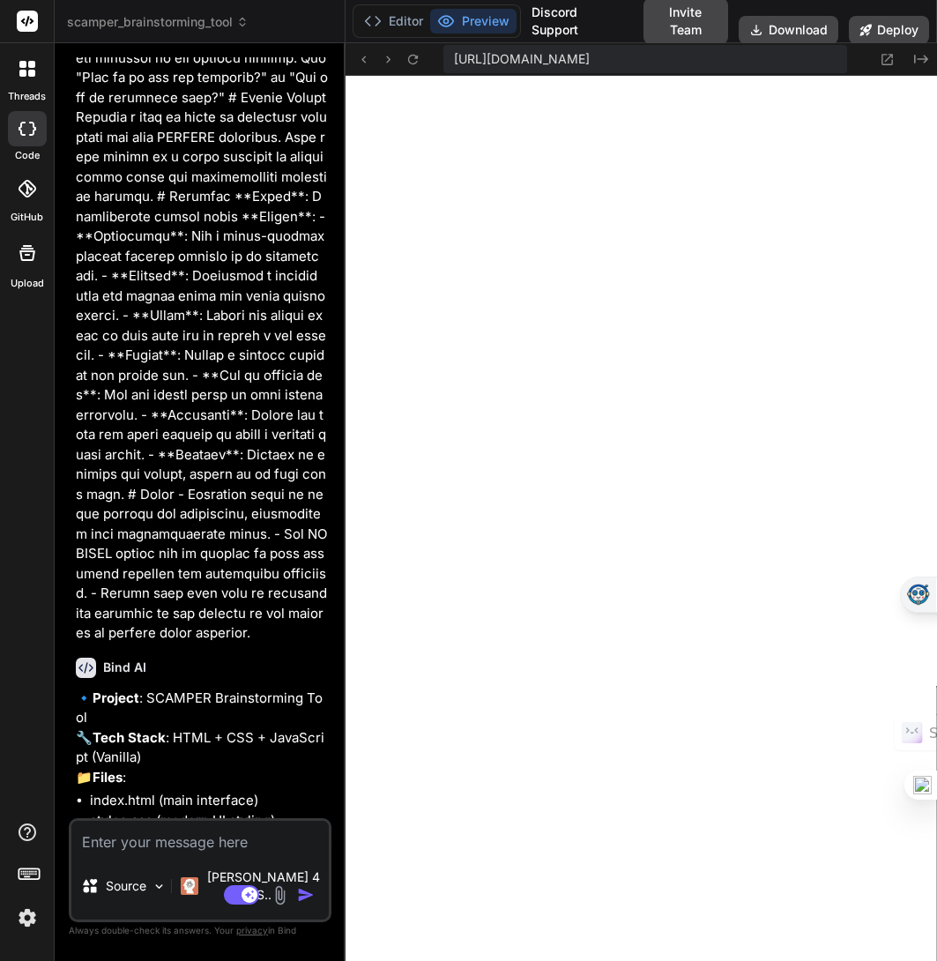
type textarea "x"
type textarea "nextBtn.click(); } } } }); });"
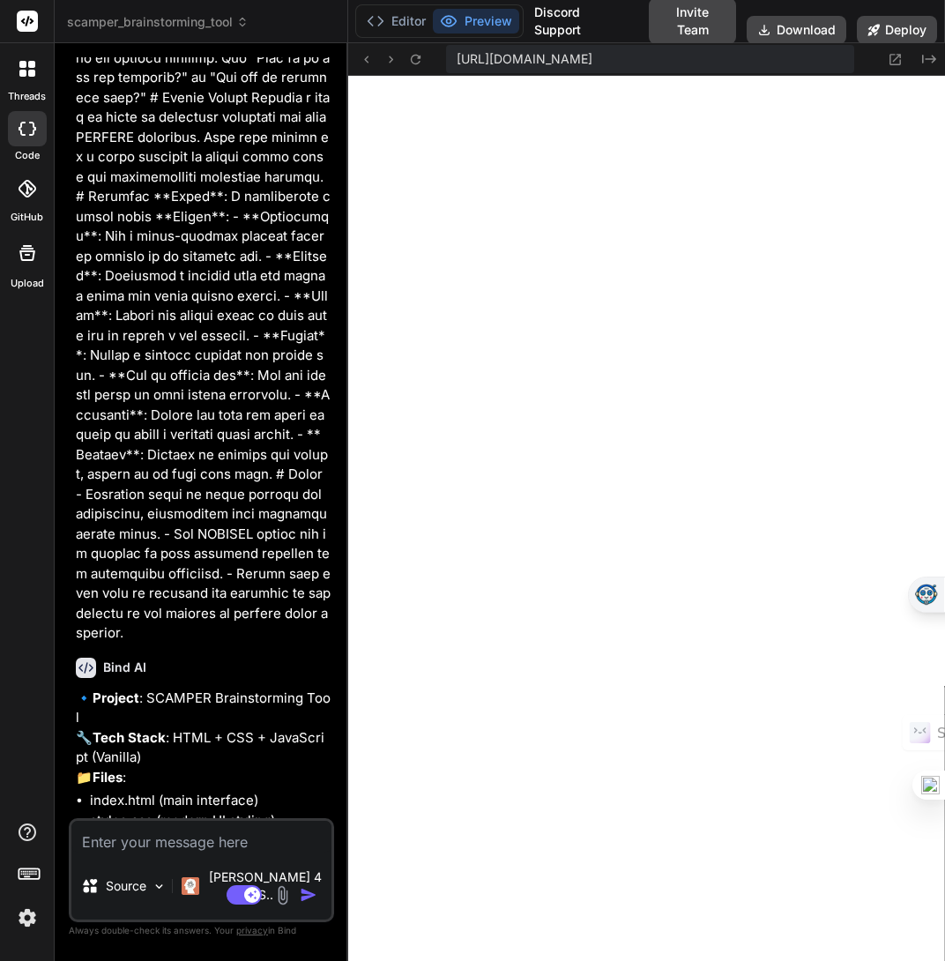
type textarea "x"
type textarea "} } }); });"
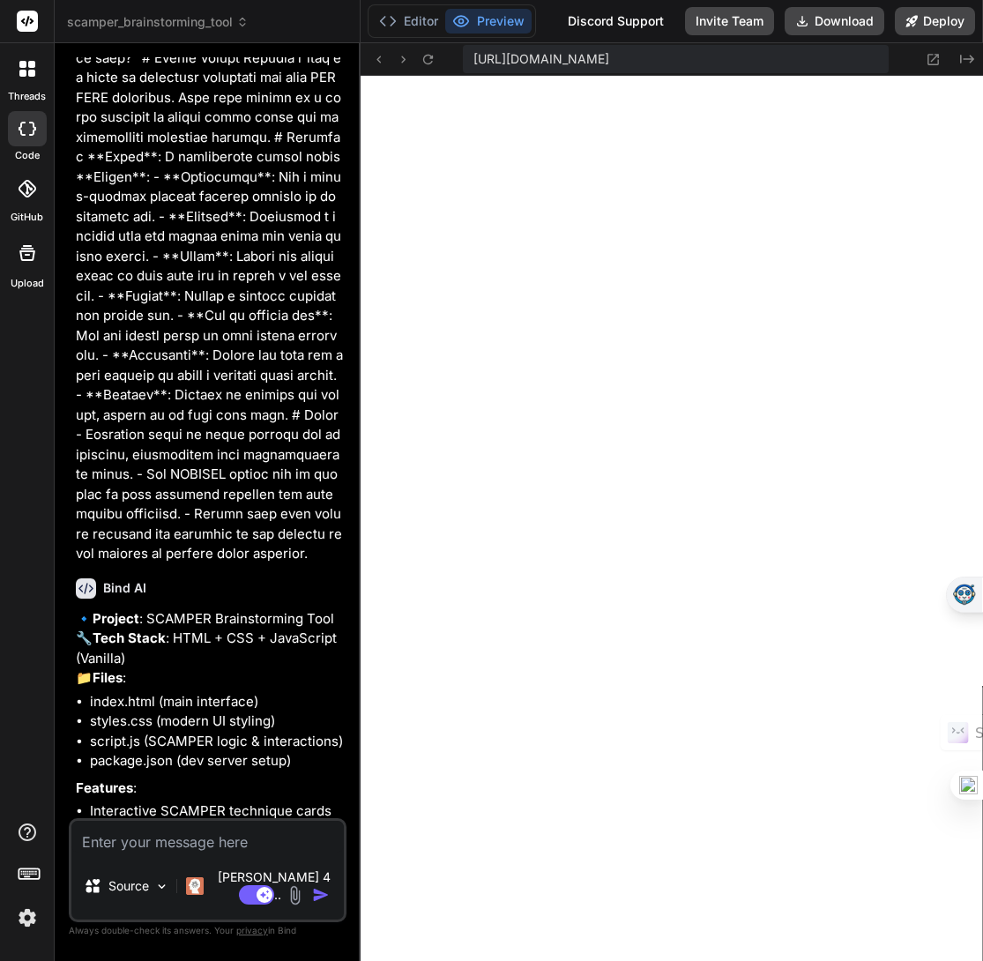
type textarea "x"
type textarea "} } } }); });"
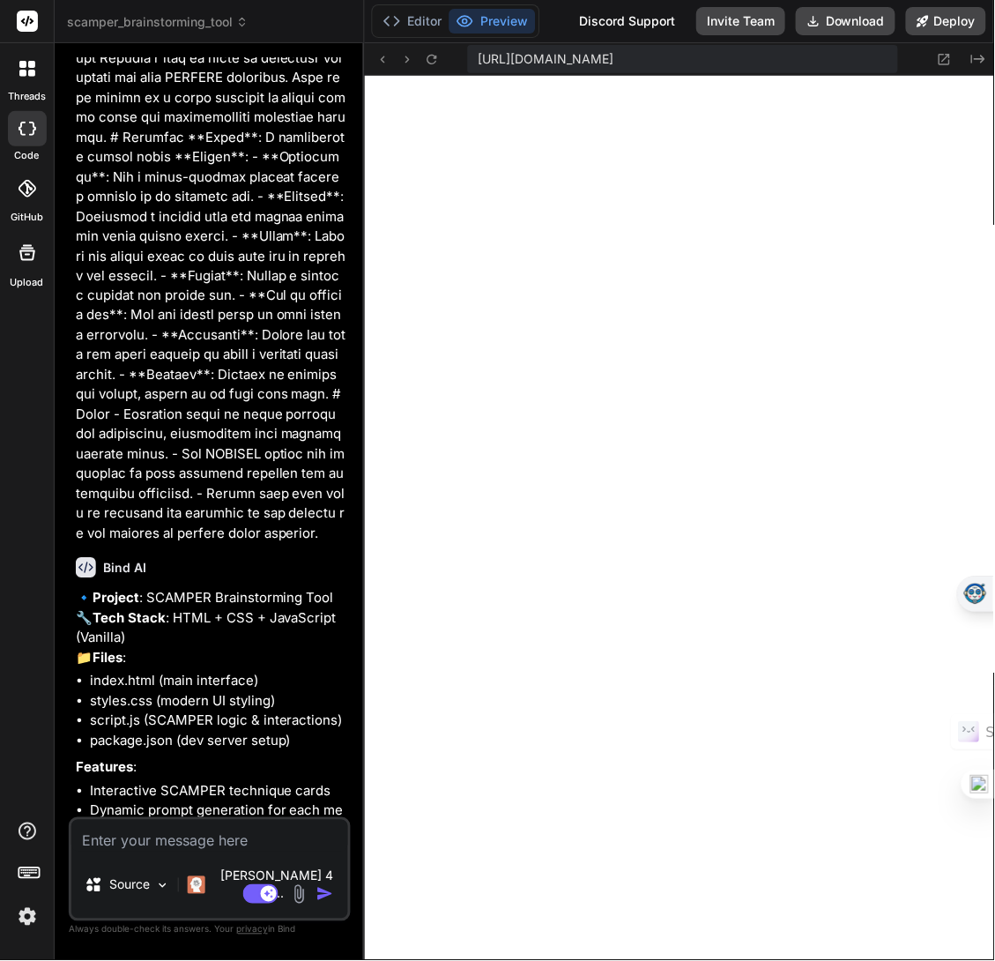
type textarea "x"
type textarea "}); });"
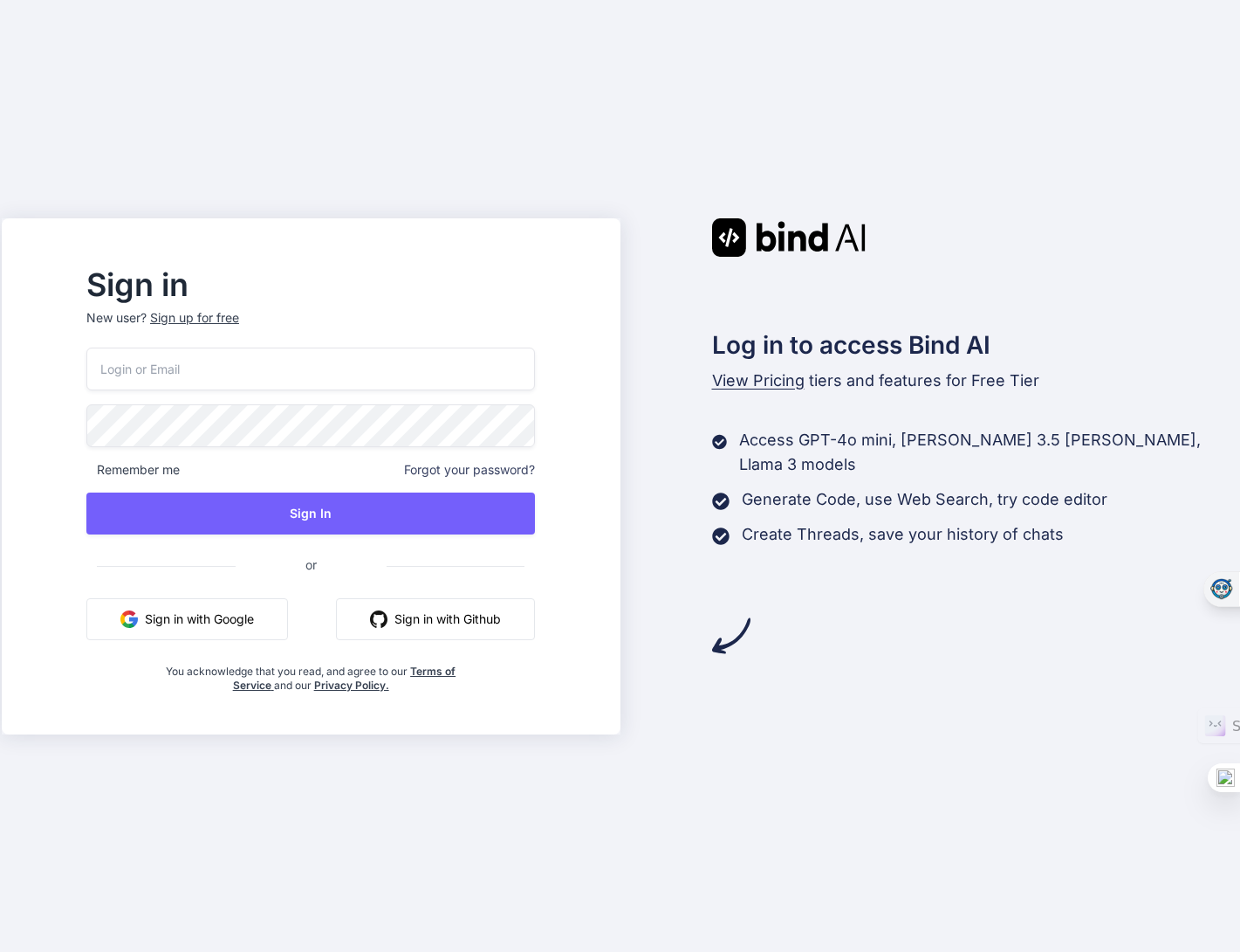
type input "[EMAIL_ADDRESS][DOMAIN_NAME]"
click at [535, 424] on span at bounding box center [524, 421] width 21 height 35
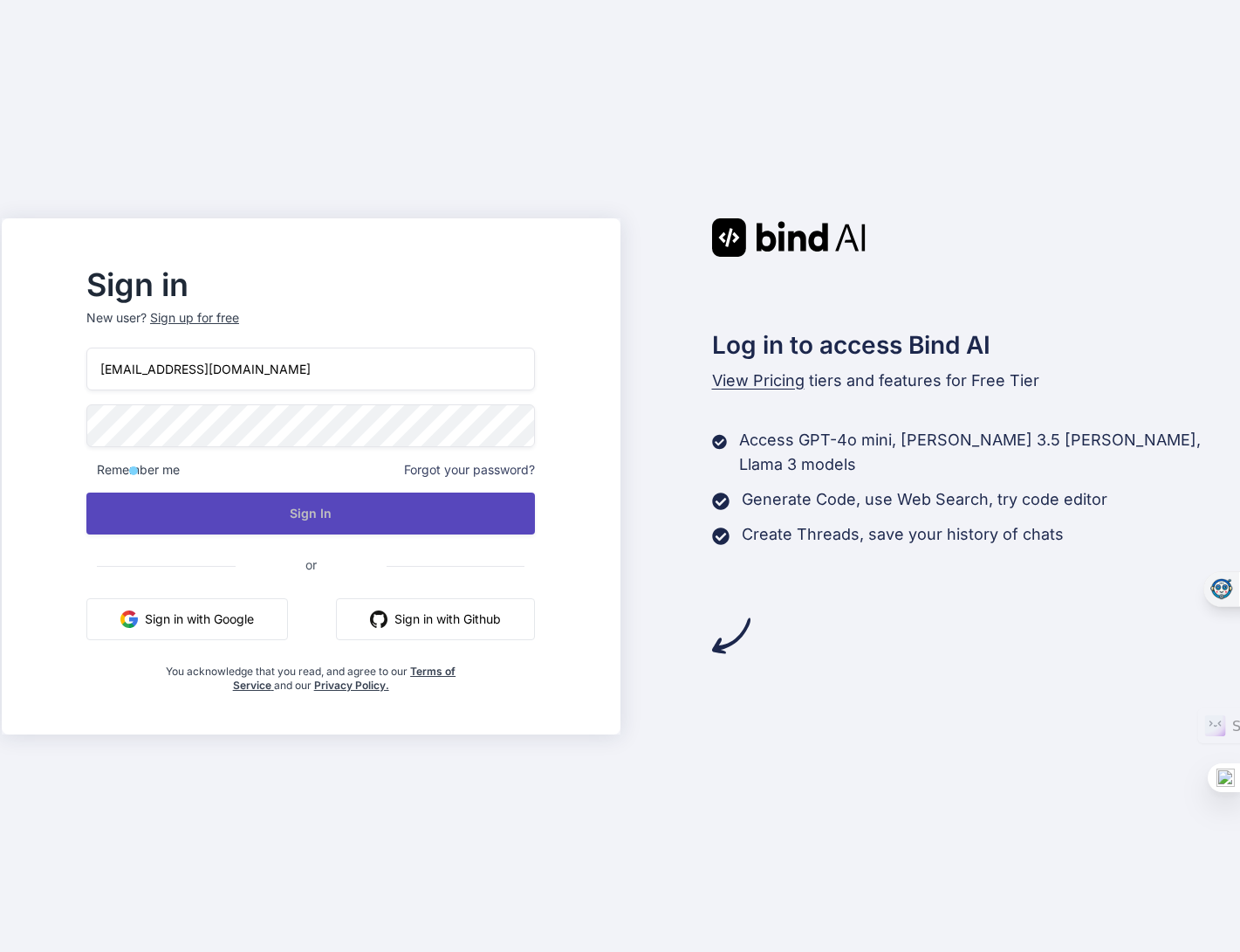
click at [435, 506] on button "Sign In" at bounding box center [310, 513] width 449 height 42
